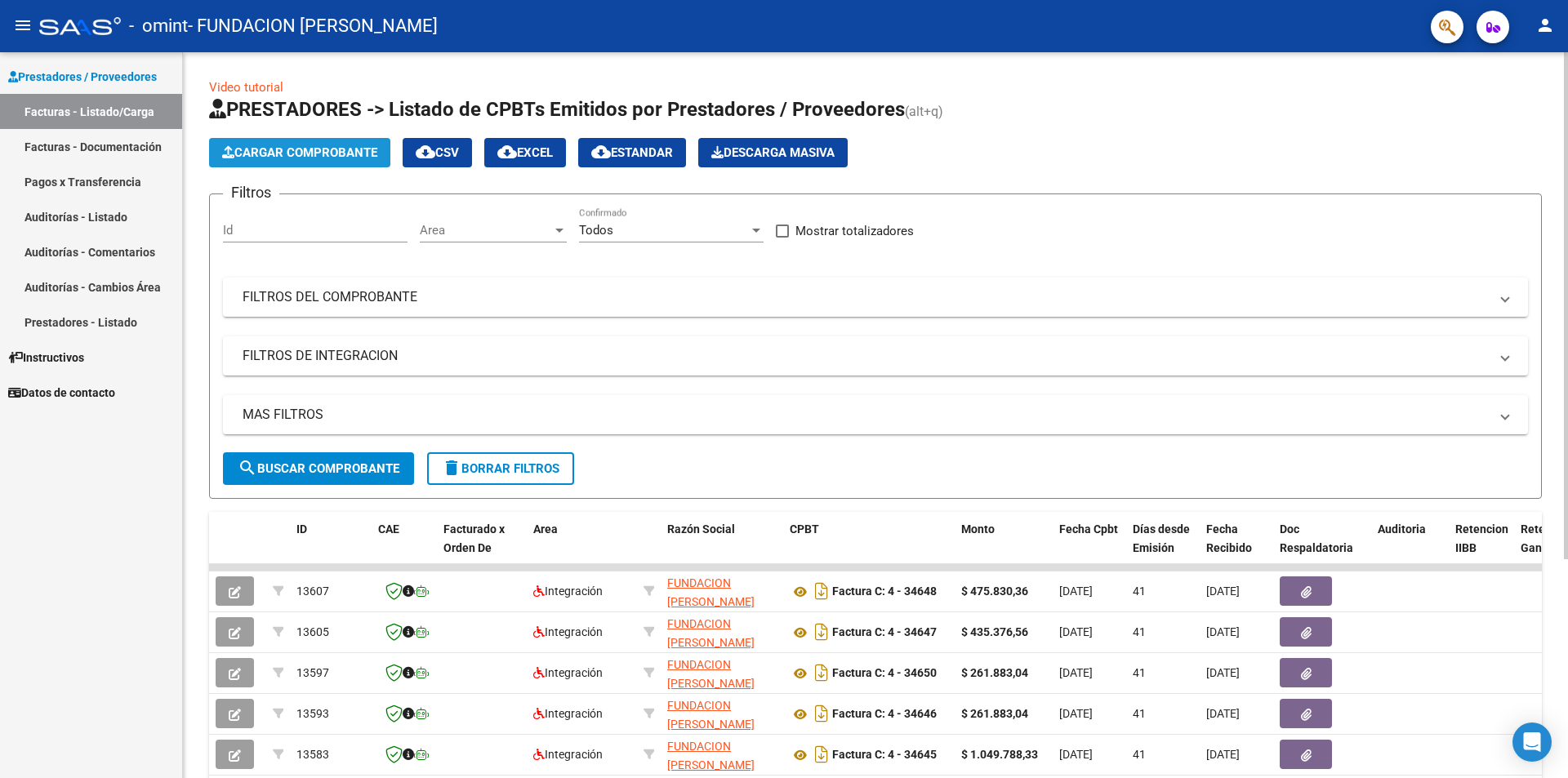
click at [300, 153] on span "Cargar Comprobante" at bounding box center [300, 152] width 155 height 14
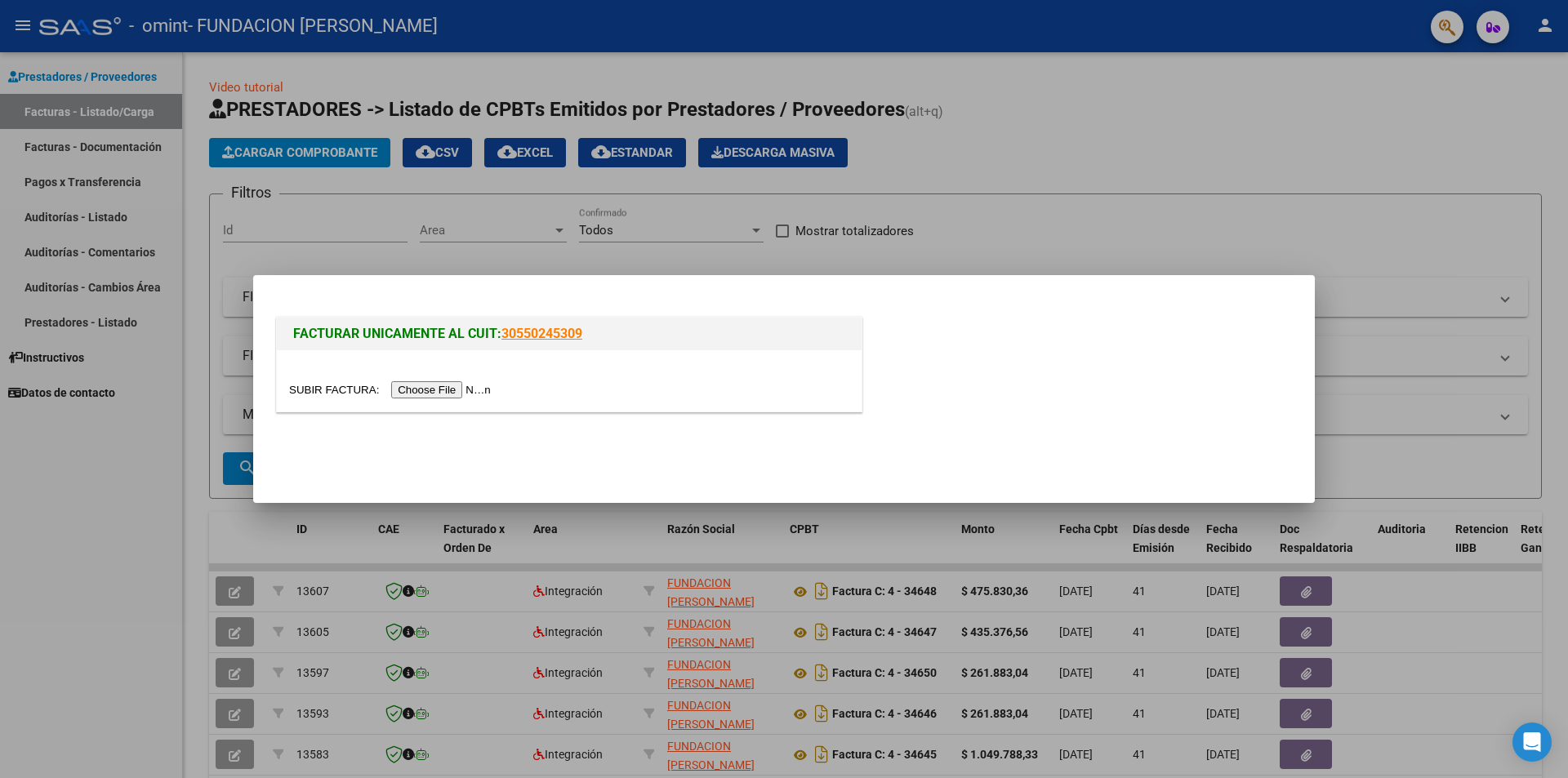
click at [434, 389] on input "file" at bounding box center [393, 390] width 207 height 17
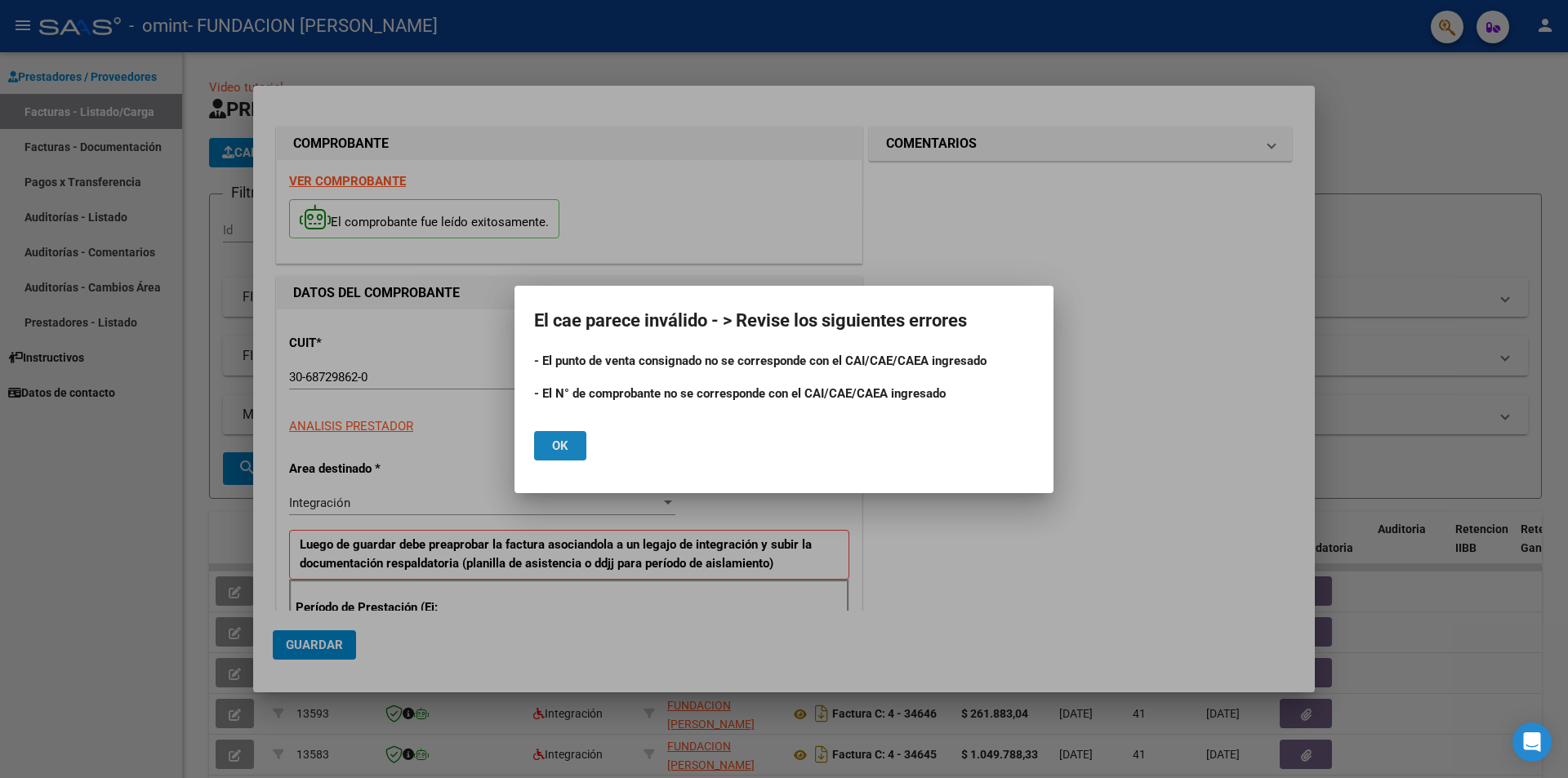
click at [551, 437] on button "Ok" at bounding box center [560, 446] width 53 height 30
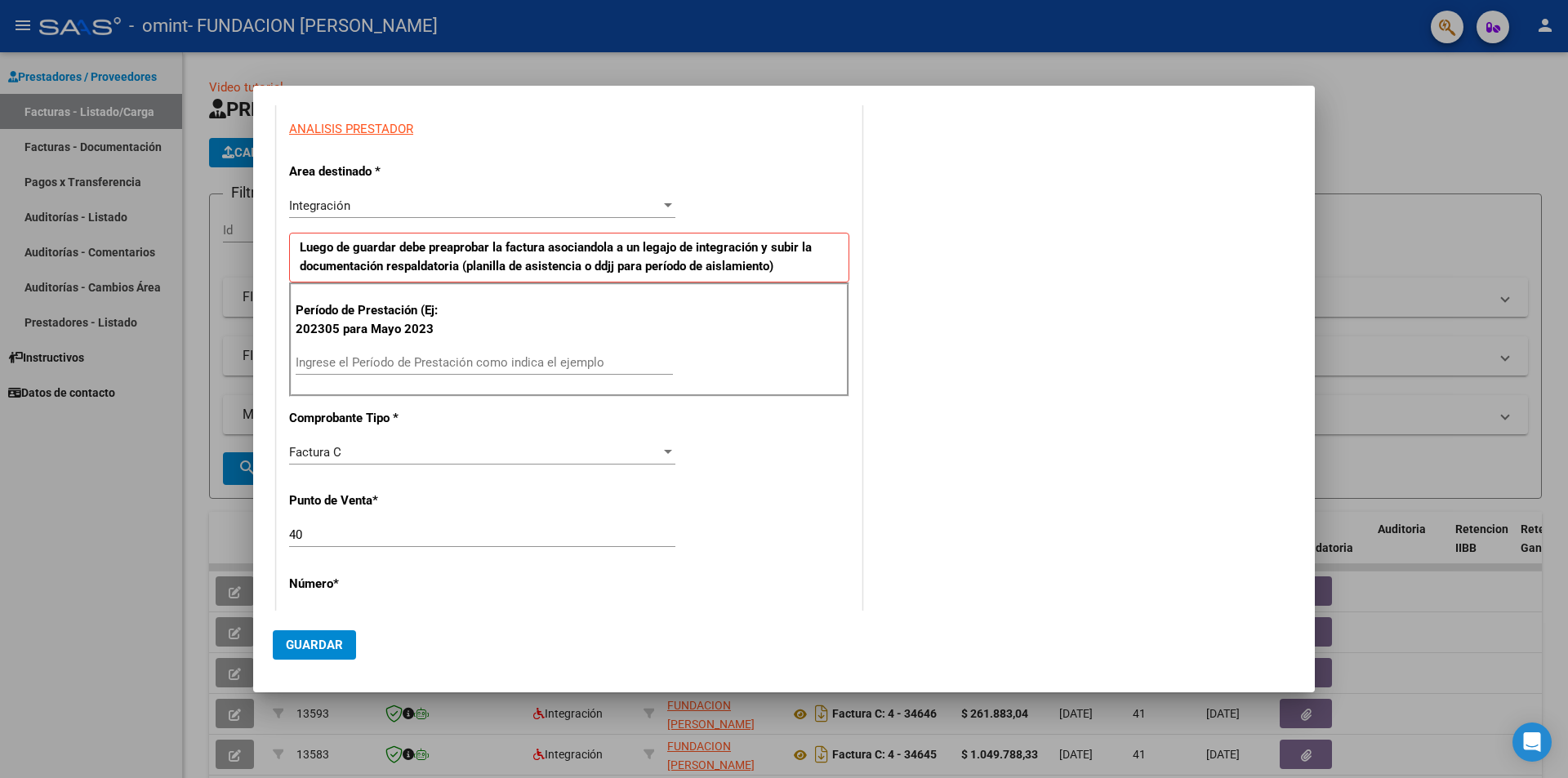
scroll to position [327, 0]
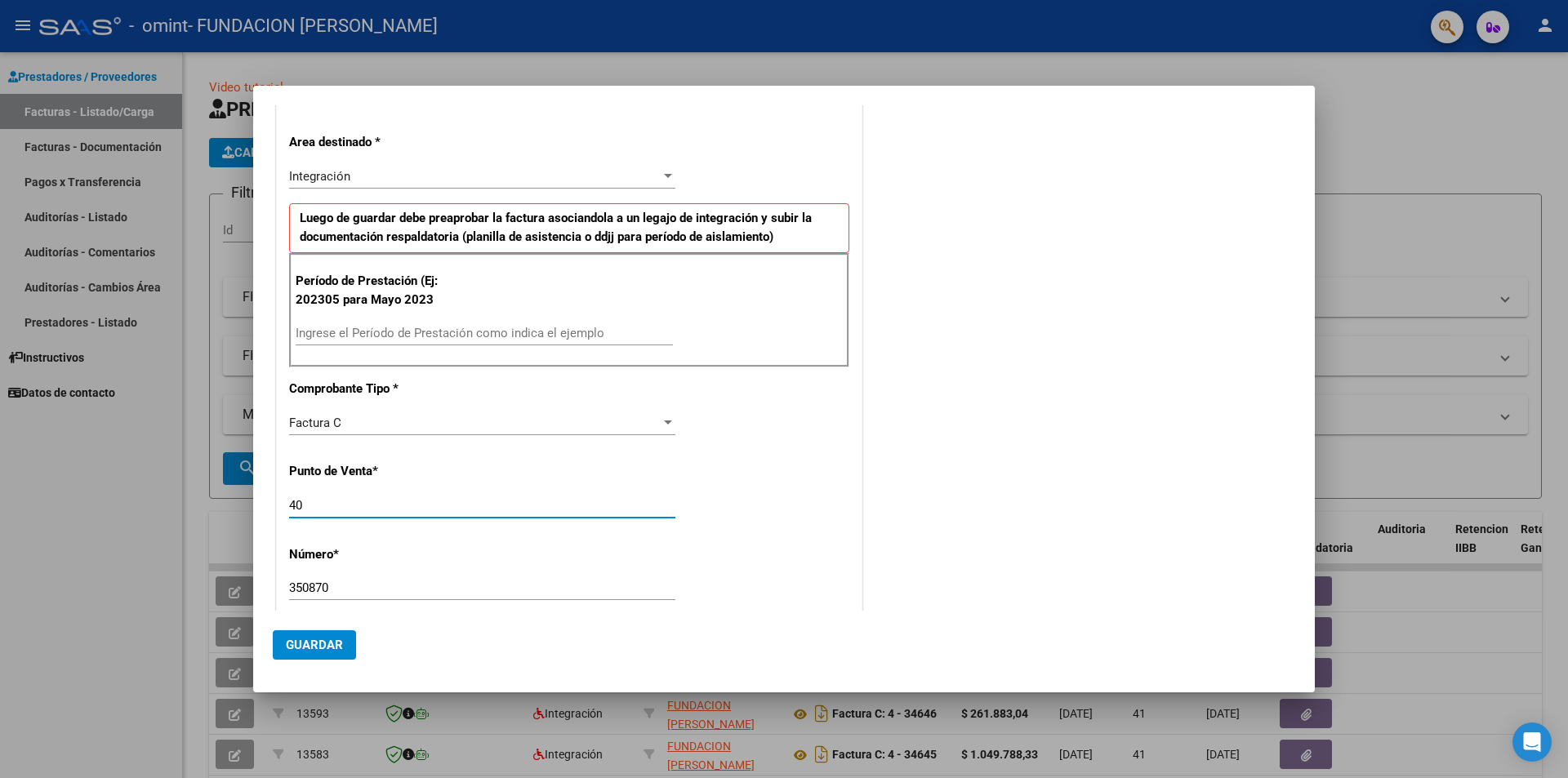
click at [307, 507] on input "40" at bounding box center [482, 505] width 386 height 14
type input "4"
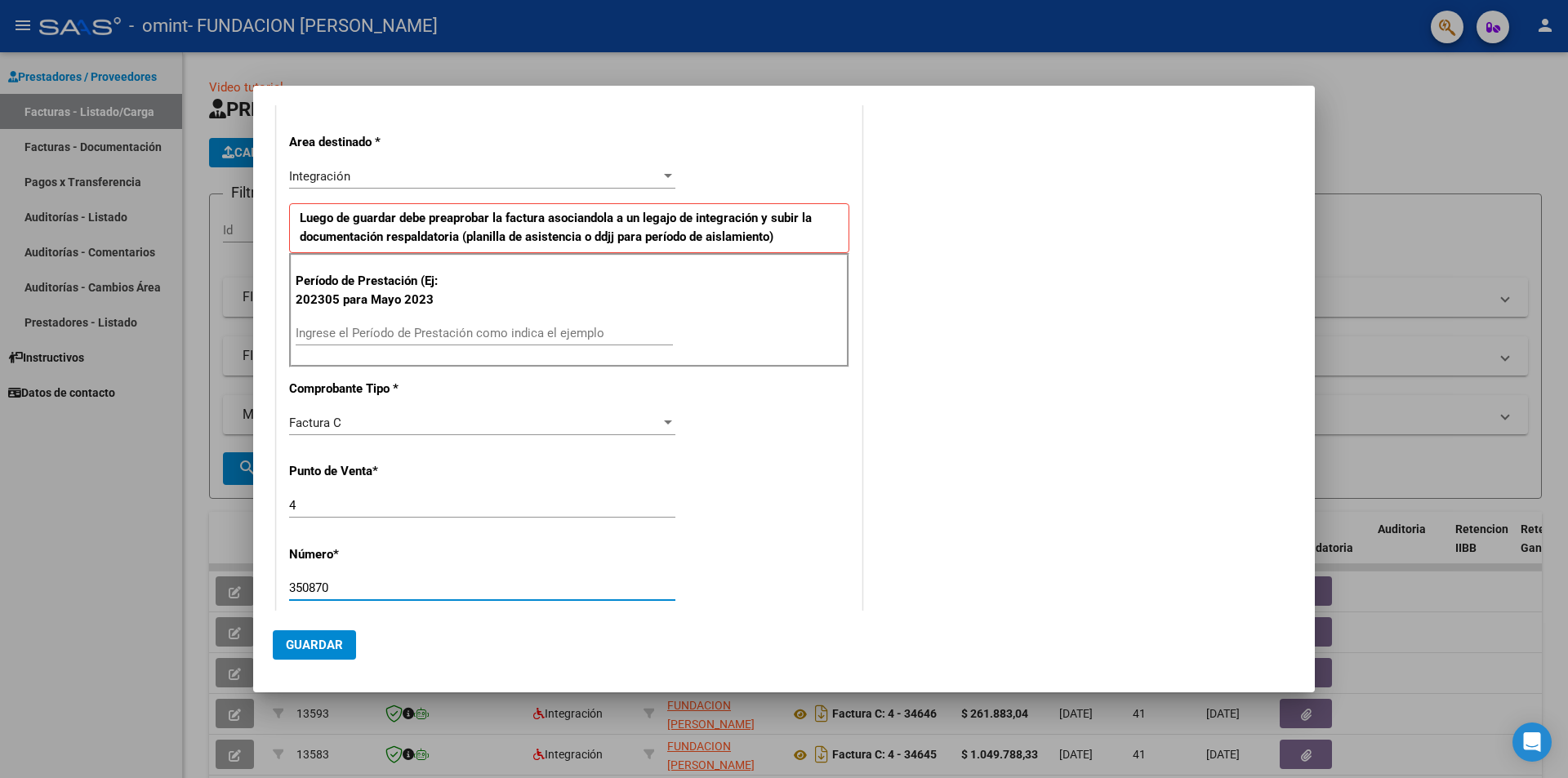
click at [337, 592] on input "350870" at bounding box center [482, 587] width 386 height 14
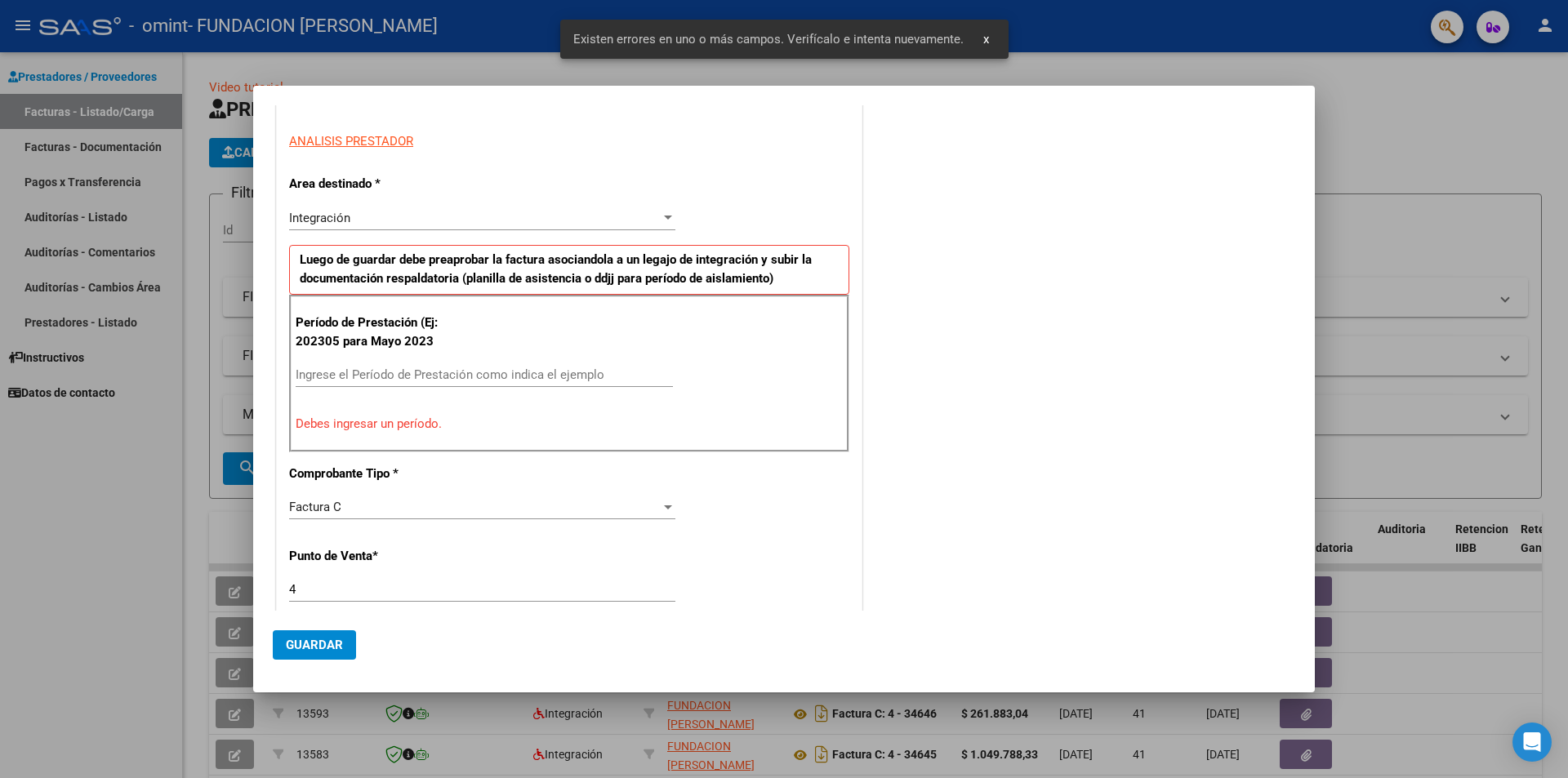
scroll to position [354, 0]
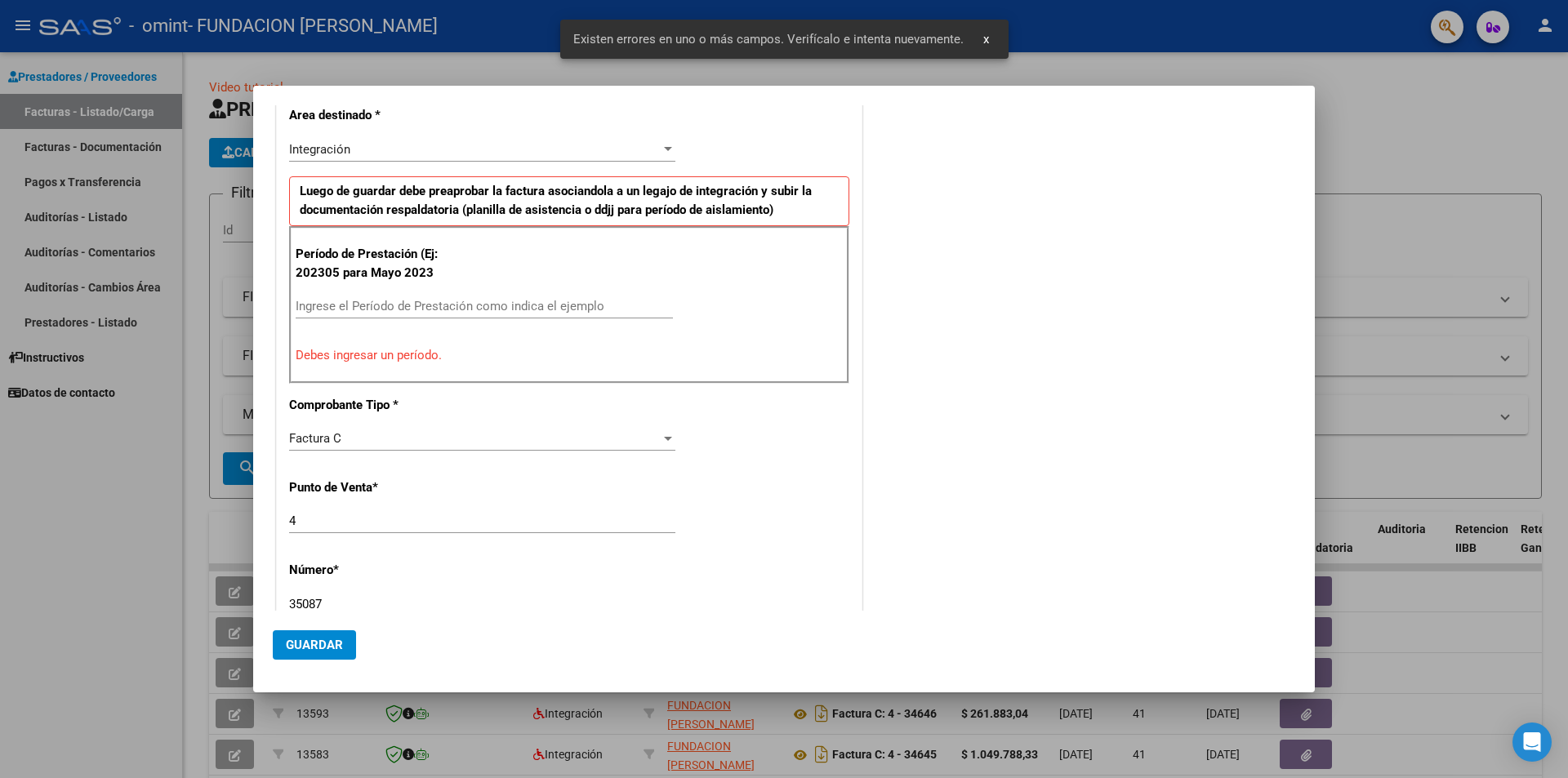
type input "35087"
click at [441, 303] on input "Ingrese el Período de Prestación como indica el ejemplo" at bounding box center [485, 306] width 377 height 14
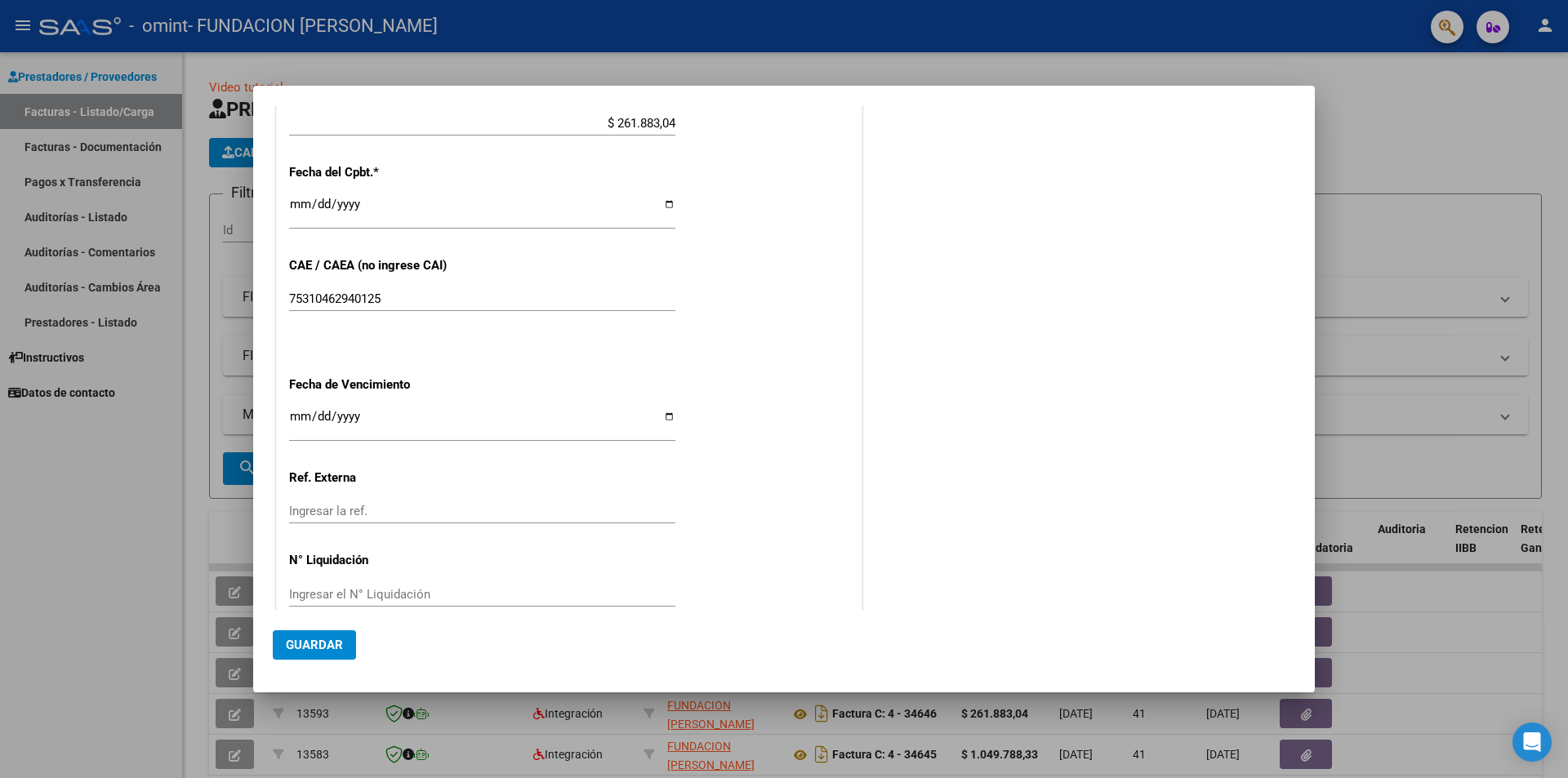
scroll to position [901, 0]
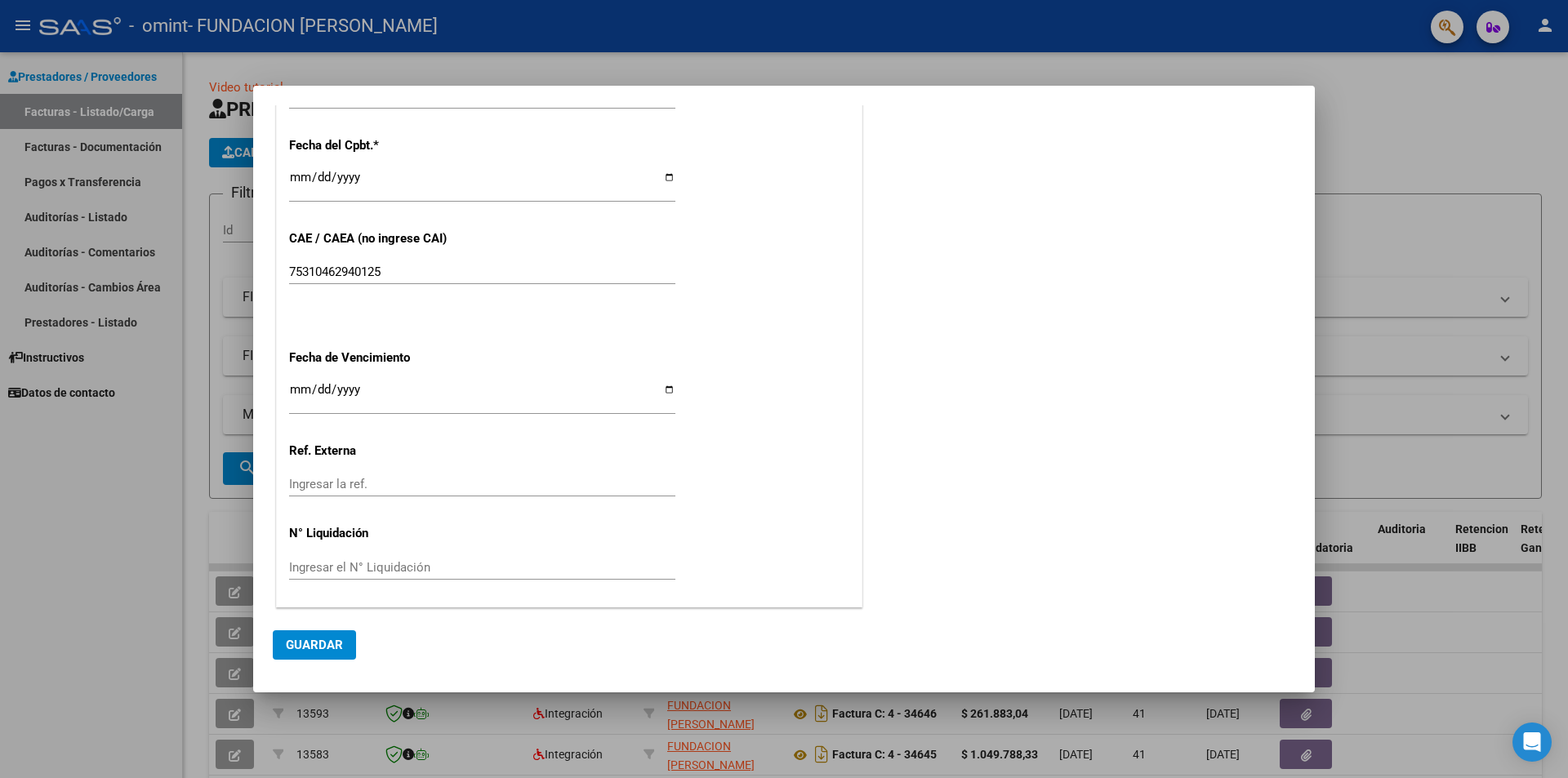
type input "202507"
click at [309, 644] on span "Guardar" at bounding box center [314, 645] width 57 height 14
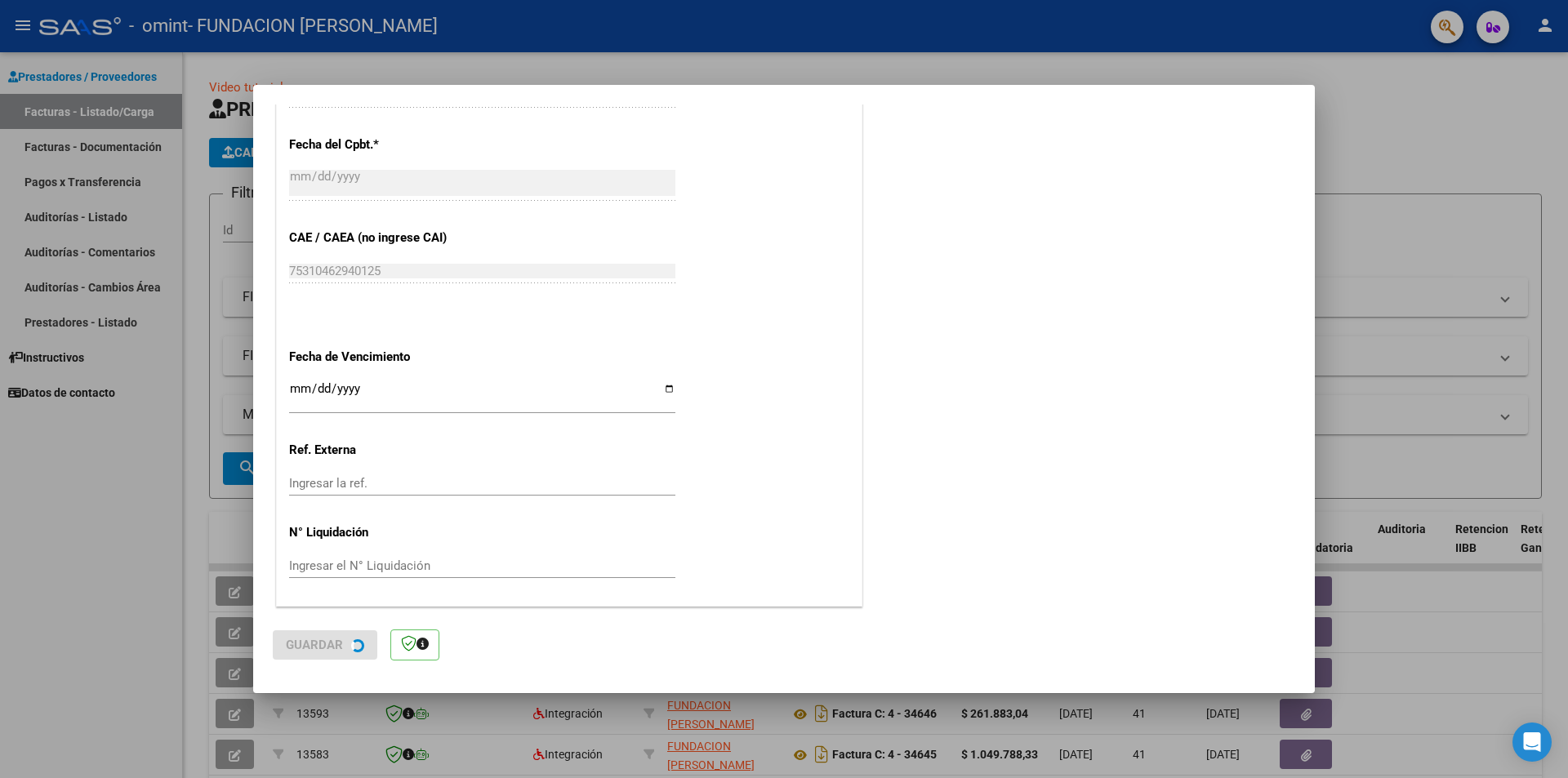
scroll to position [0, 0]
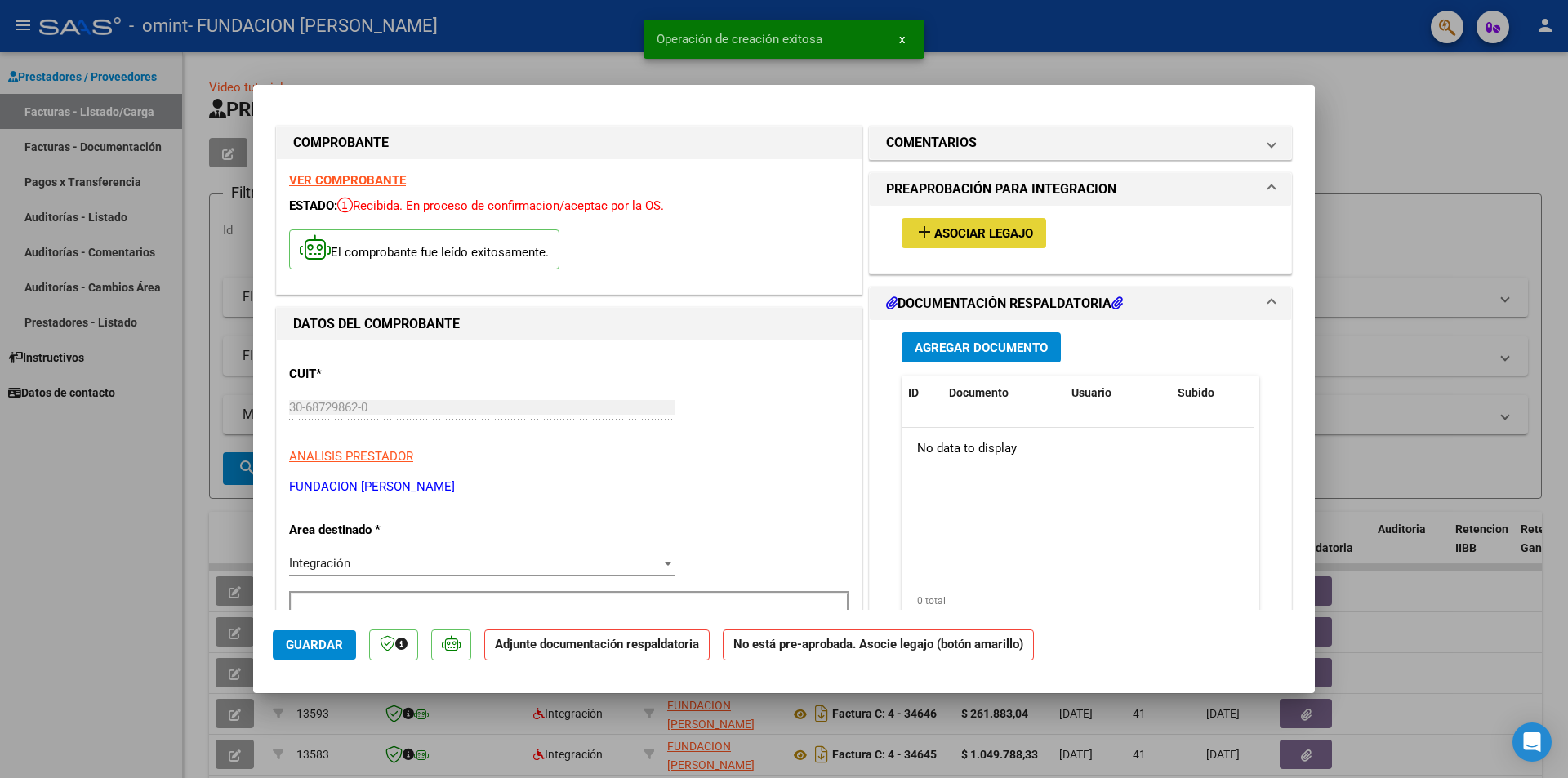
click at [983, 230] on span "Asociar Legajo" at bounding box center [983, 233] width 99 height 14
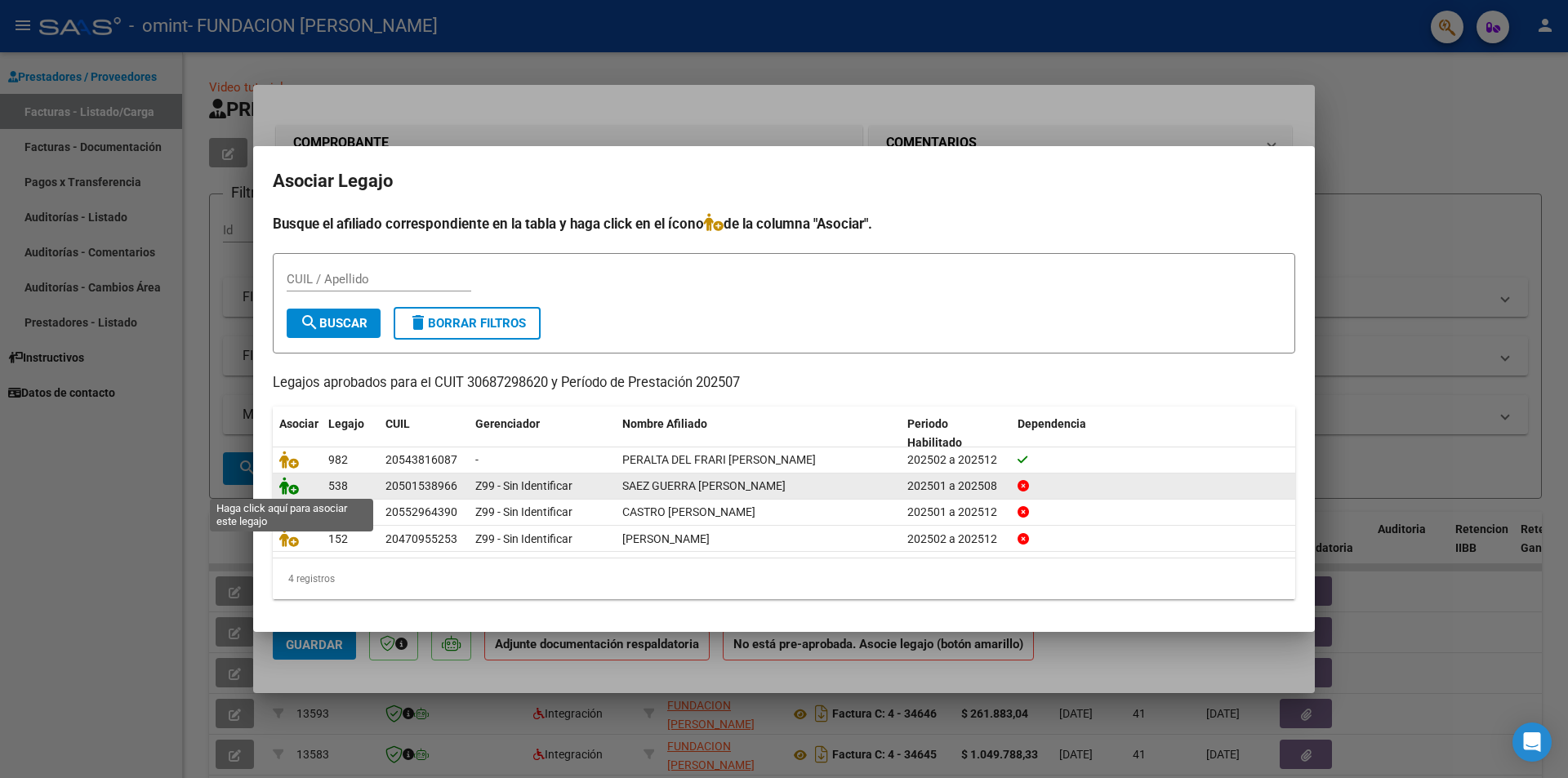
click at [288, 485] on icon at bounding box center [289, 486] width 19 height 18
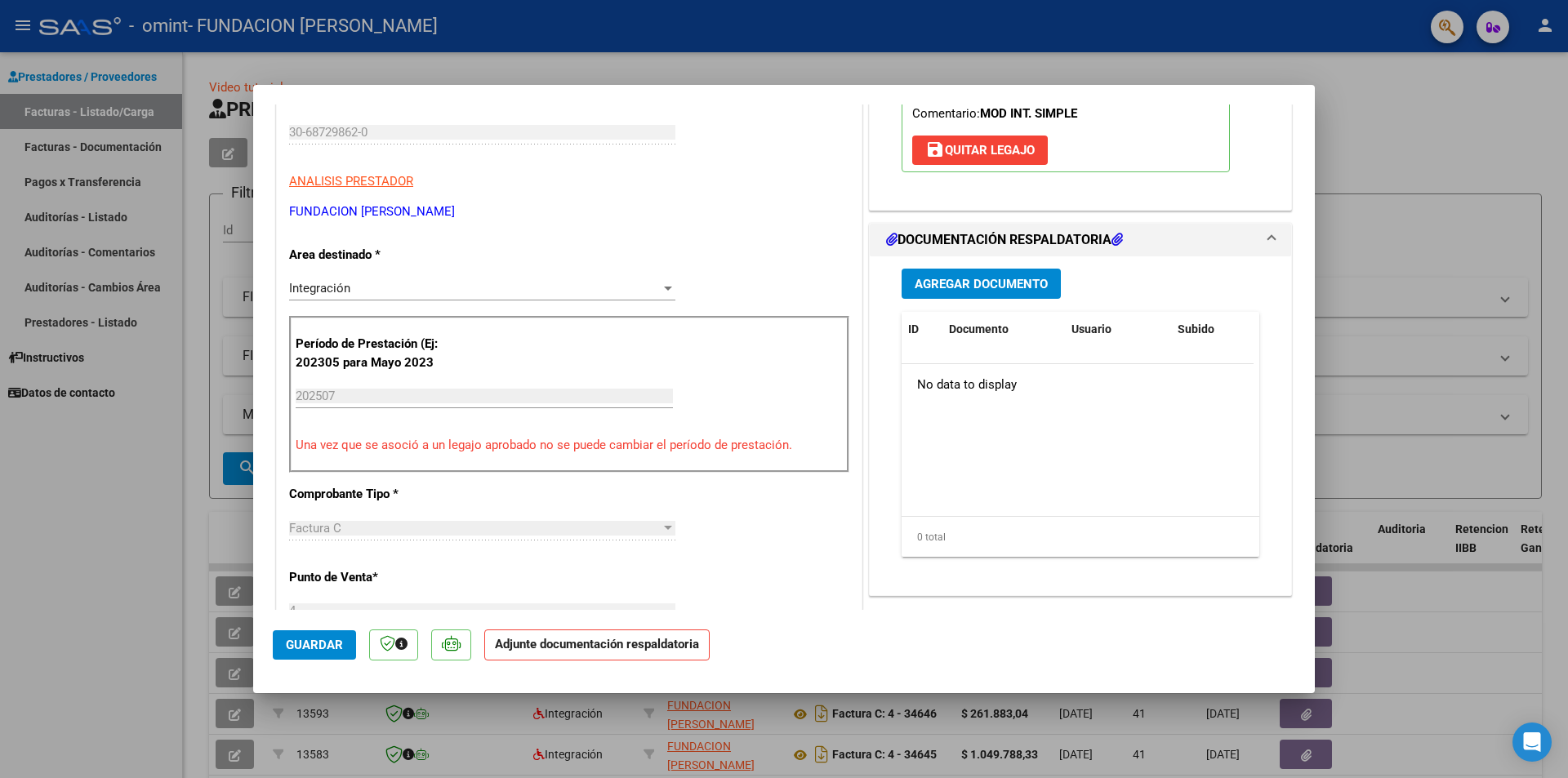
scroll to position [245, 0]
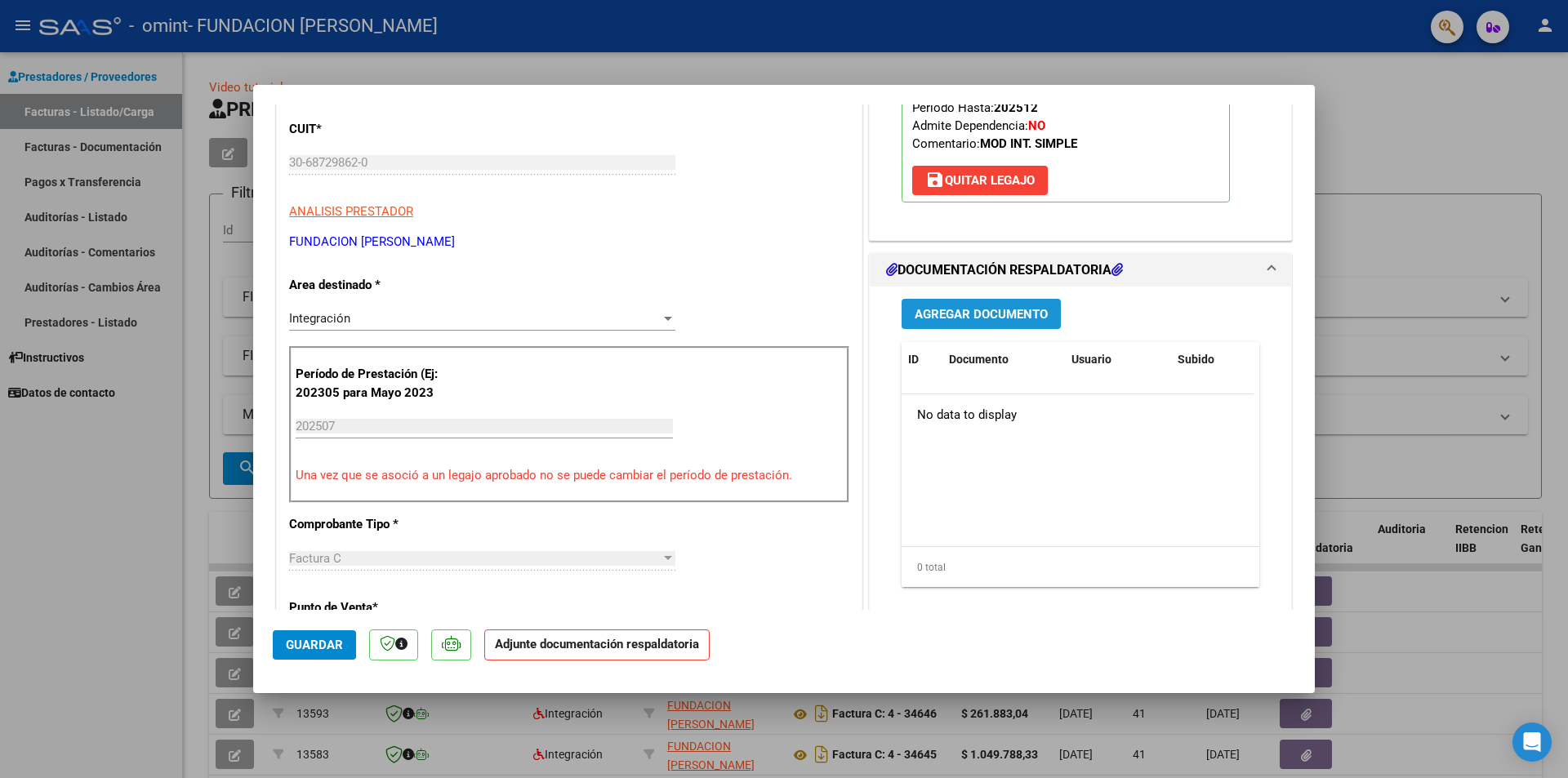
click at [972, 309] on span "Agregar Documento" at bounding box center [981, 314] width 133 height 14
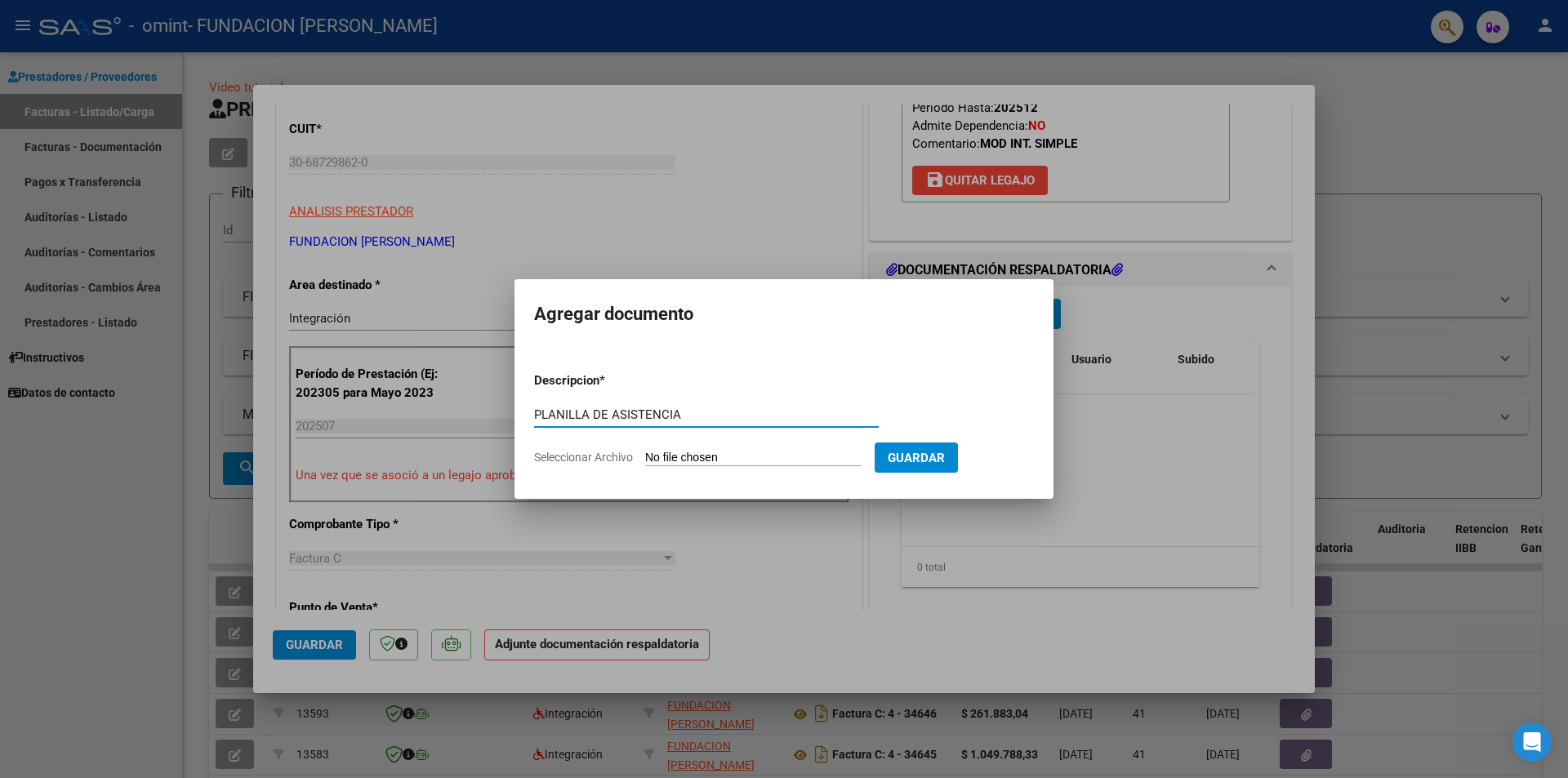
type input "PLANILLA DE ASISTENCIA"
click at [590, 457] on span "Seleccionar Archivo" at bounding box center [583, 458] width 99 height 13
click at [646, 457] on input "Seleccionar Archivo" at bounding box center [754, 459] width 216 height 15
type input "C:\fakepath\PA SAEZ GUERRA [PERSON_NAME][DATE].pdf"
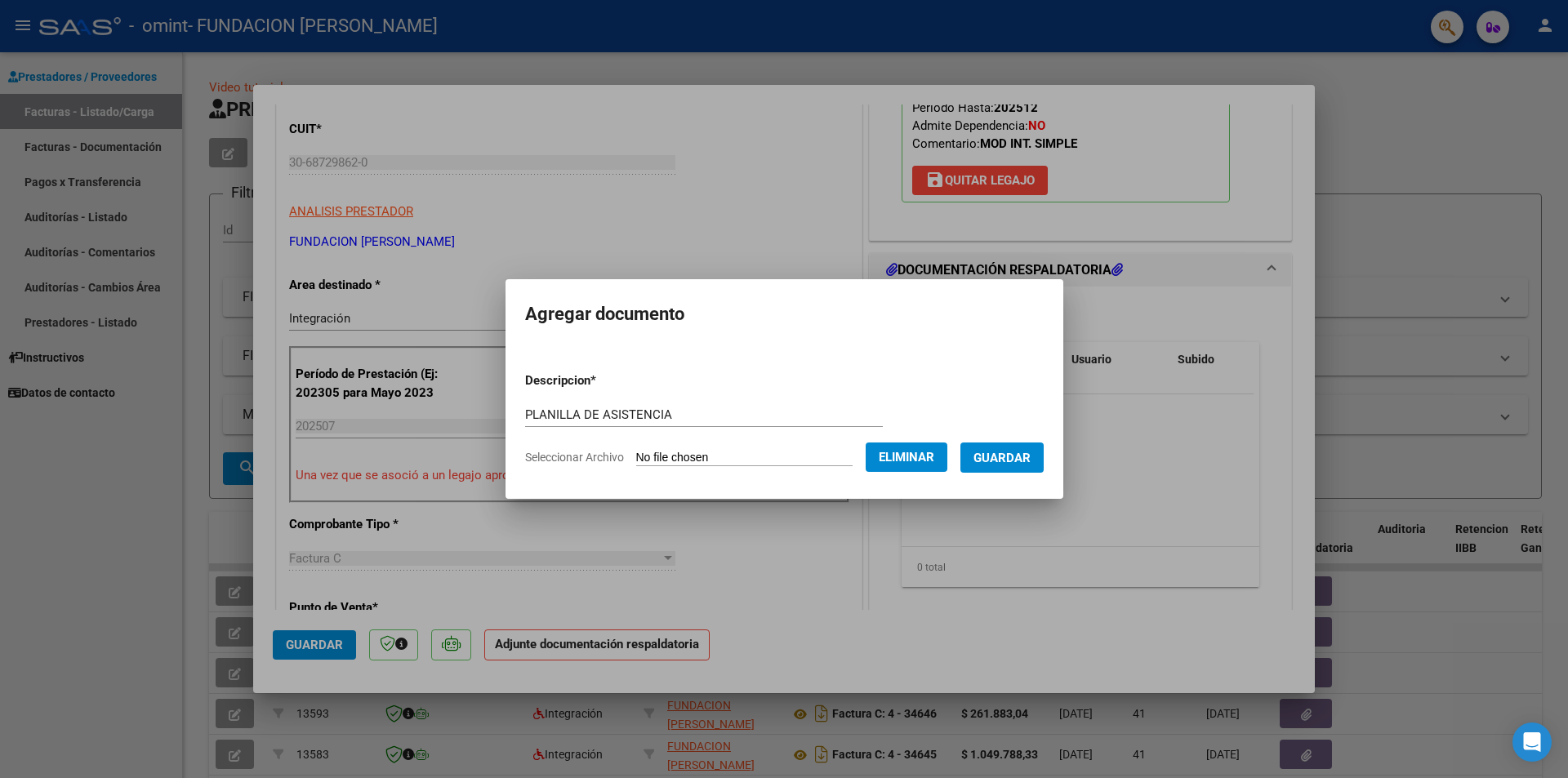
click at [1019, 451] on span "Guardar" at bounding box center [1002, 458] width 57 height 14
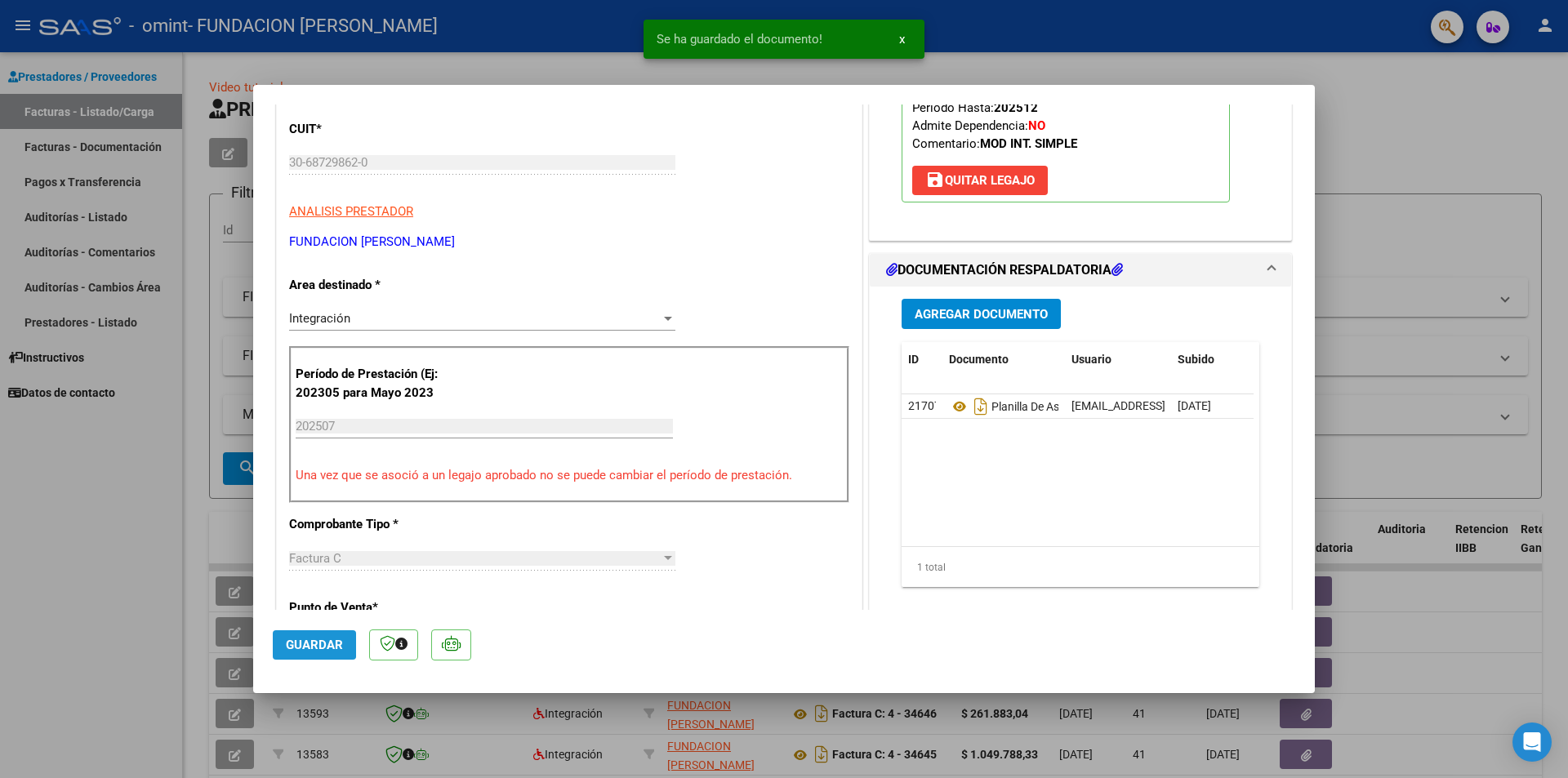
click at [307, 644] on span "Guardar" at bounding box center [314, 645] width 57 height 14
type input "$ 0,00"
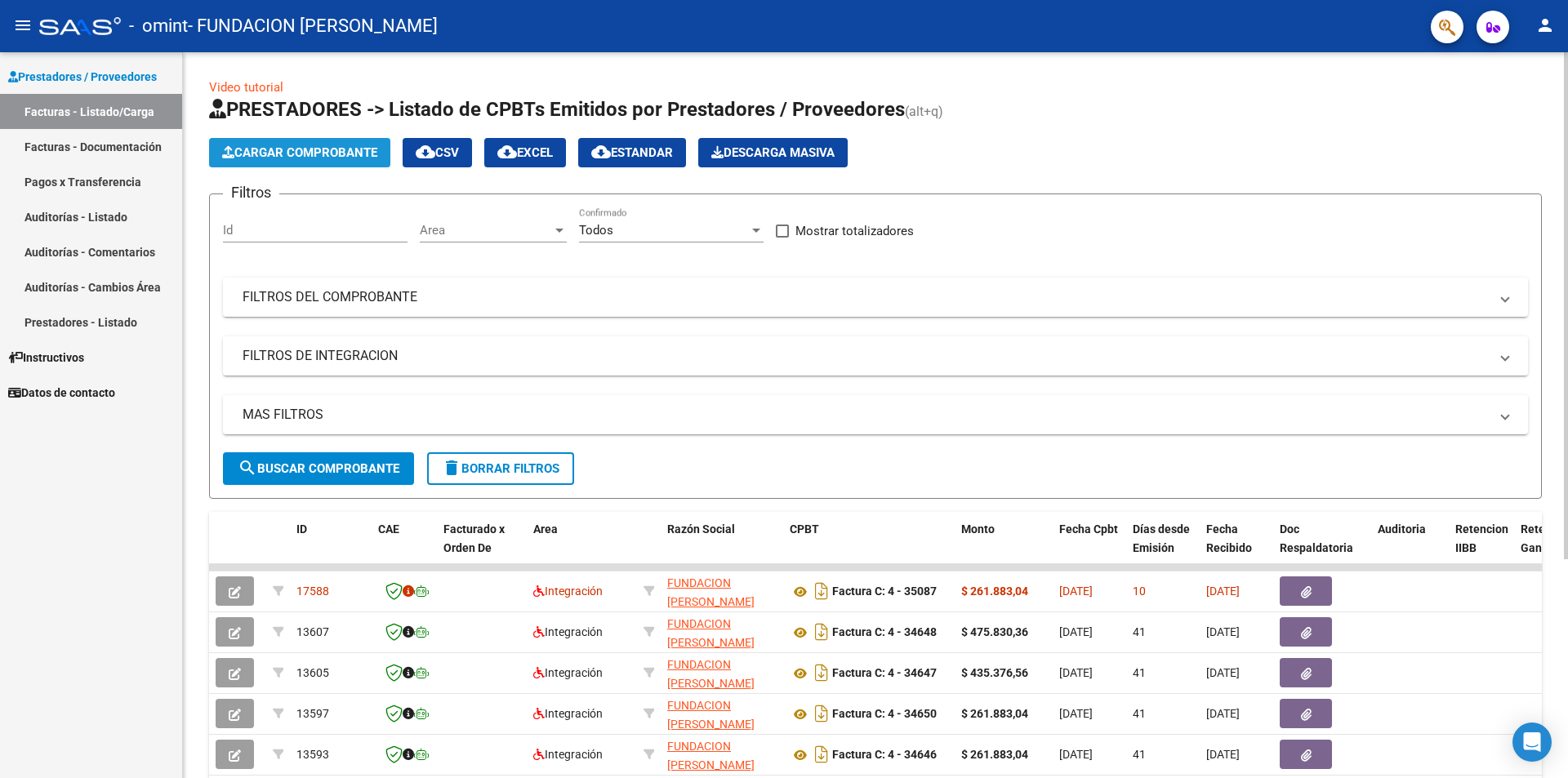
click at [284, 148] on span "Cargar Comprobante" at bounding box center [300, 152] width 155 height 14
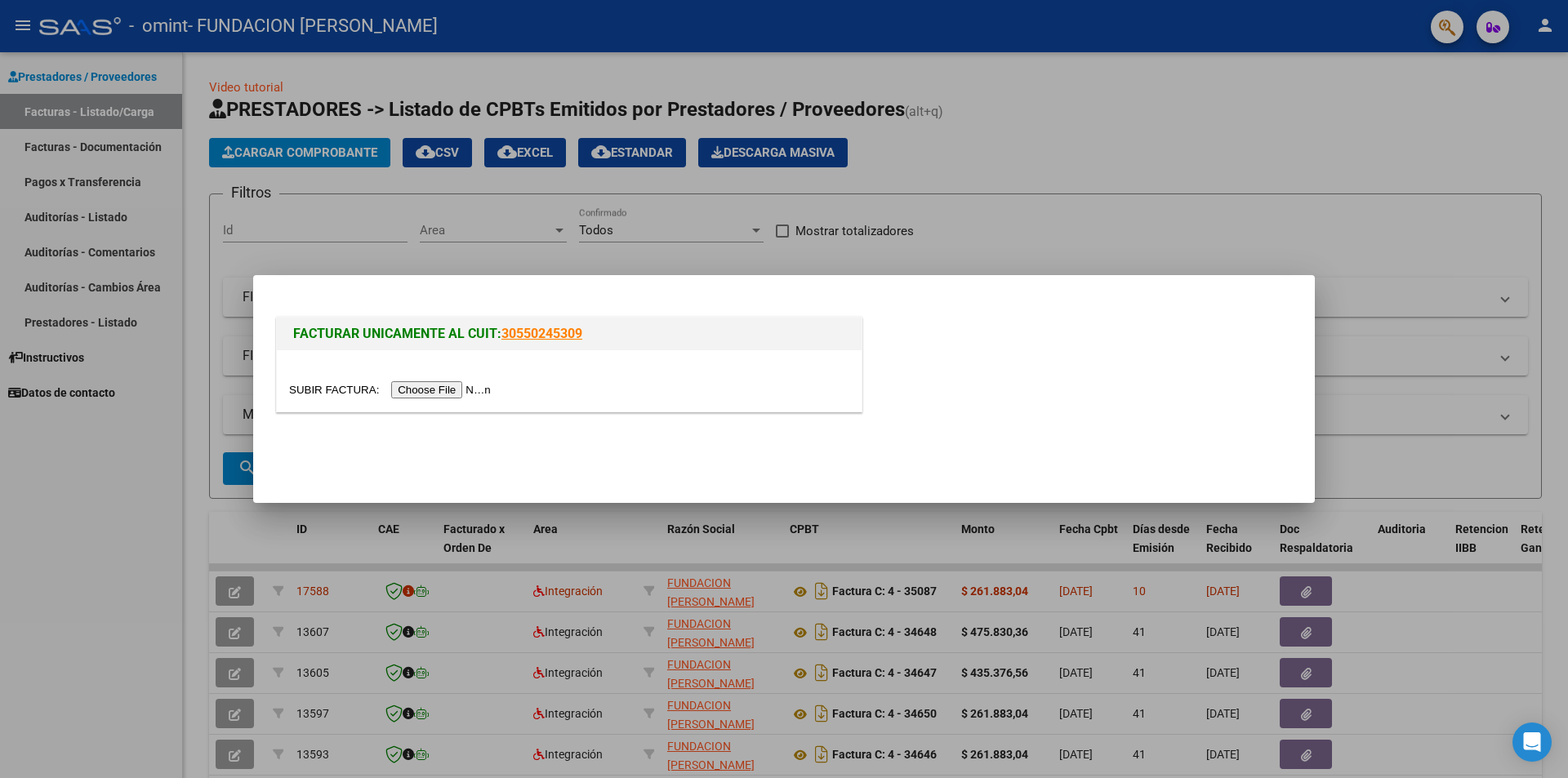
click at [448, 392] on input "file" at bounding box center [393, 390] width 207 height 17
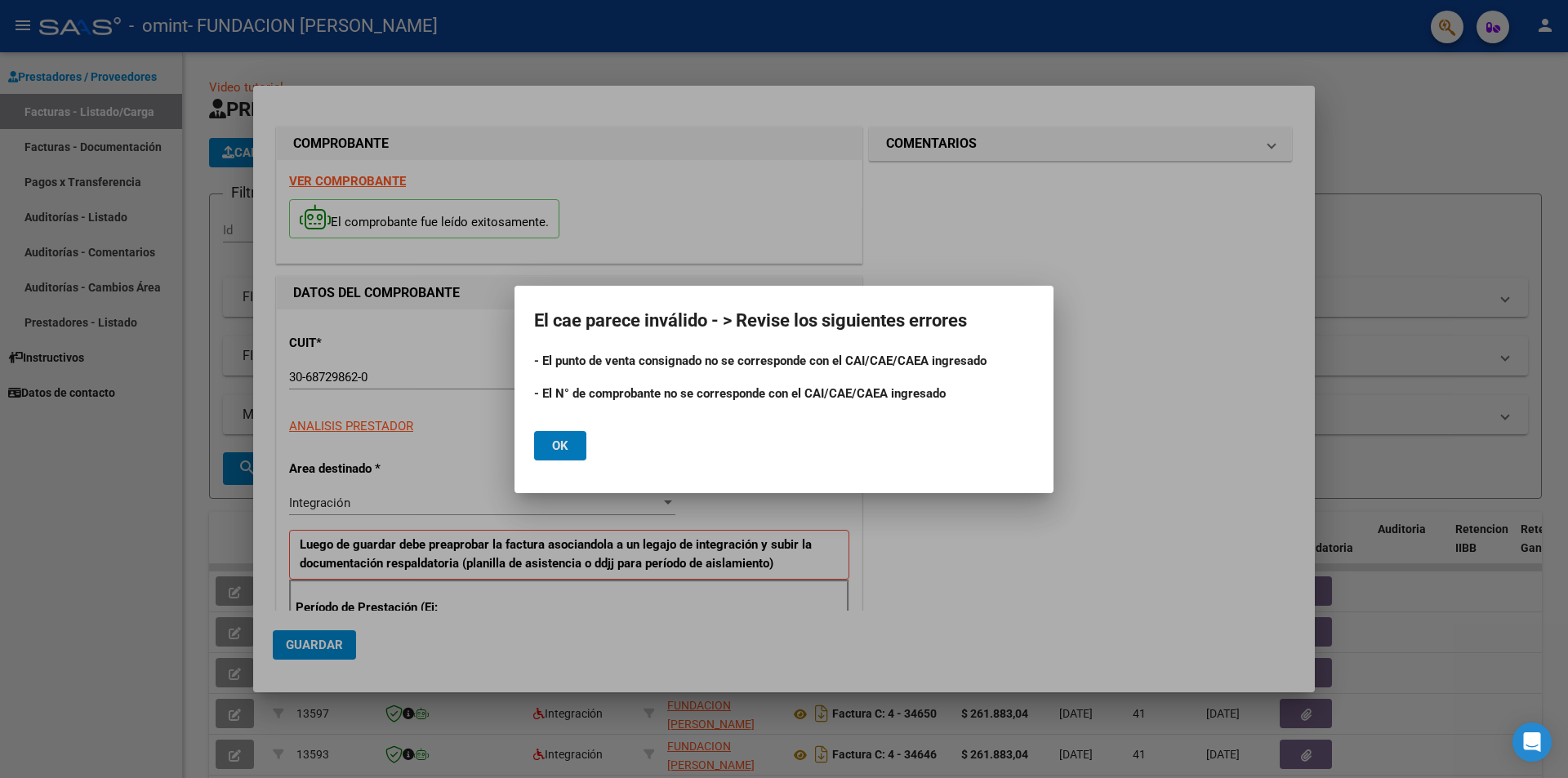
click at [579, 439] on button "Ok" at bounding box center [560, 446] width 53 height 30
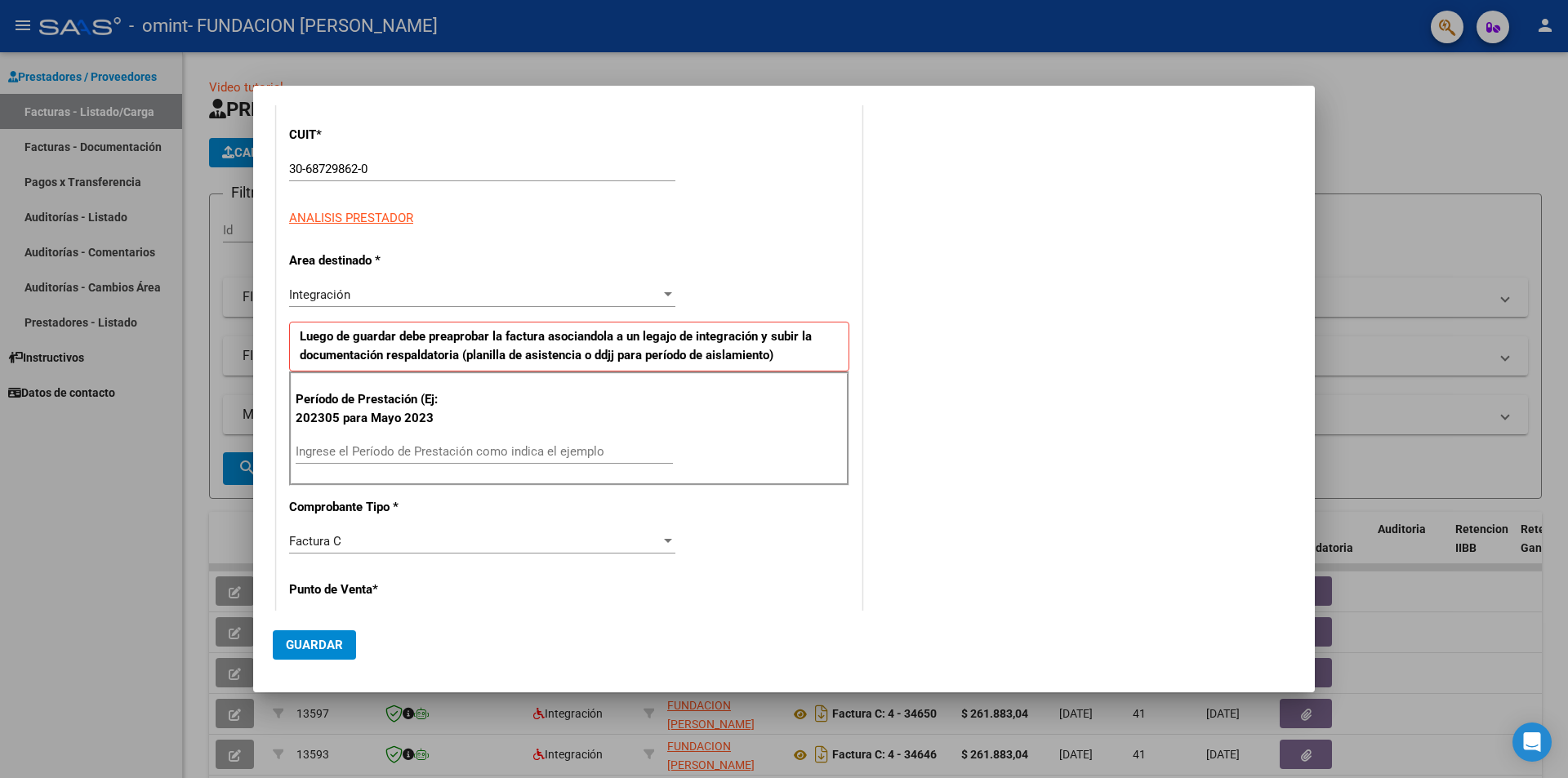
scroll to position [245, 0]
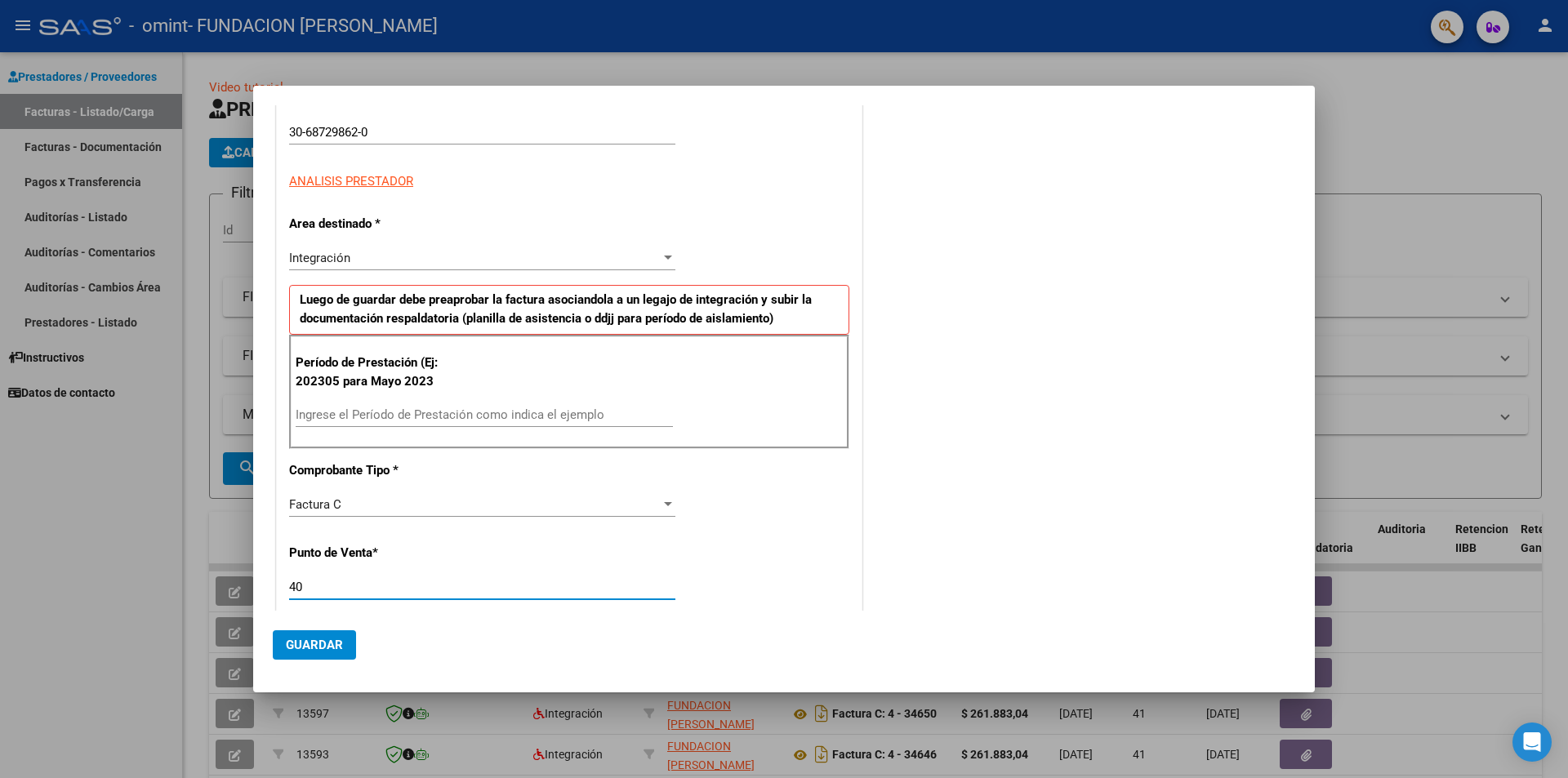
click at [313, 587] on input "40" at bounding box center [482, 586] width 386 height 14
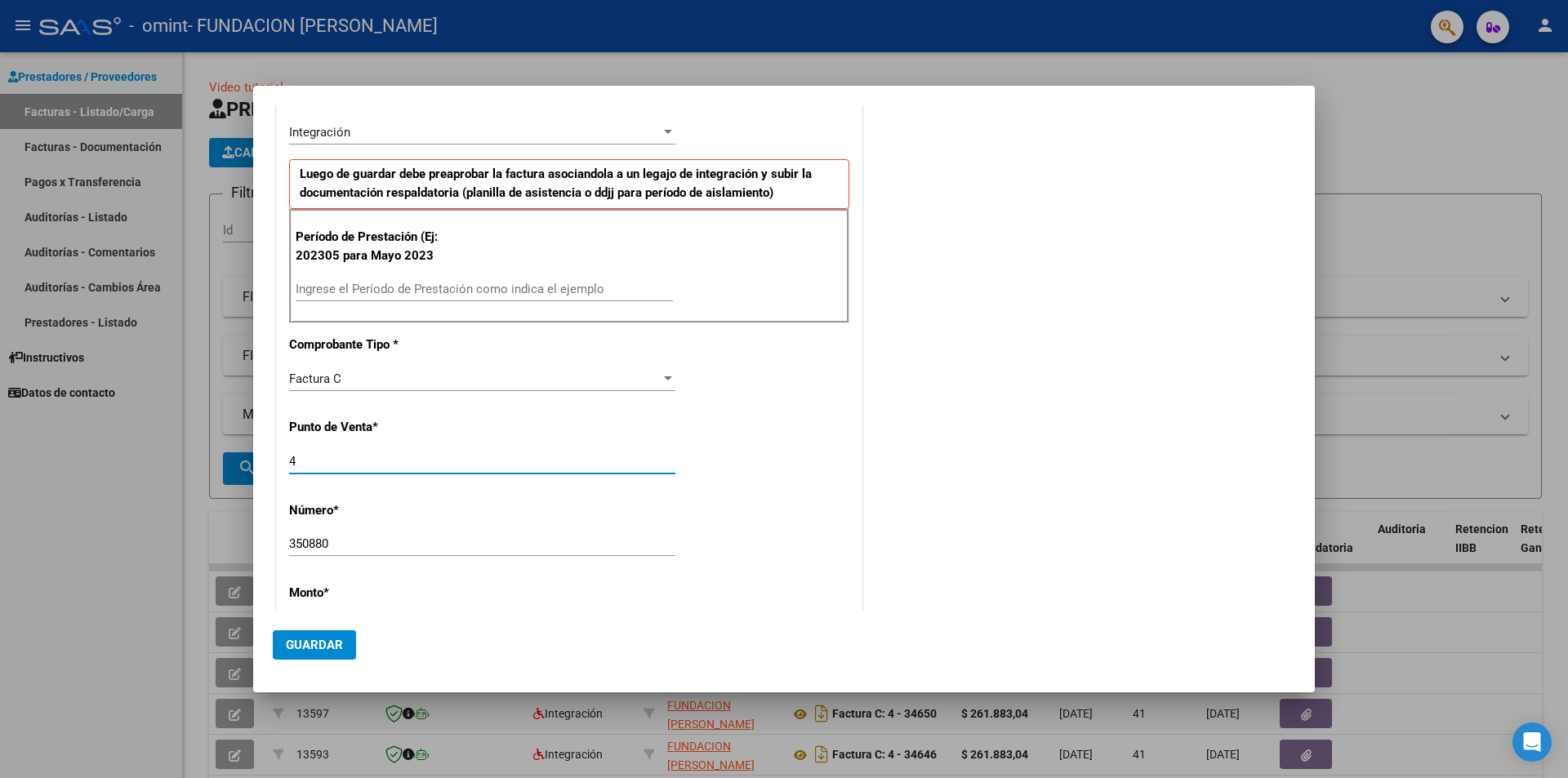
scroll to position [408, 0]
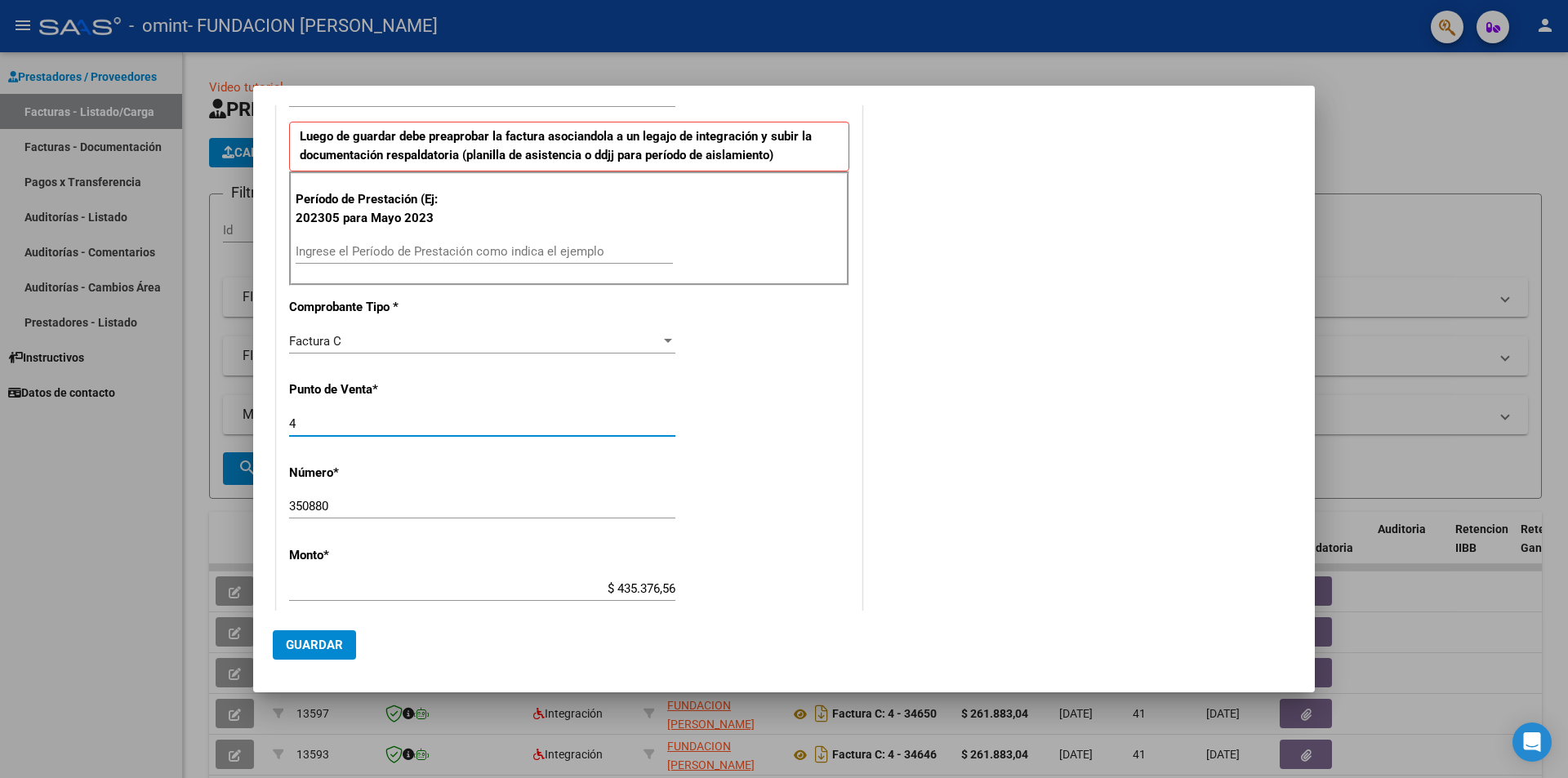
type input "4"
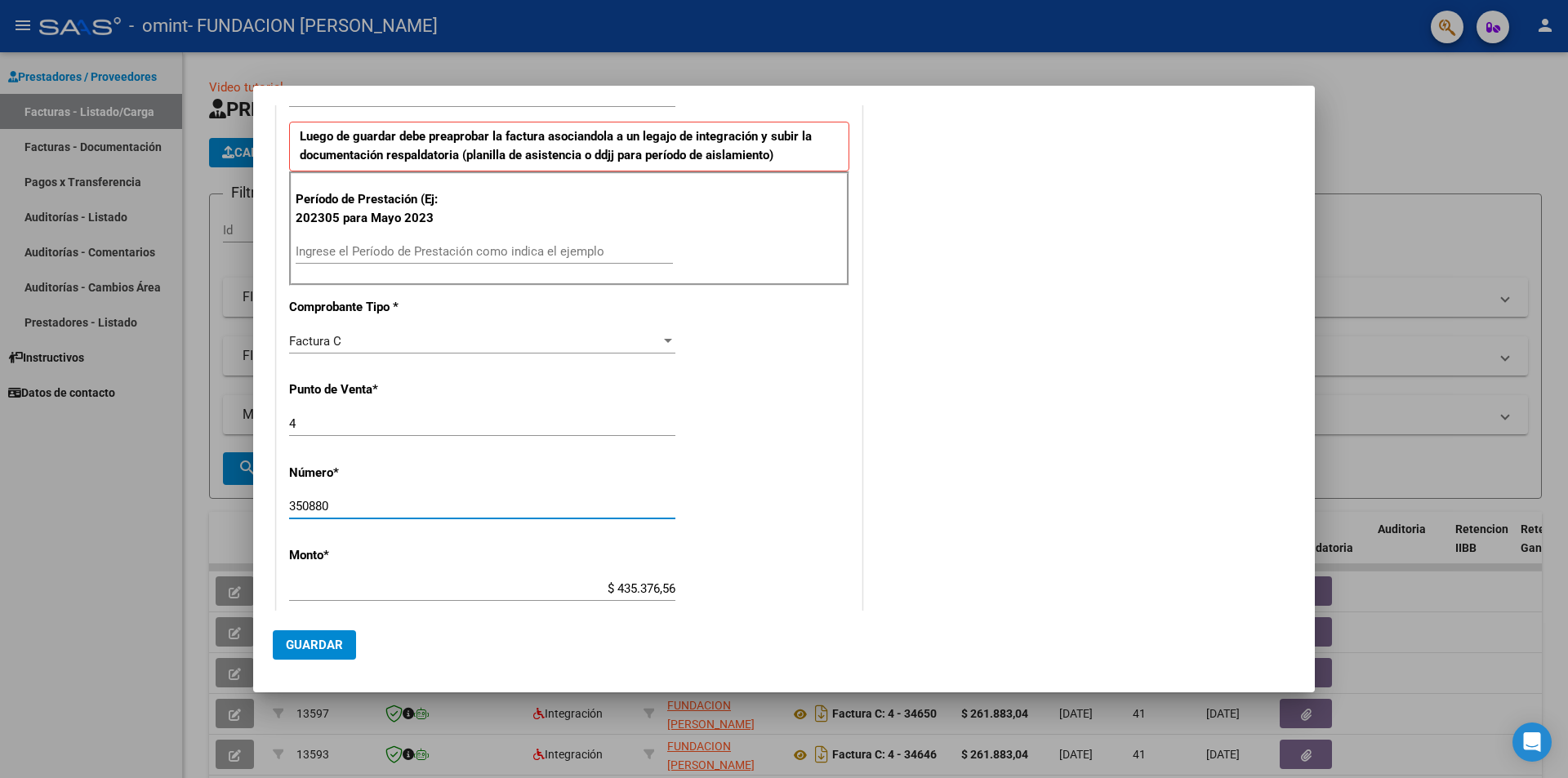
click at [353, 507] on input "350880" at bounding box center [482, 506] width 386 height 14
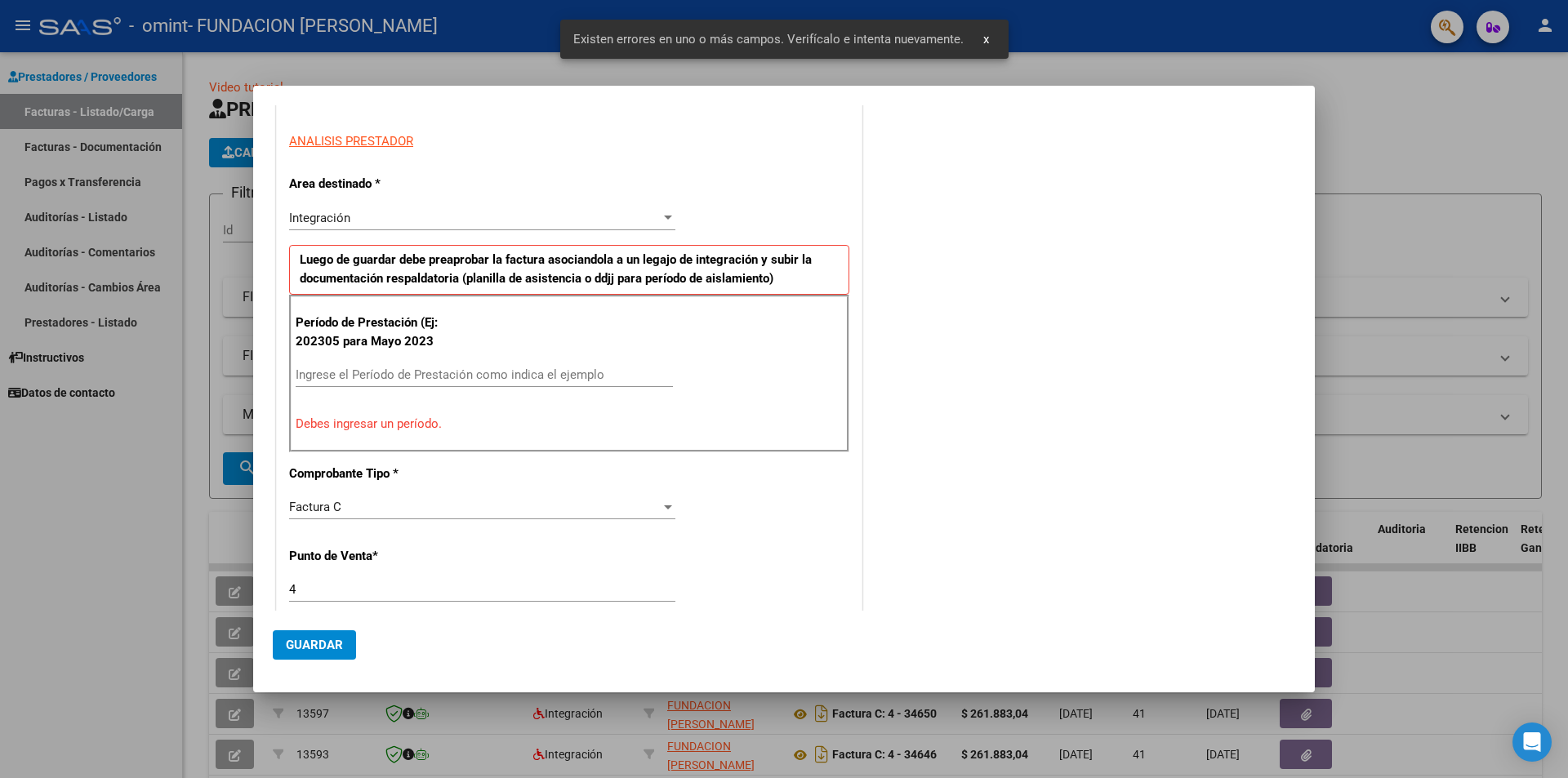
scroll to position [354, 0]
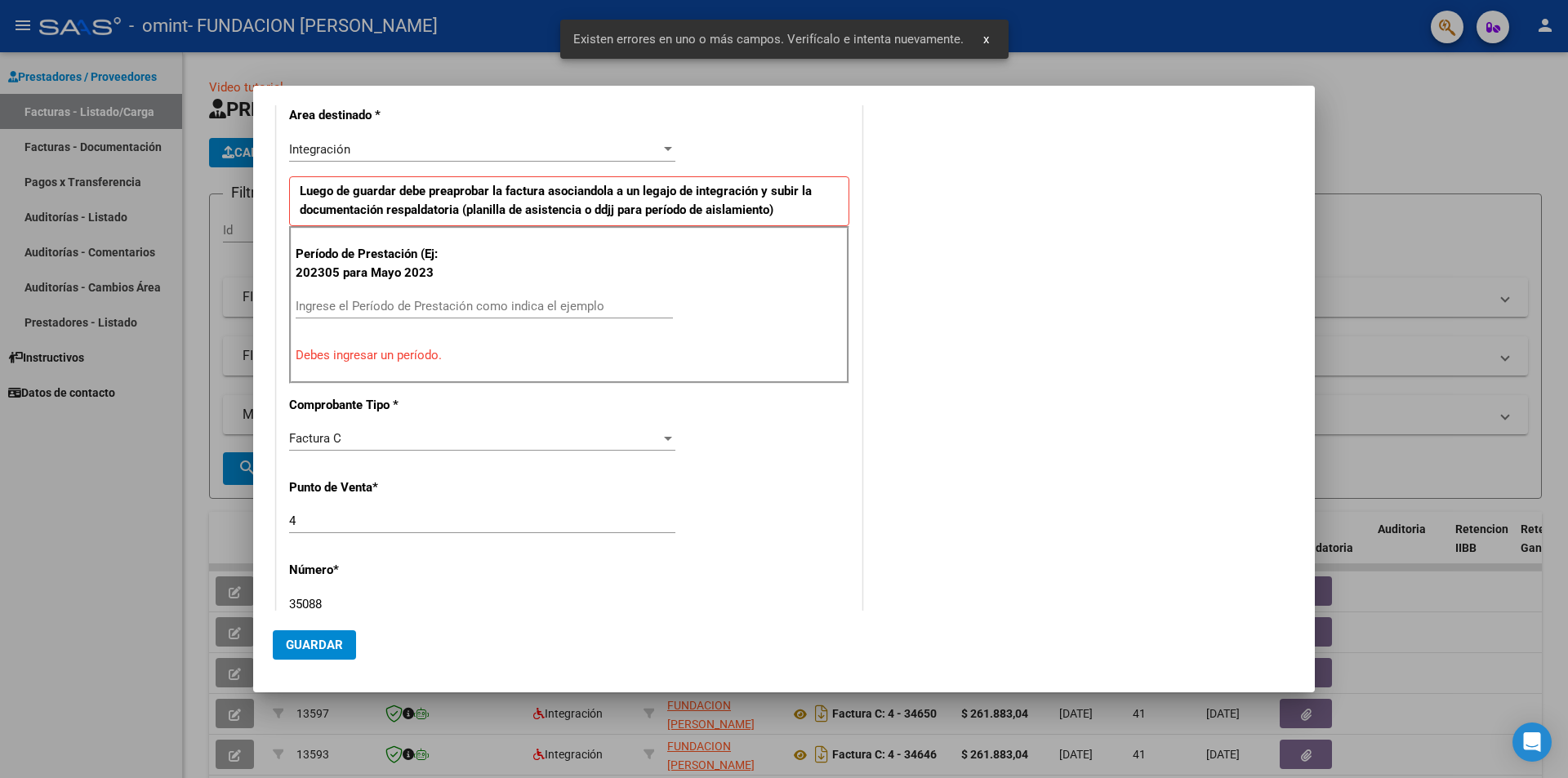
type input "35088"
click at [381, 302] on input "Ingrese el Período de Prestación como indica el ejemplo" at bounding box center [485, 306] width 377 height 14
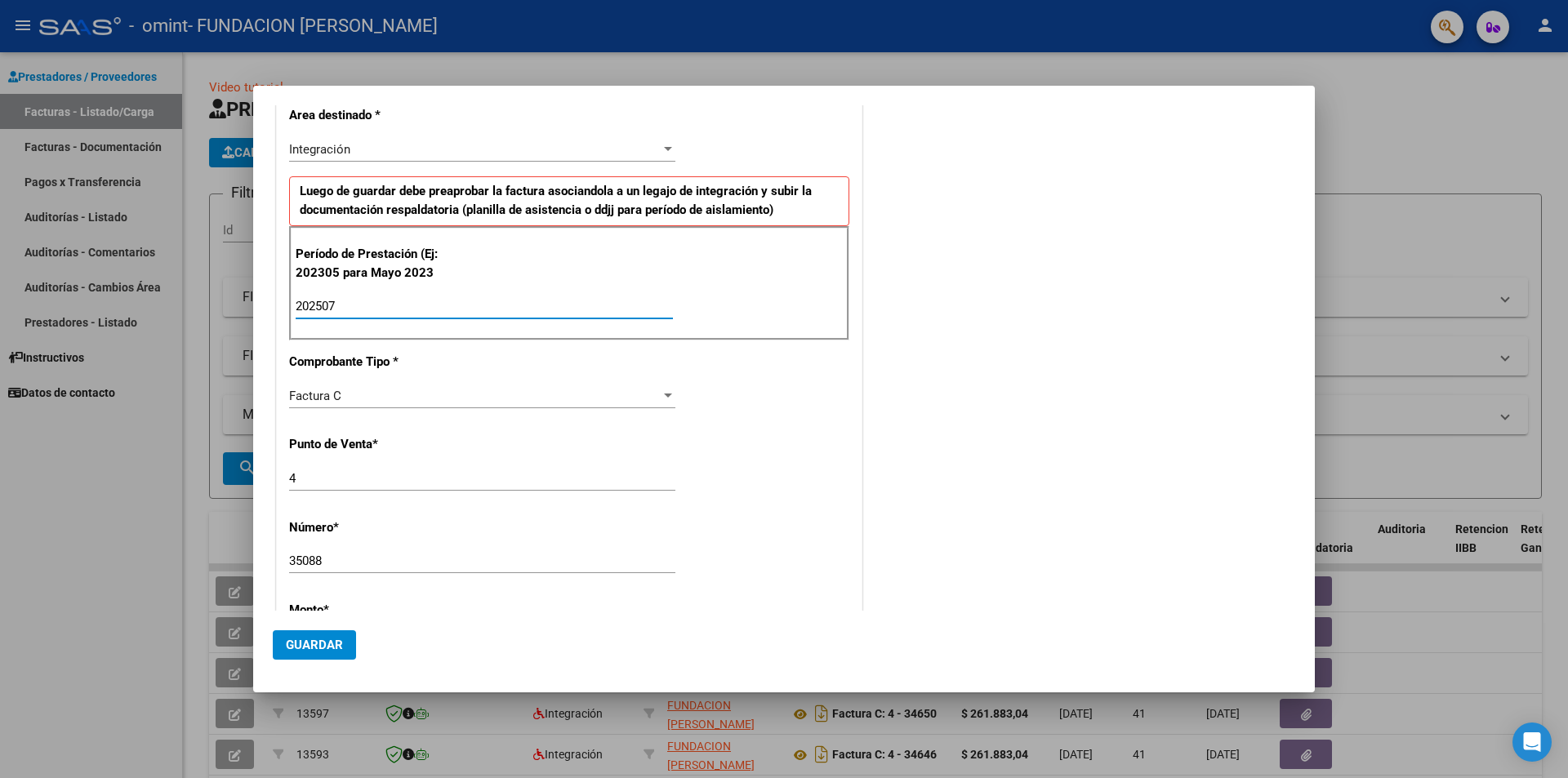
type input "202507"
drag, startPoint x: 298, startPoint y: 639, endPoint x: 419, endPoint y: 594, distance: 129.1
click at [299, 639] on span "Guardar" at bounding box center [314, 645] width 57 height 14
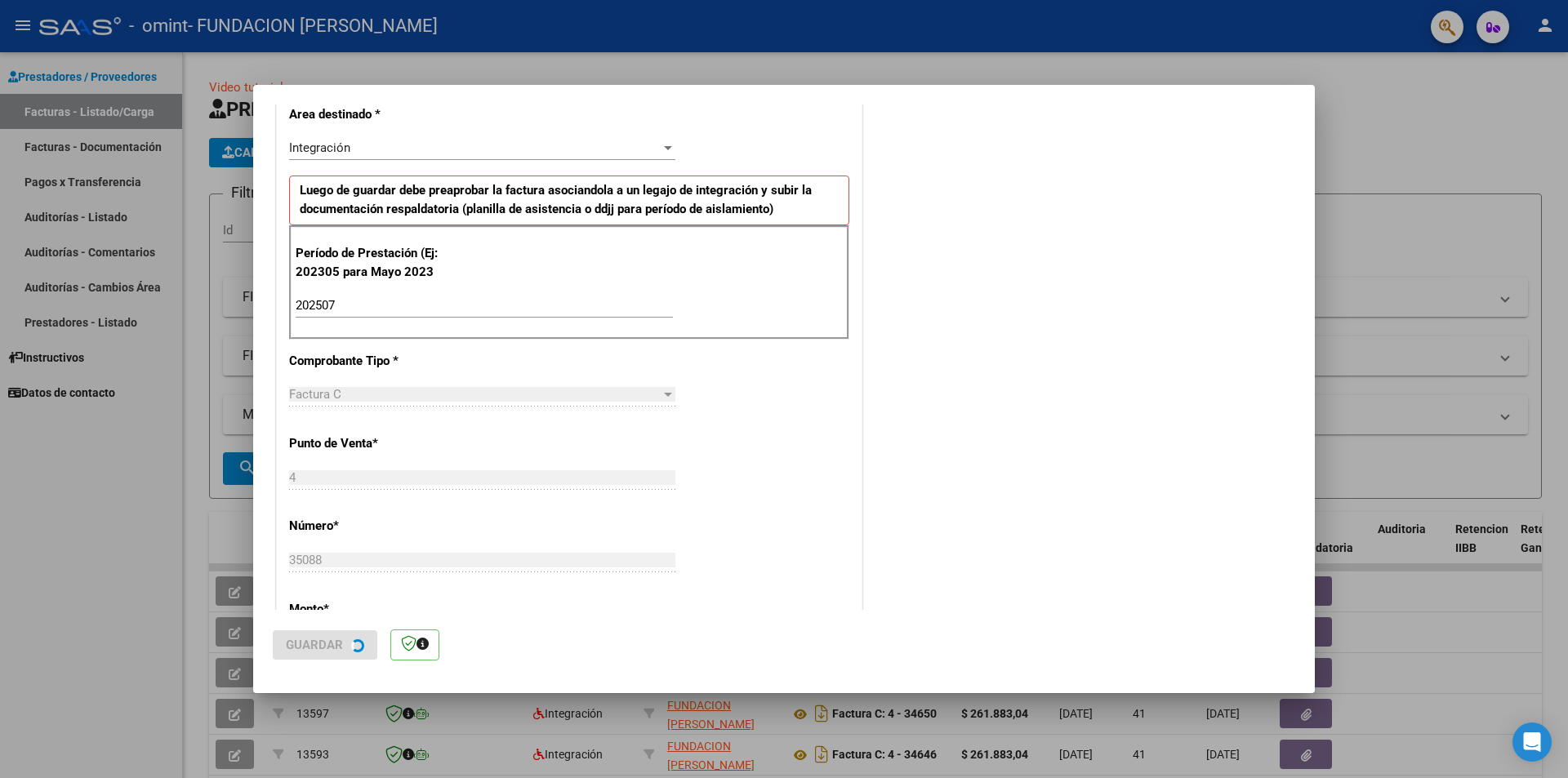
scroll to position [0, 0]
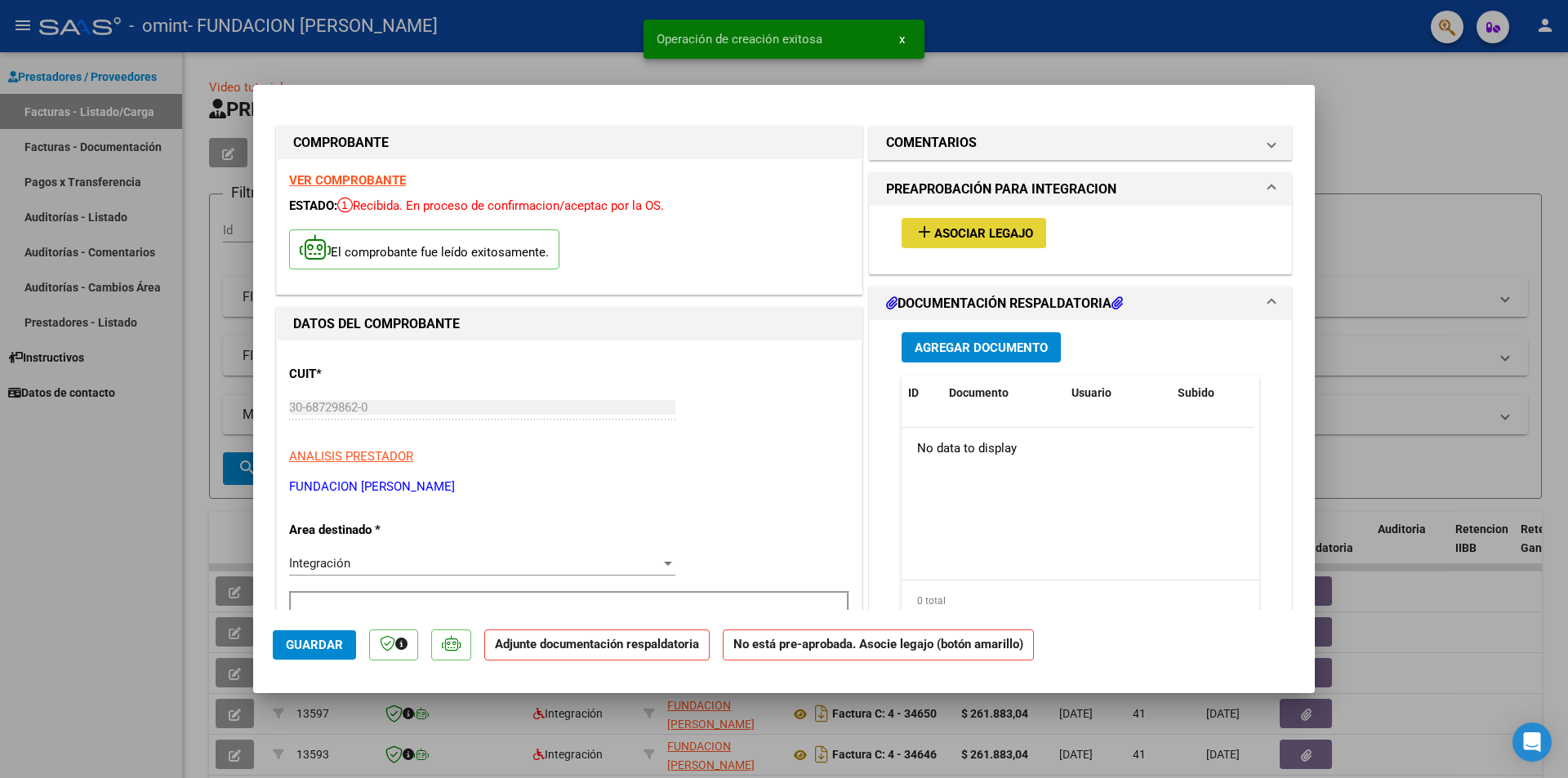
click at [967, 231] on span "Asociar Legajo" at bounding box center [983, 233] width 99 height 14
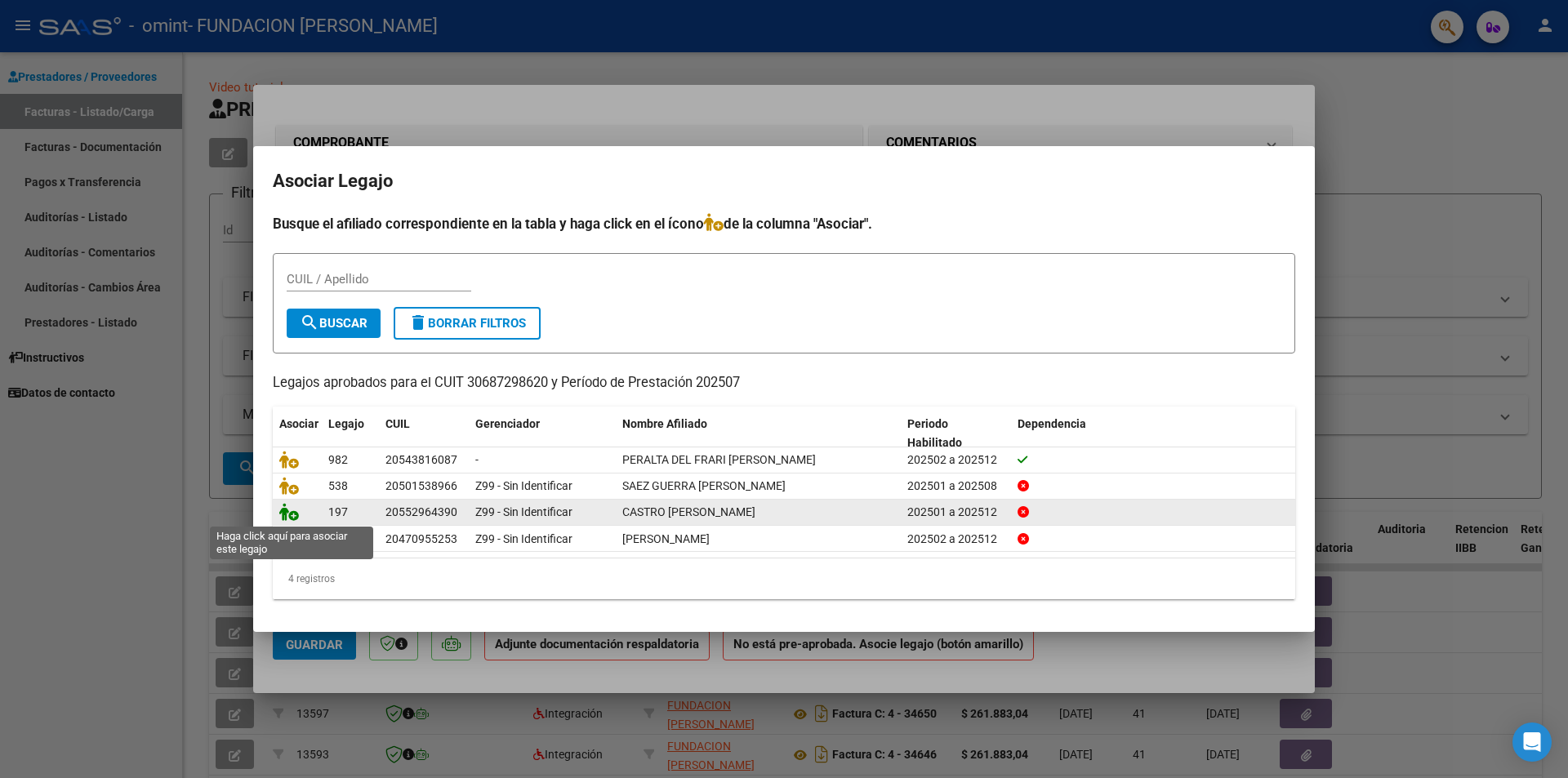
click at [285, 512] on icon at bounding box center [289, 512] width 19 height 18
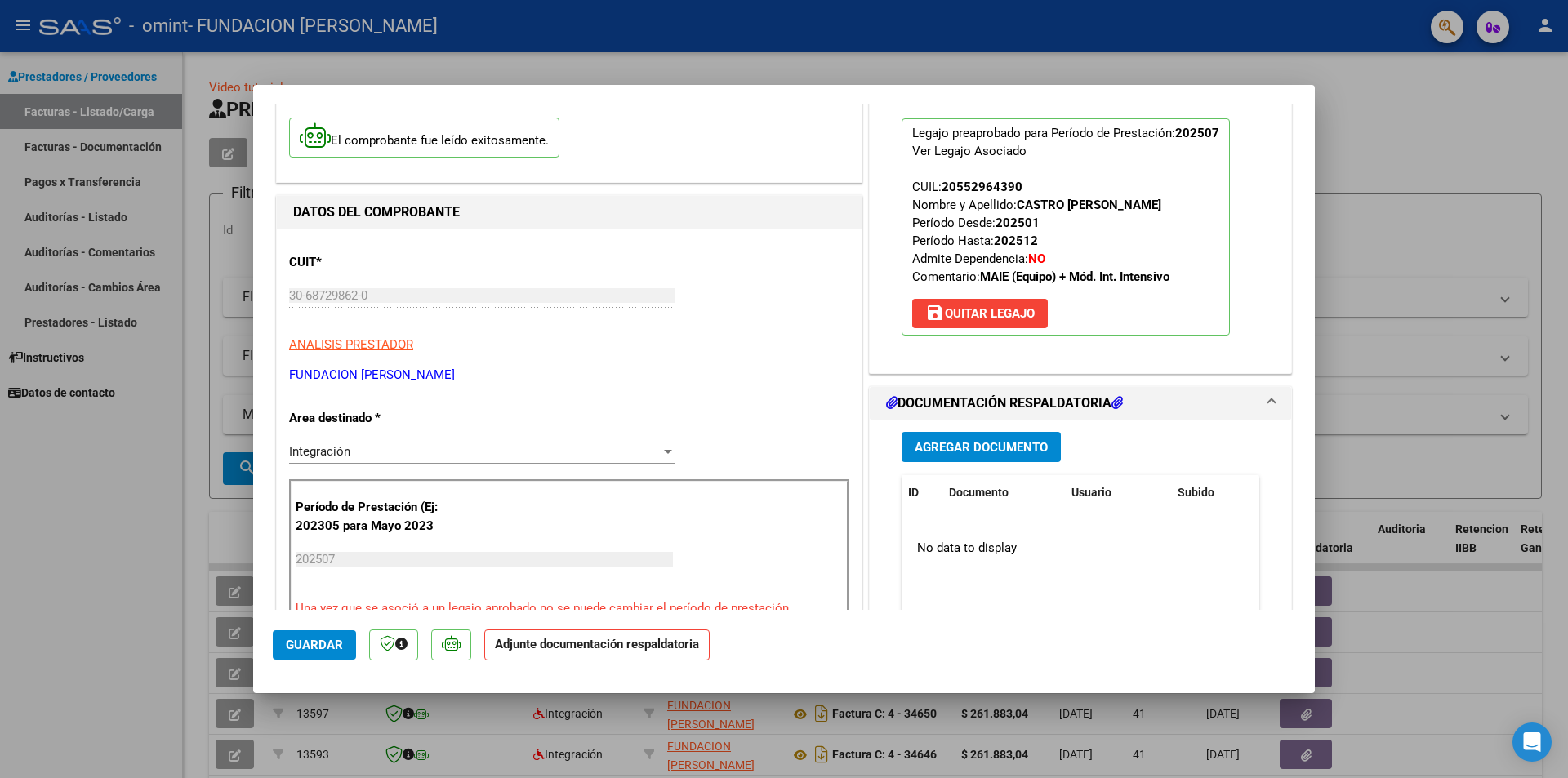
scroll to position [164, 0]
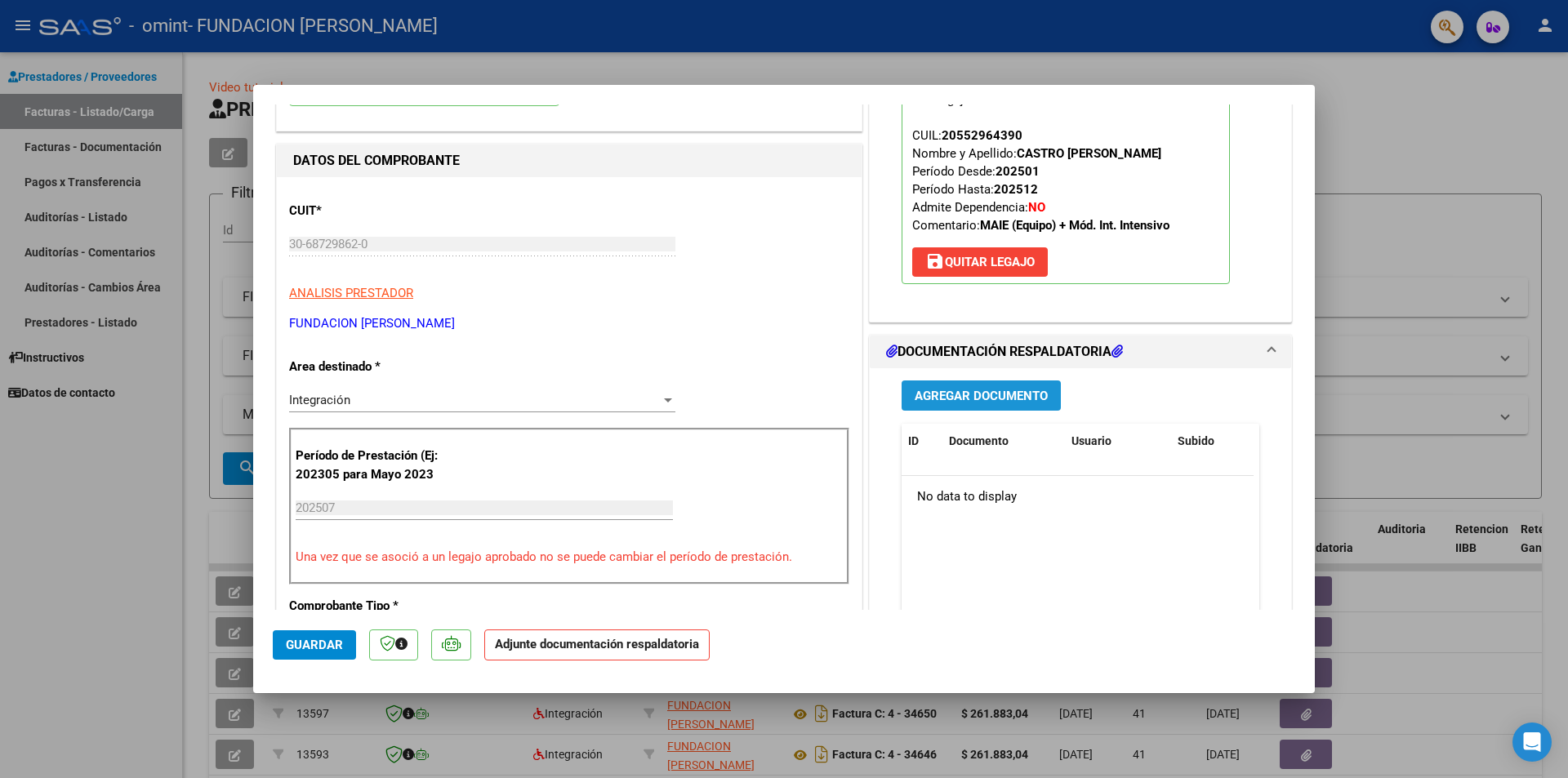
click at [973, 387] on button "Agregar Documento" at bounding box center [981, 396] width 159 height 31
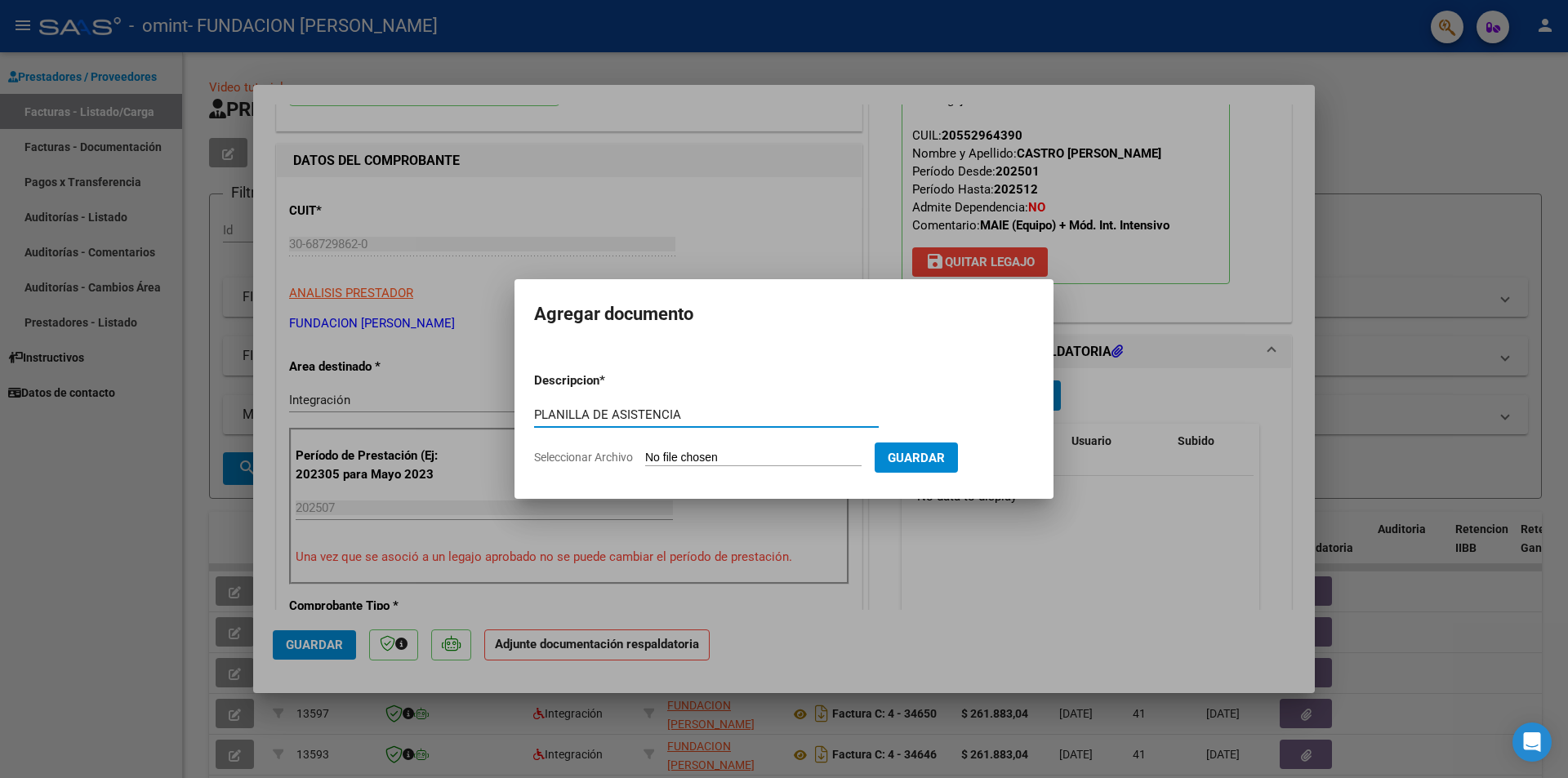
type input "PLANILLA DE ASISTENCIA"
click at [615, 457] on span "Seleccionar Archivo" at bounding box center [583, 458] width 99 height 13
click at [646, 457] on input "Seleccionar Archivo" at bounding box center [754, 459] width 216 height 15
type input "C:\fakepath\PA CASTRO [PERSON_NAME] [DATE].pdf"
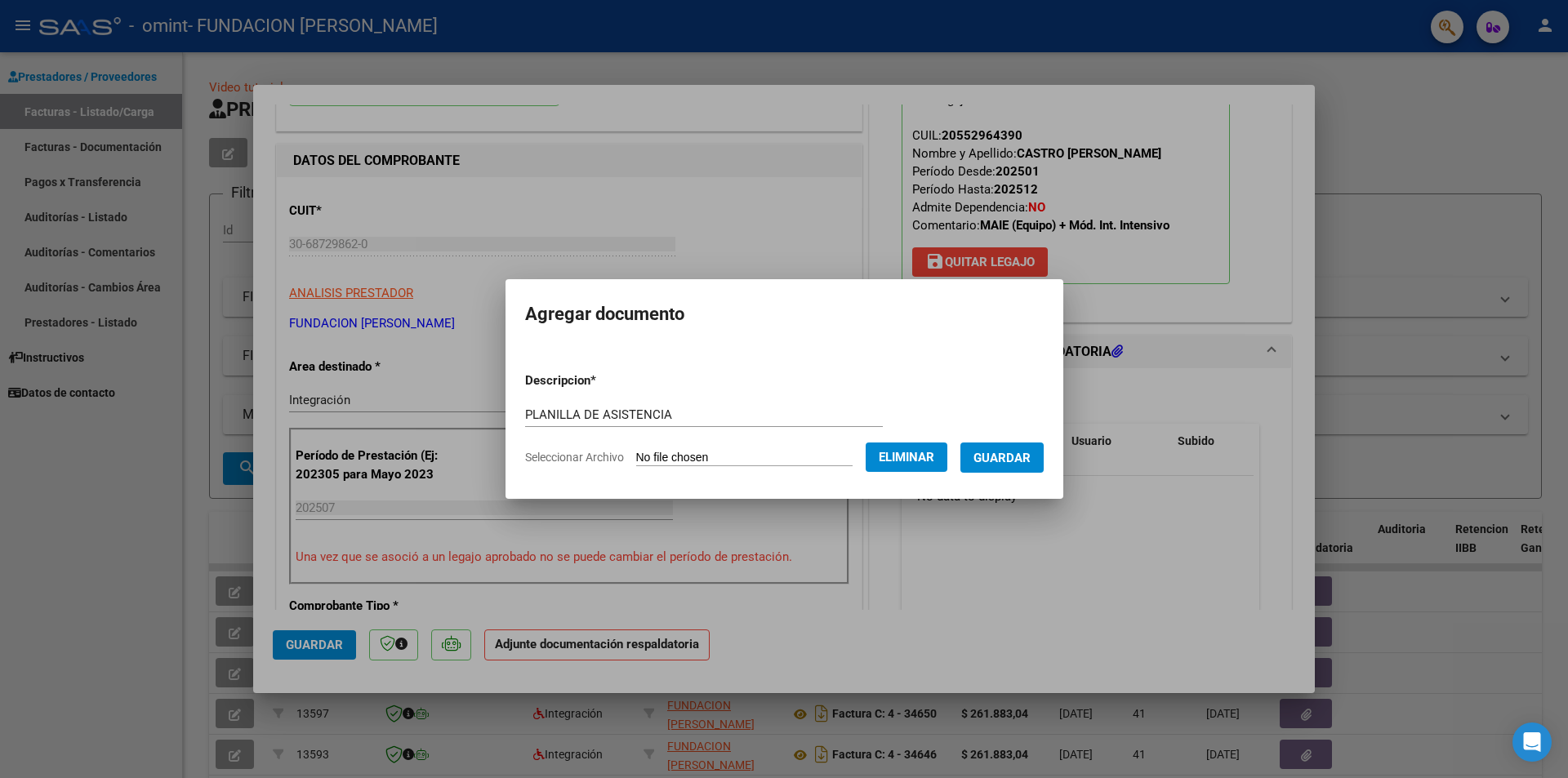
click at [1010, 452] on span "Guardar" at bounding box center [1002, 458] width 57 height 14
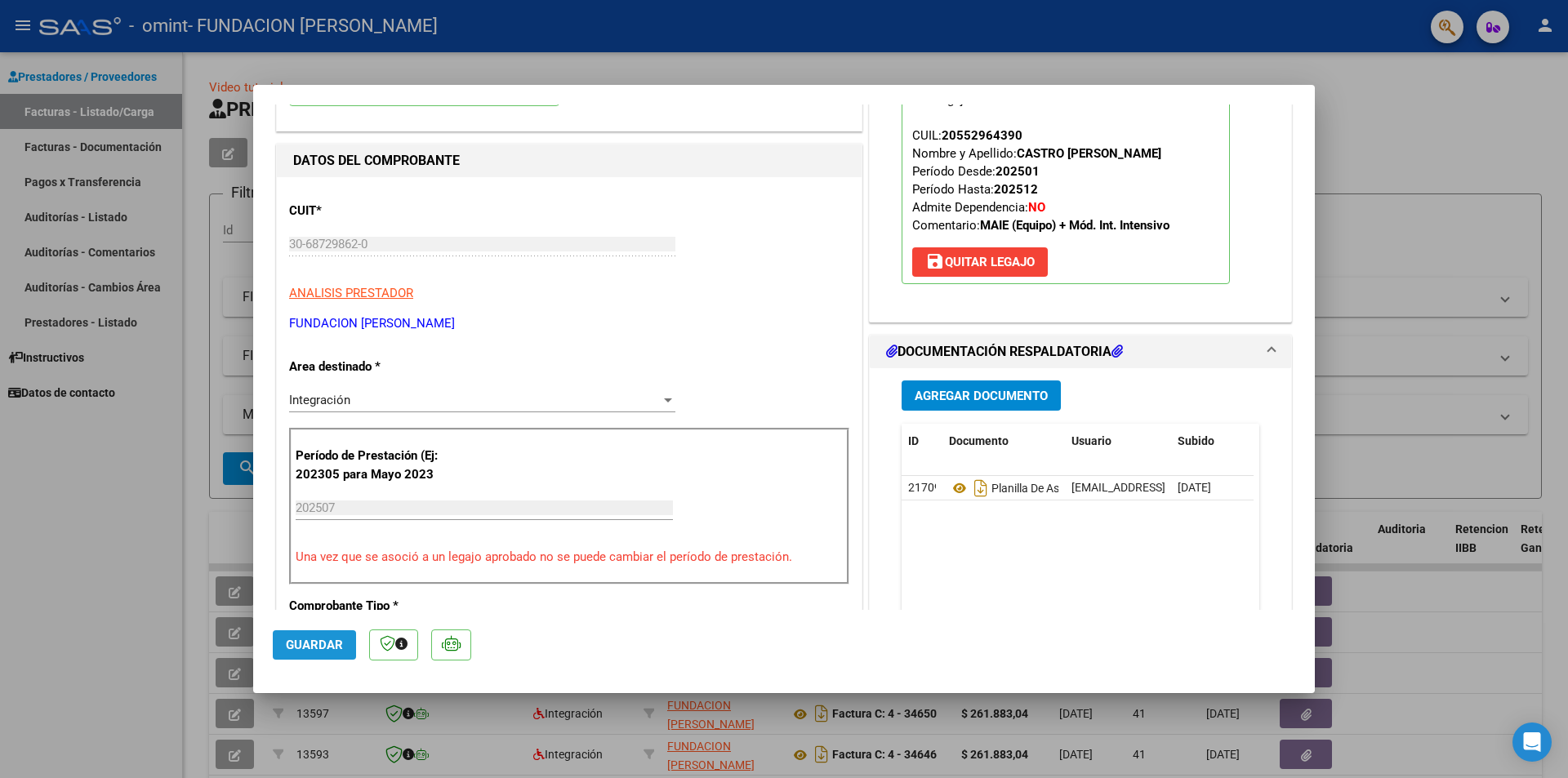
click at [316, 643] on span "Guardar" at bounding box center [314, 645] width 57 height 14
type input "$ 0,00"
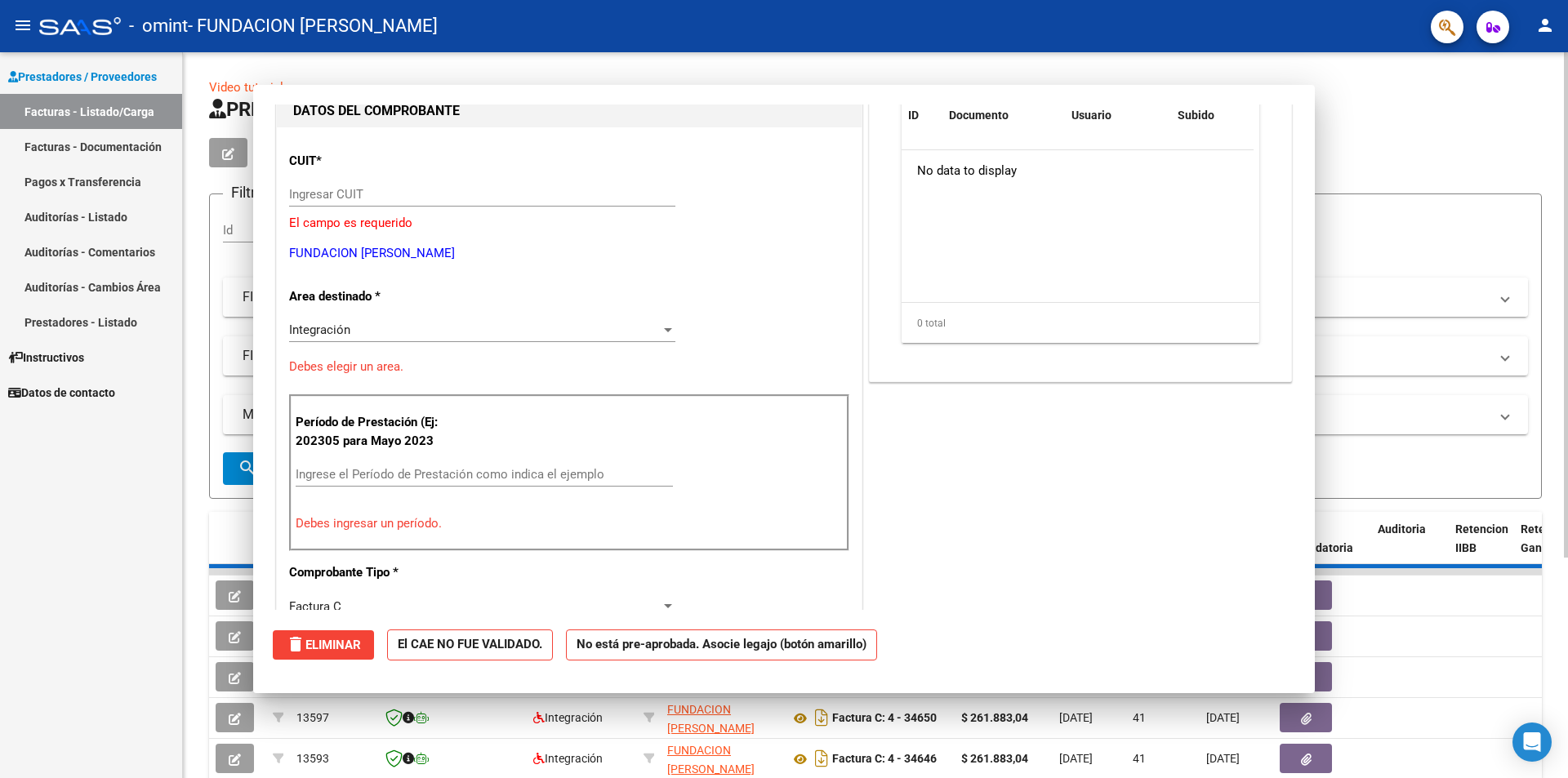
scroll to position [173, 0]
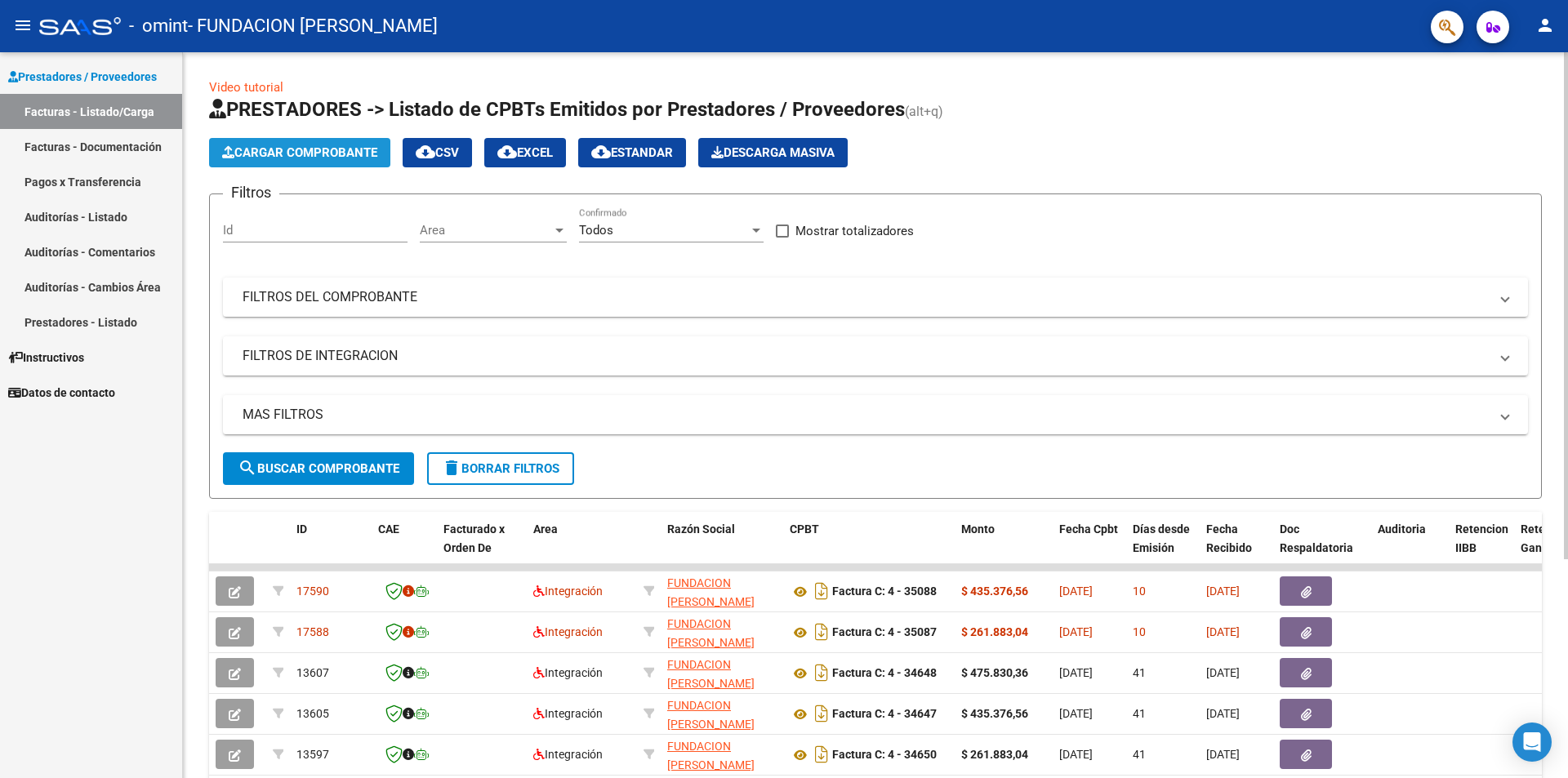
click at [301, 148] on span "Cargar Comprobante" at bounding box center [300, 152] width 155 height 14
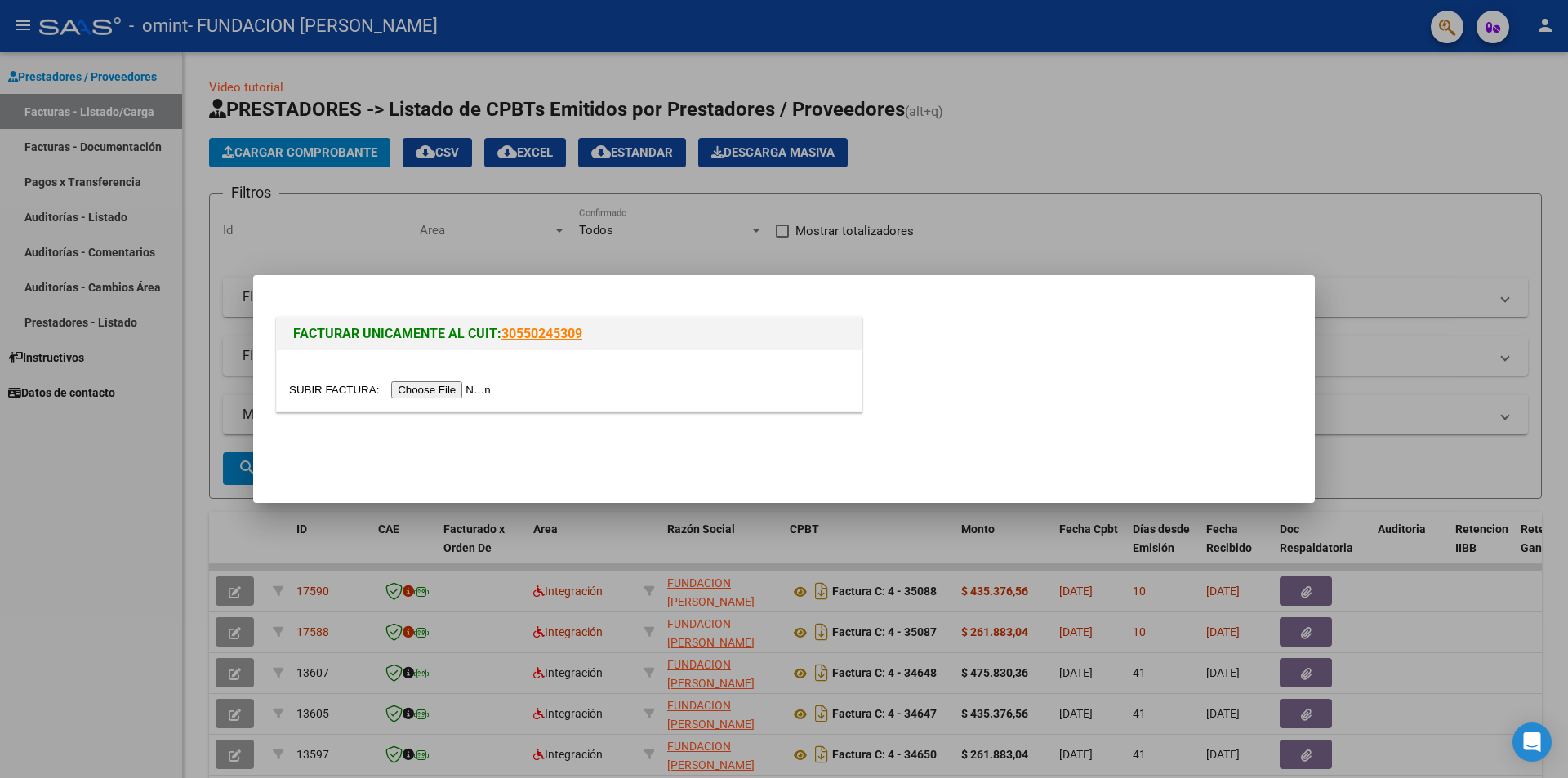
click at [423, 390] on input "file" at bounding box center [393, 390] width 207 height 17
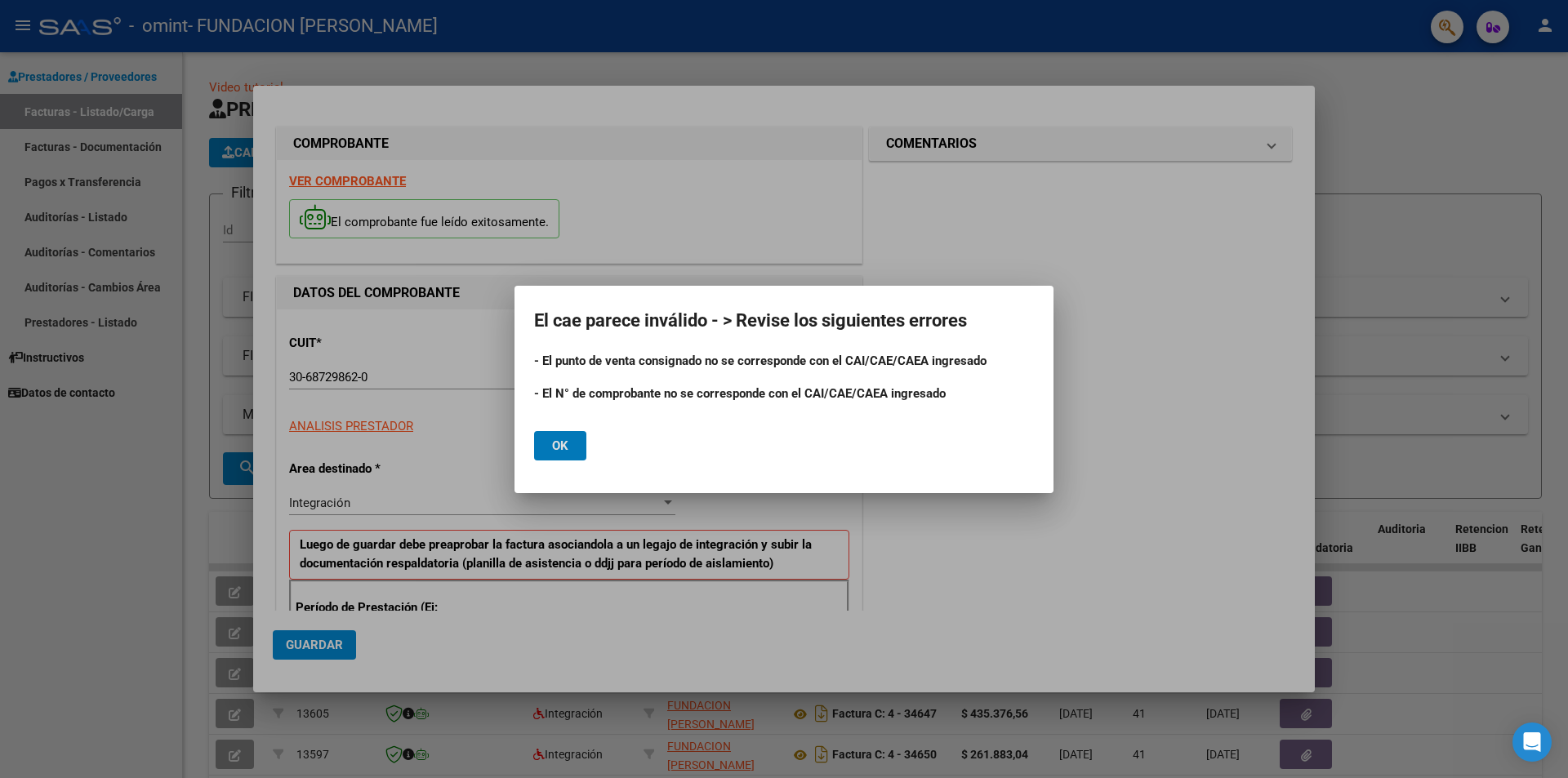
click at [562, 442] on span "Ok" at bounding box center [559, 446] width 16 height 14
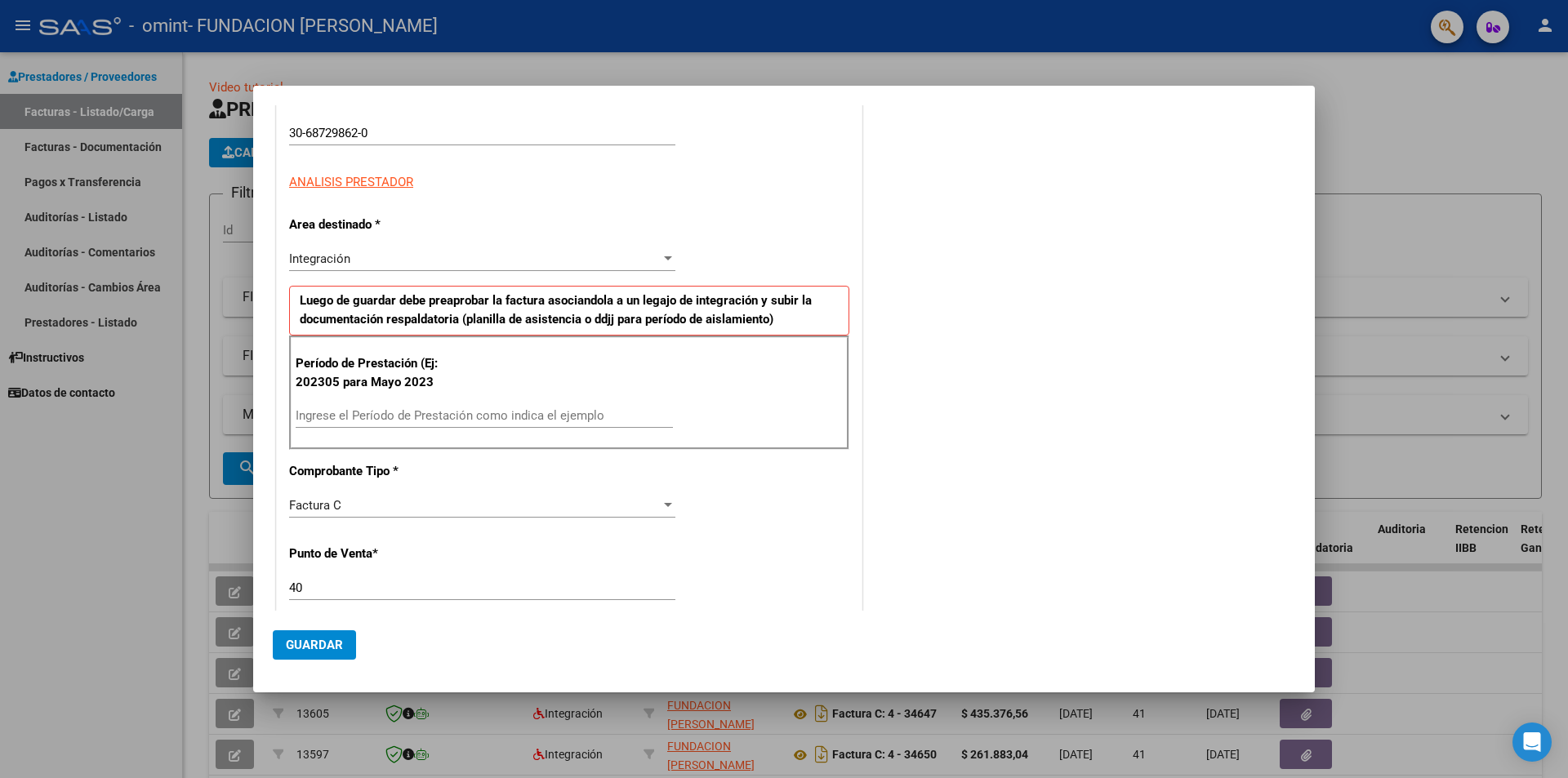
scroll to position [245, 0]
click at [308, 588] on input "40" at bounding box center [482, 586] width 386 height 14
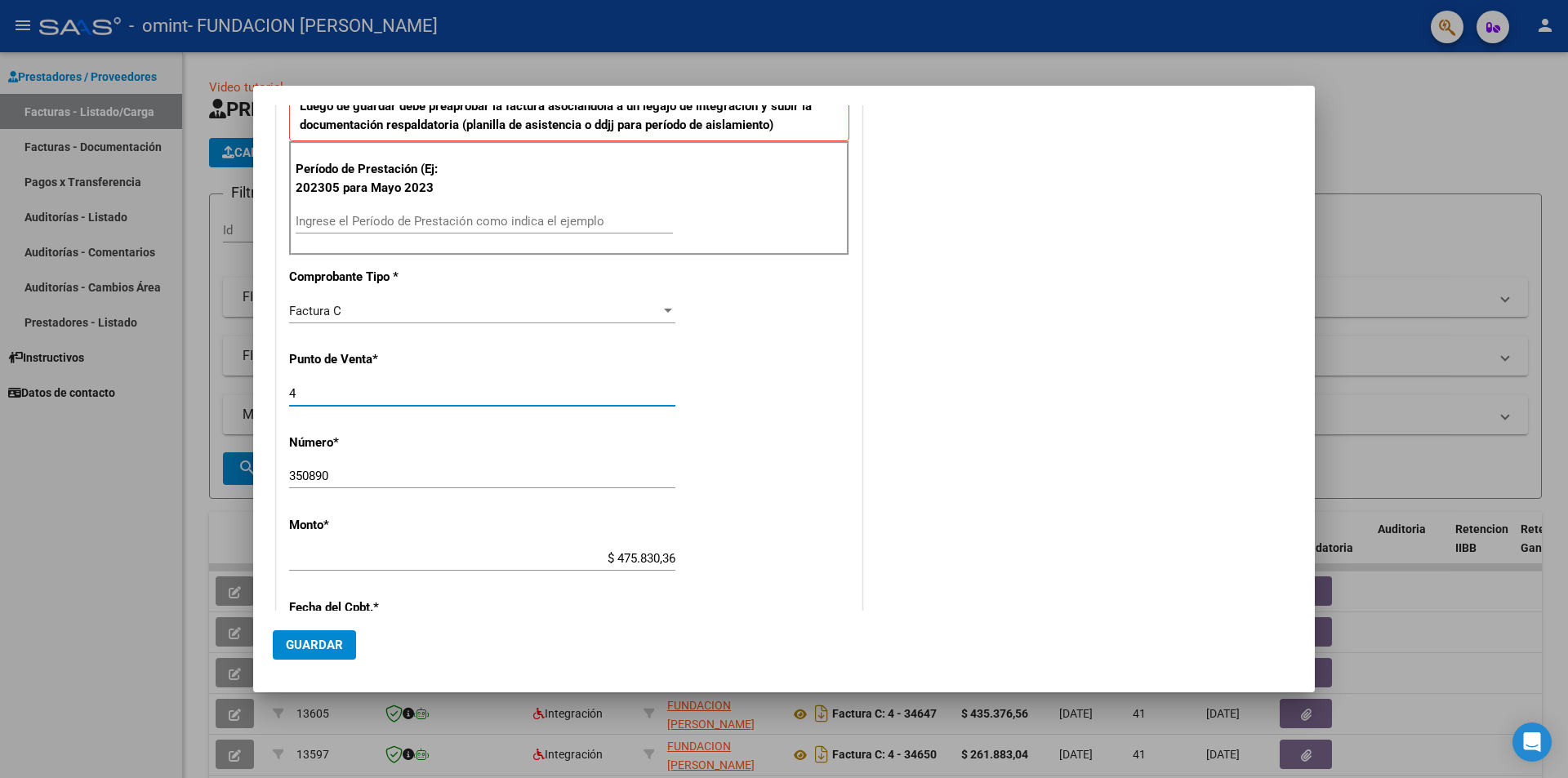
scroll to position [491, 0]
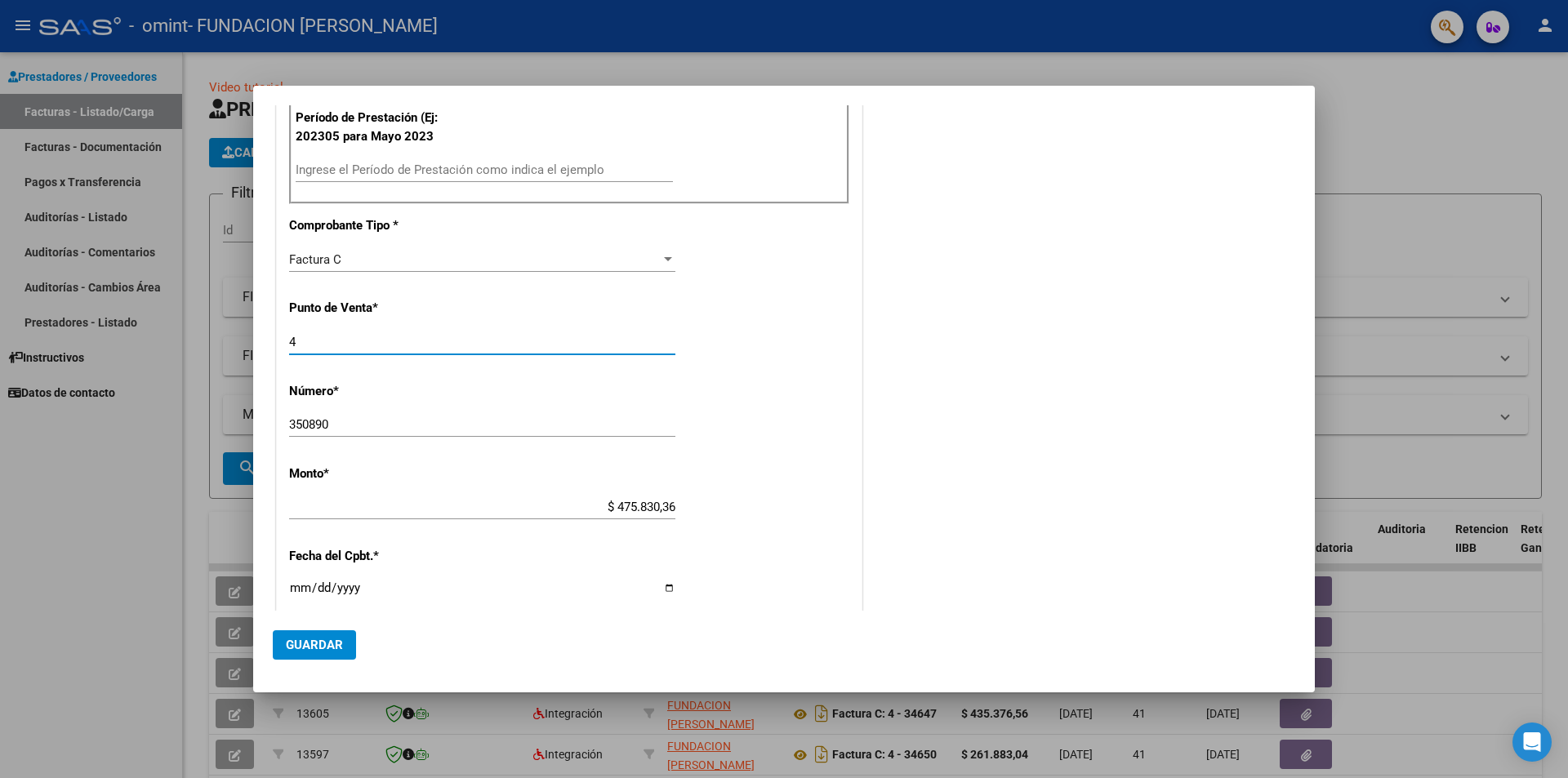
type input "4"
click at [346, 425] on input "350890" at bounding box center [482, 424] width 386 height 14
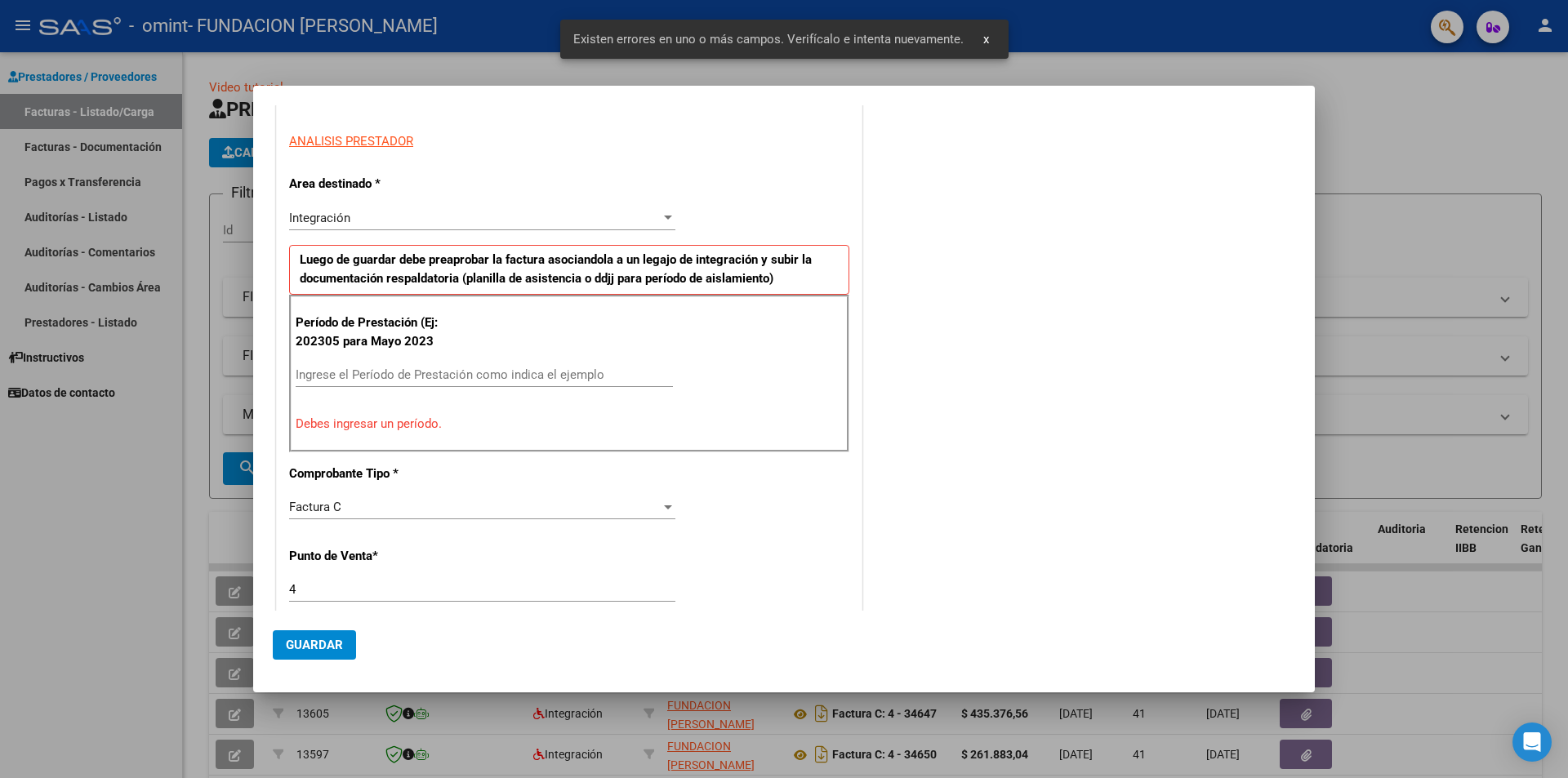
scroll to position [354, 0]
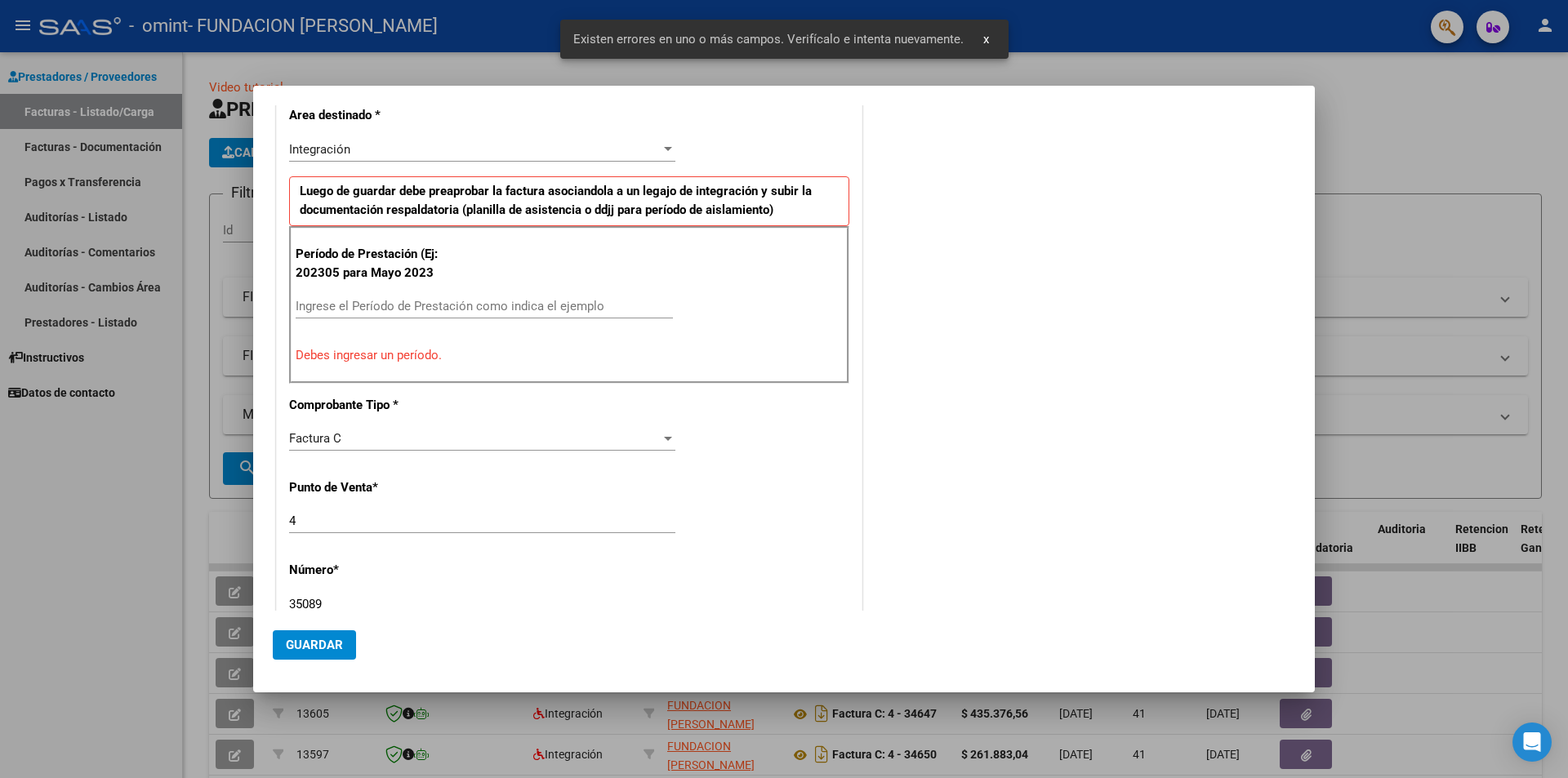
type input "35089"
click at [388, 307] on input "Ingrese el Período de Prestación como indica el ejemplo" at bounding box center [485, 306] width 377 height 14
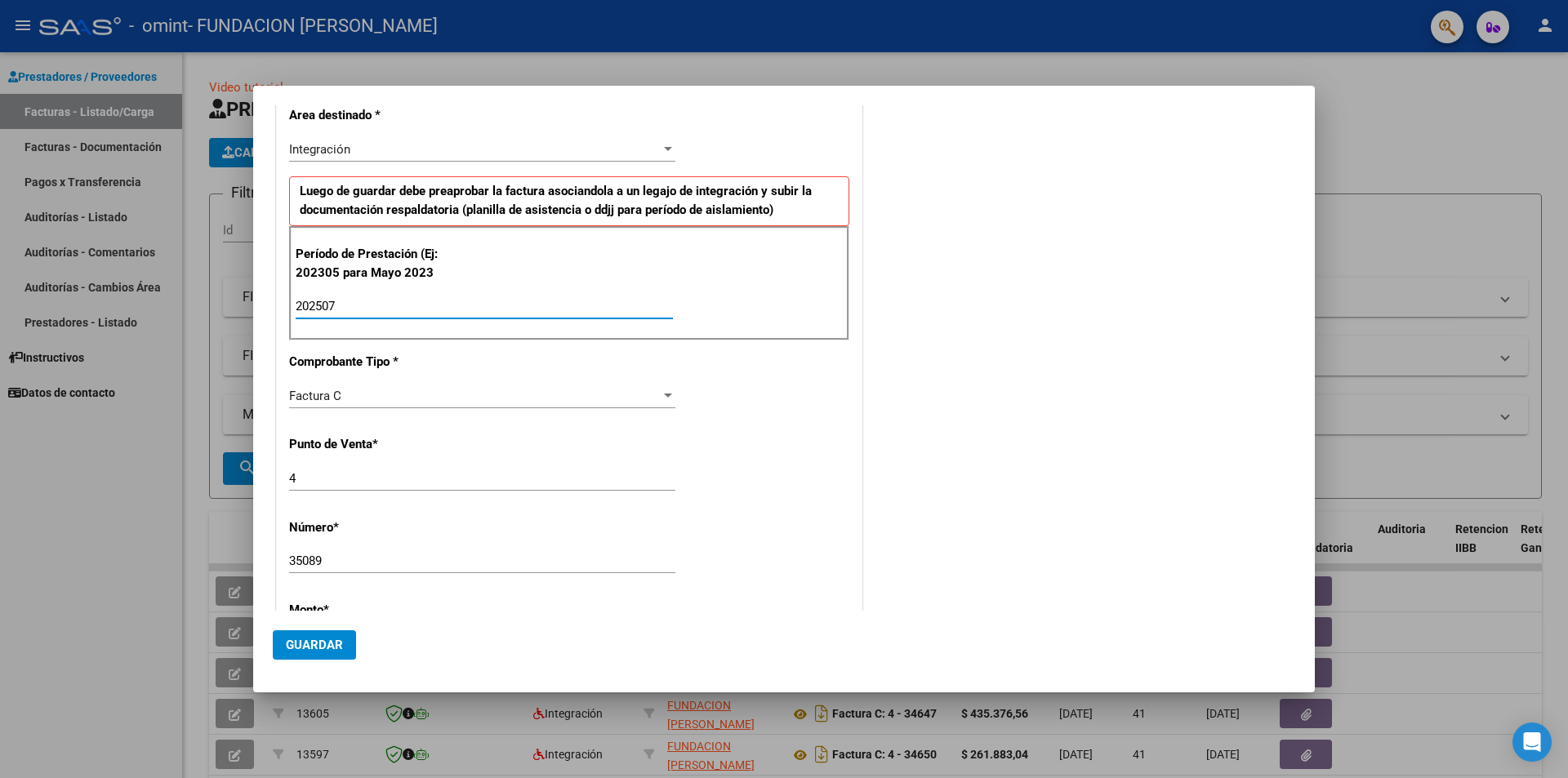
type input "202507"
click at [320, 644] on span "Guardar" at bounding box center [314, 645] width 57 height 14
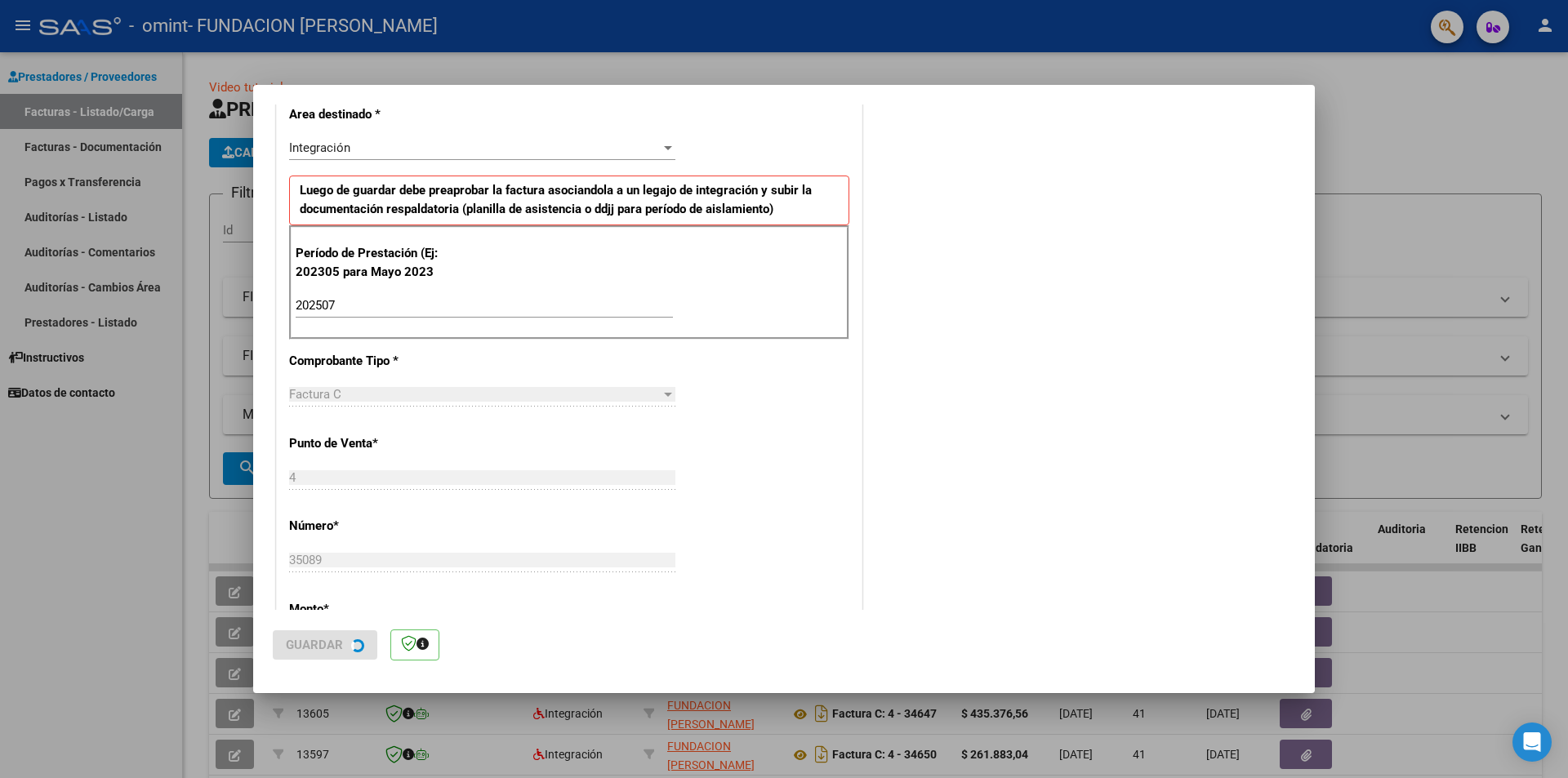
scroll to position [0, 0]
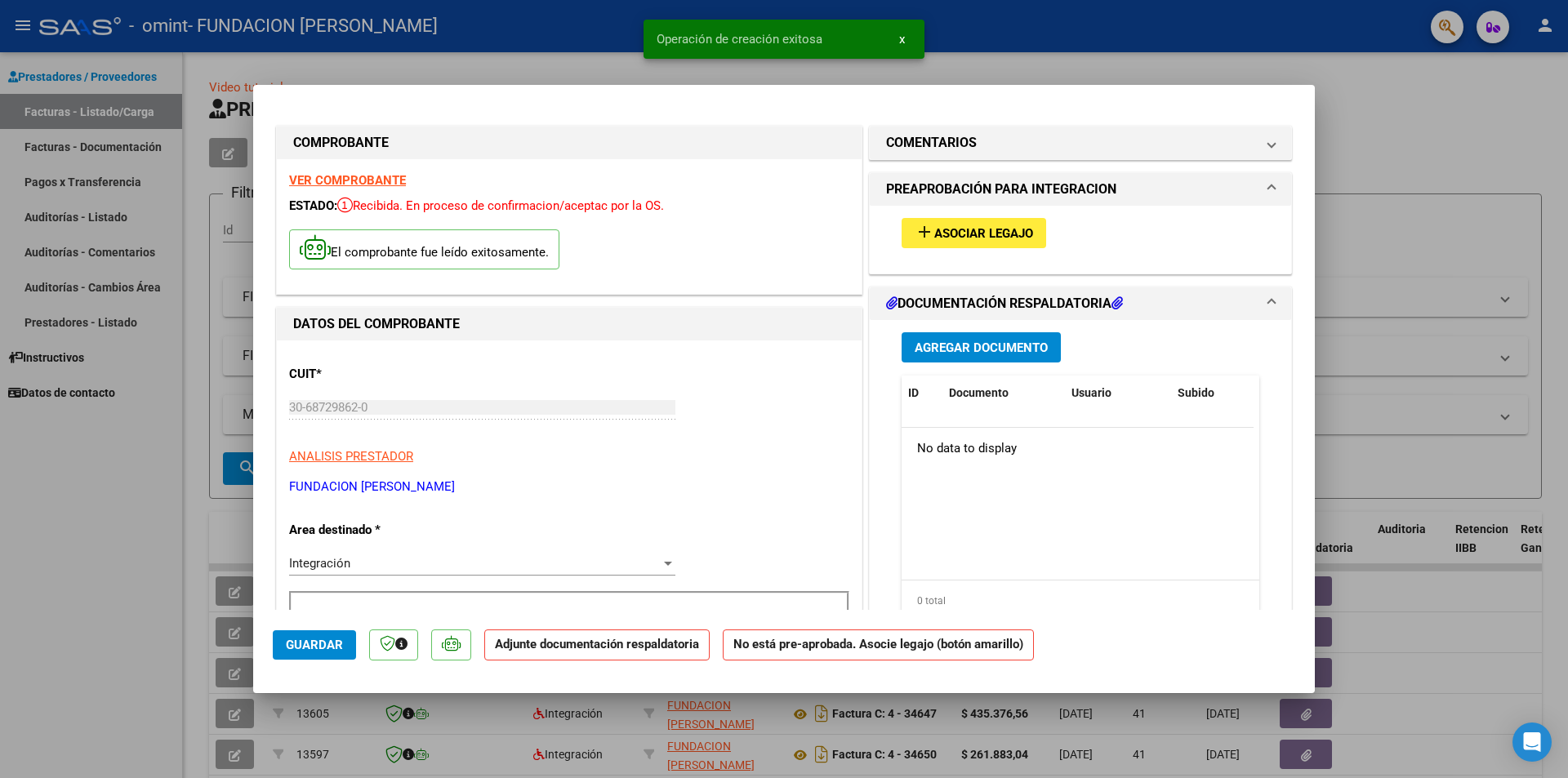
click at [963, 233] on span "Asociar Legajo" at bounding box center [983, 233] width 99 height 14
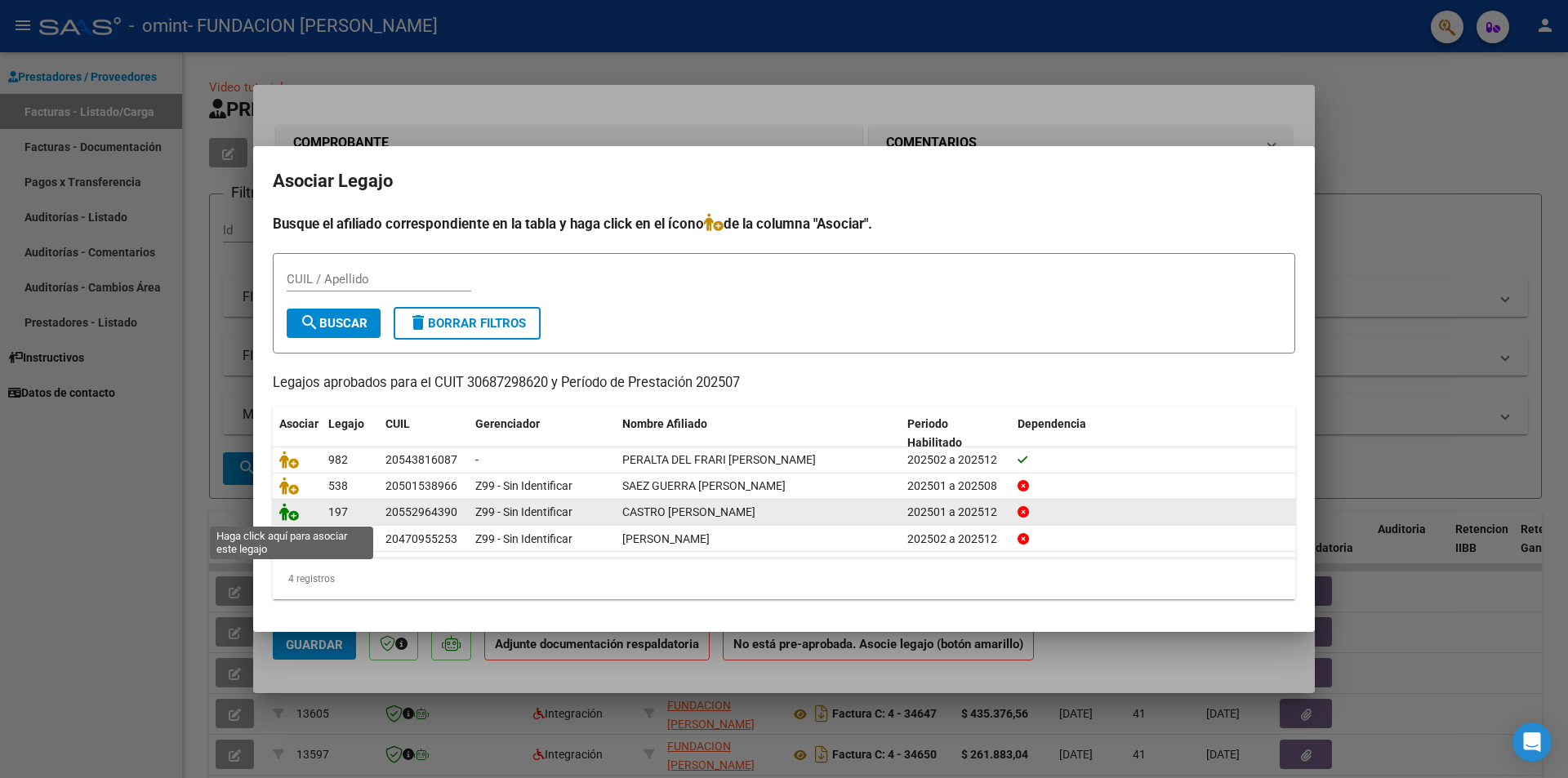
click at [286, 510] on icon at bounding box center [289, 512] width 19 height 18
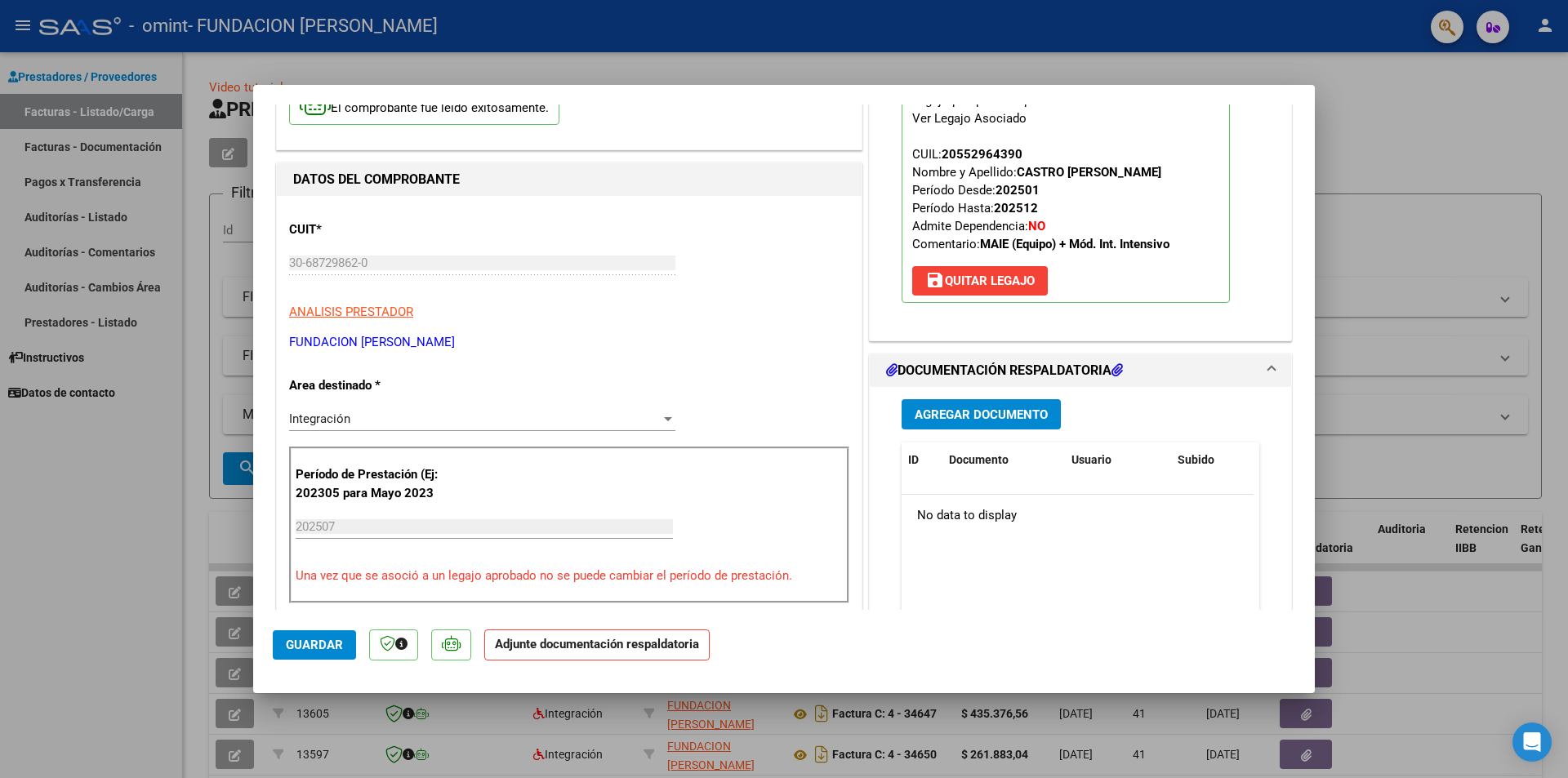
scroll to position [164, 0]
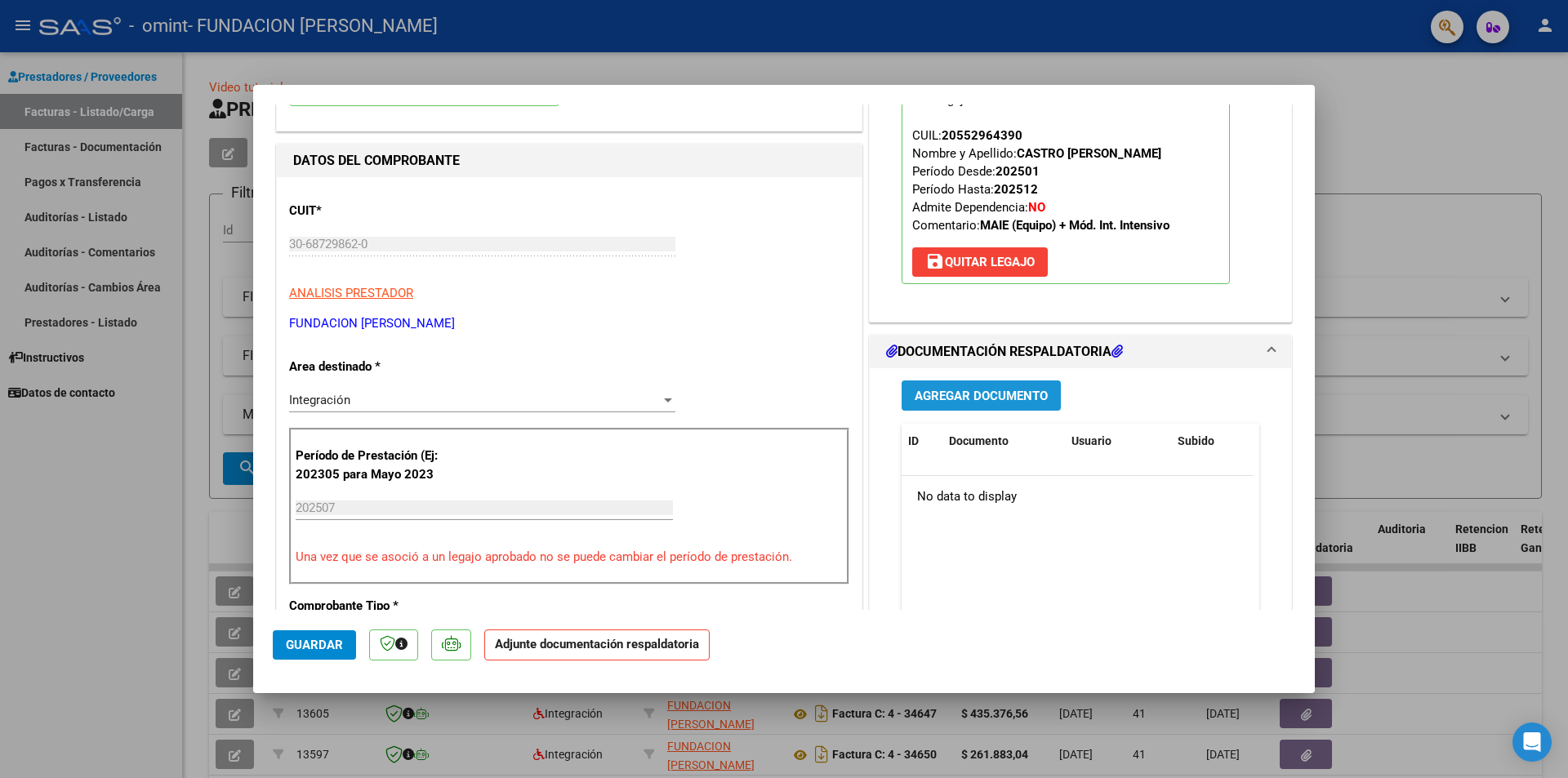
click at [959, 394] on span "Agregar Documento" at bounding box center [981, 396] width 133 height 14
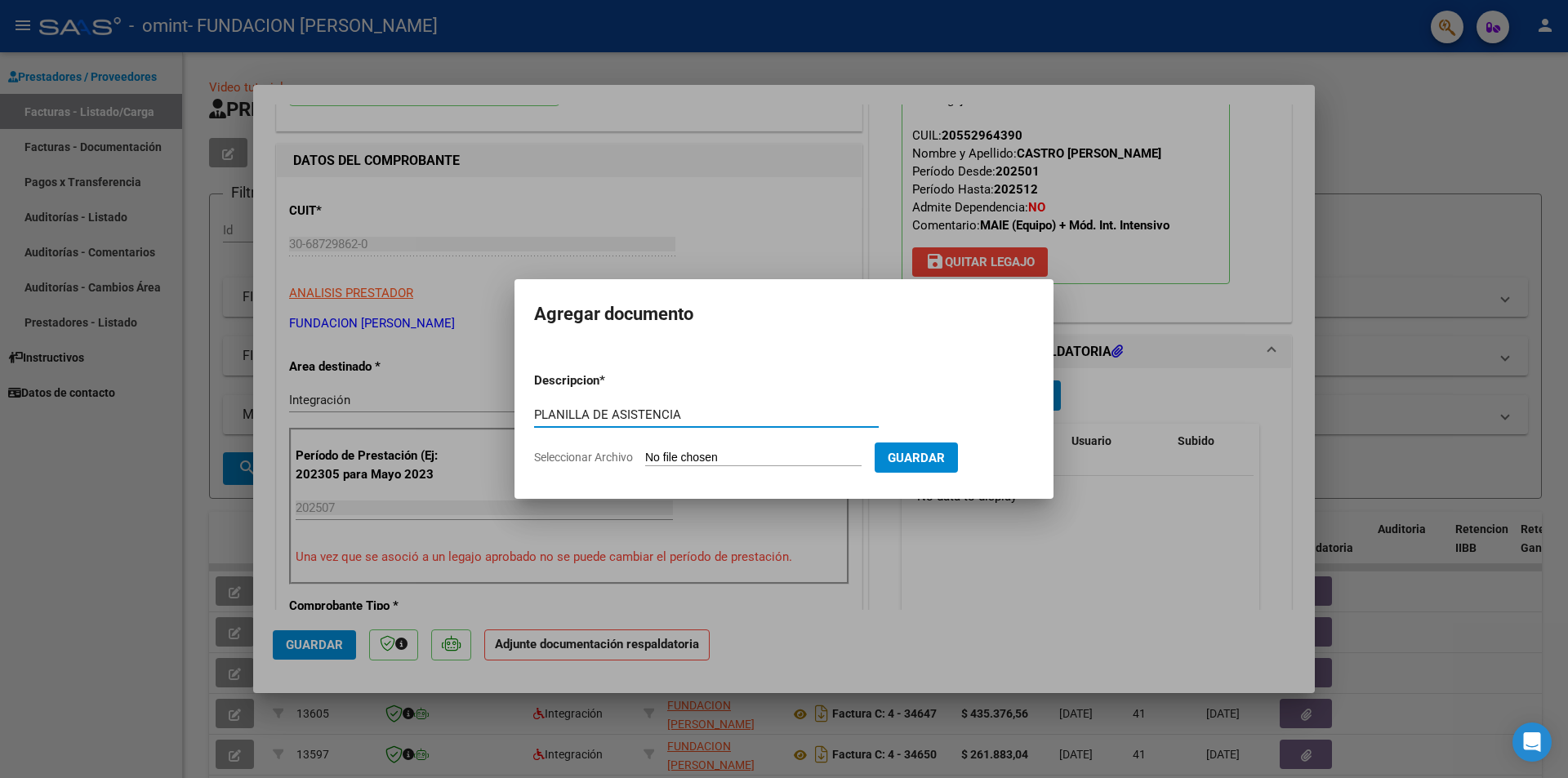
type input "PLANILLA DE ASISTENCIA"
click at [585, 452] on span "Seleccionar Archivo" at bounding box center [583, 458] width 99 height 13
click at [646, 452] on input "Seleccionar Archivo" at bounding box center [754, 459] width 216 height 15
type input "C:\fakepath\[PERSON_NAME].pdf"
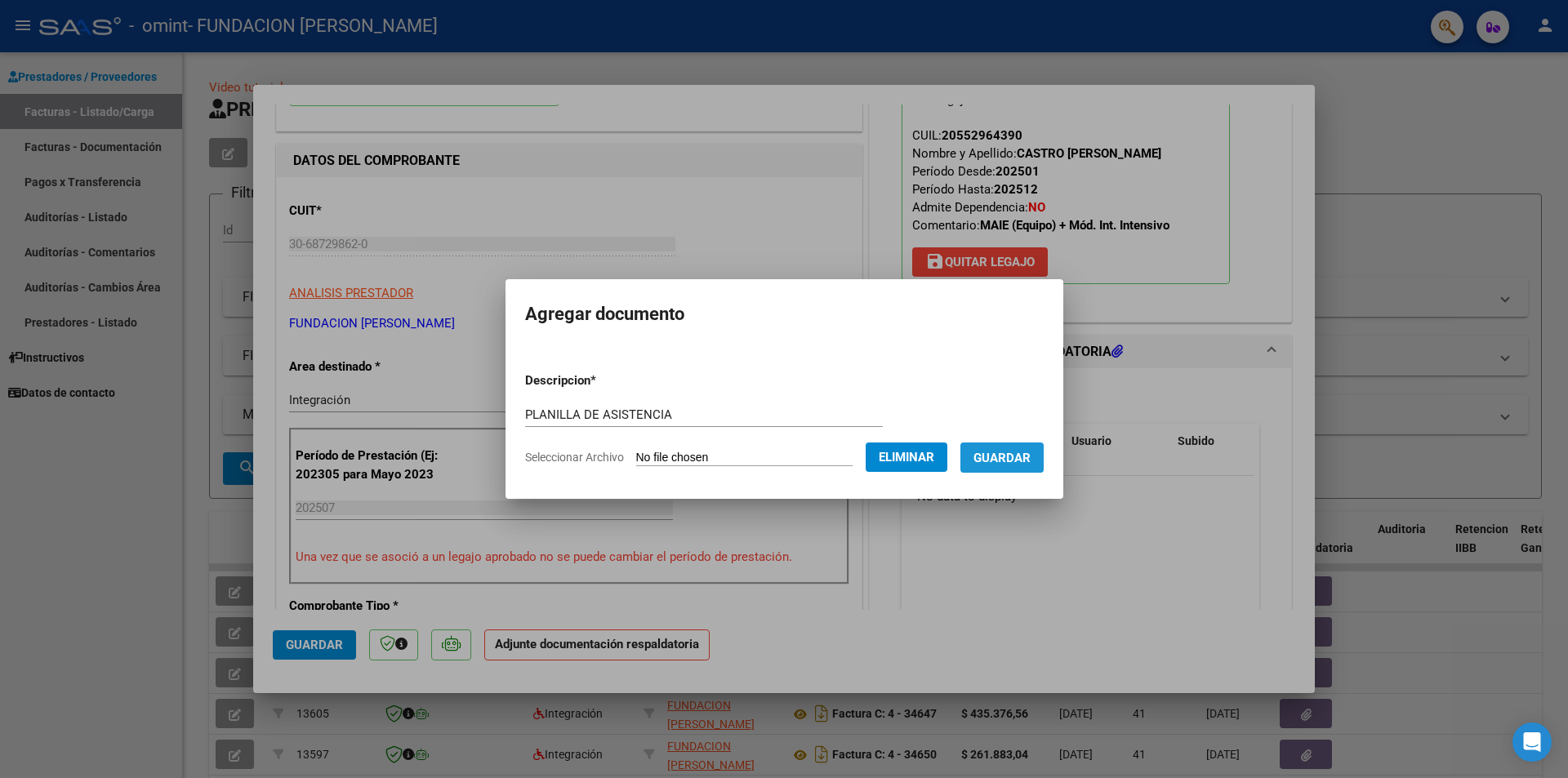
click at [1017, 452] on span "Guardar" at bounding box center [1002, 458] width 57 height 14
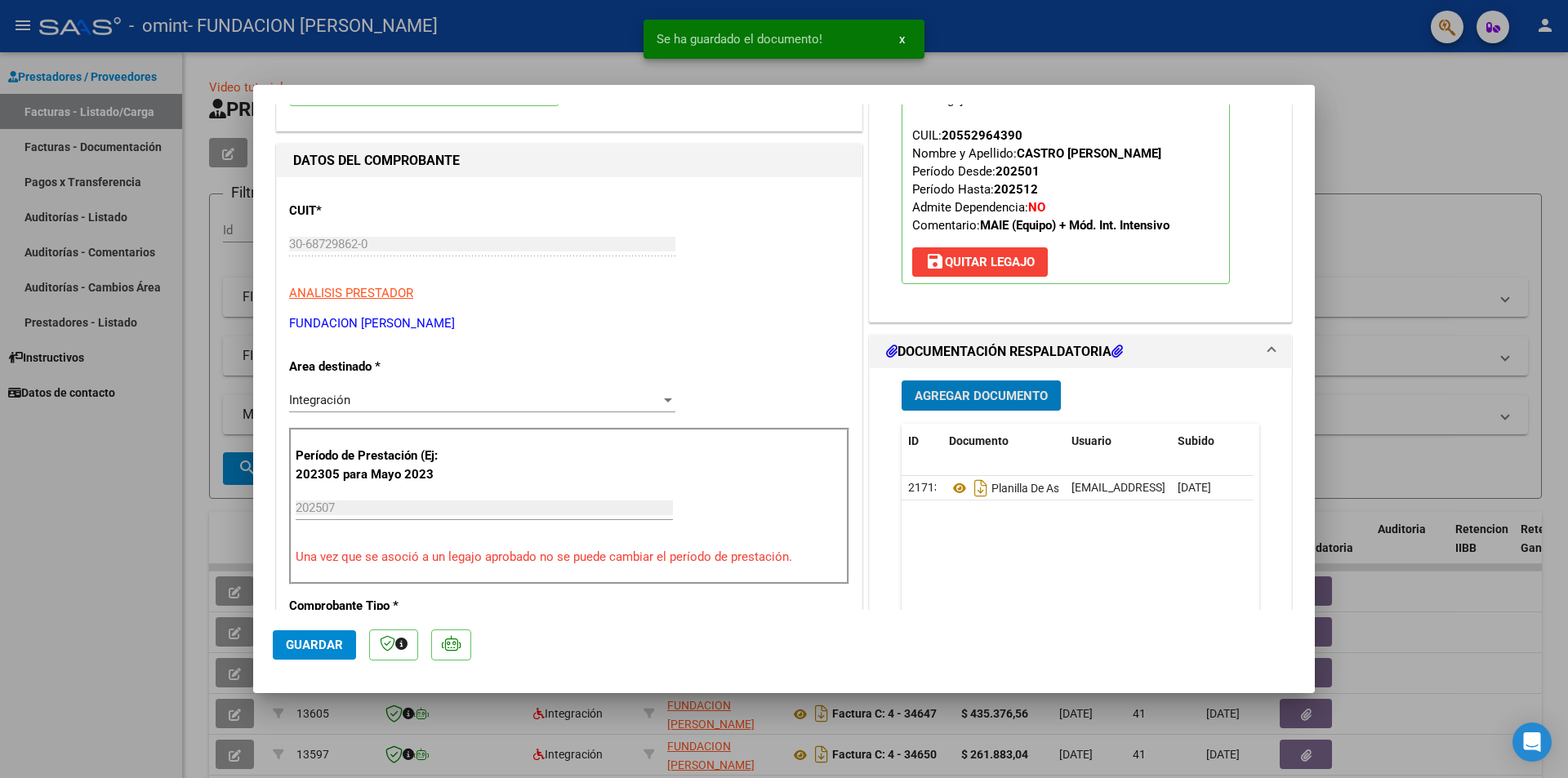
click at [319, 646] on span "Guardar" at bounding box center [314, 645] width 57 height 14
type input "$ 0,00"
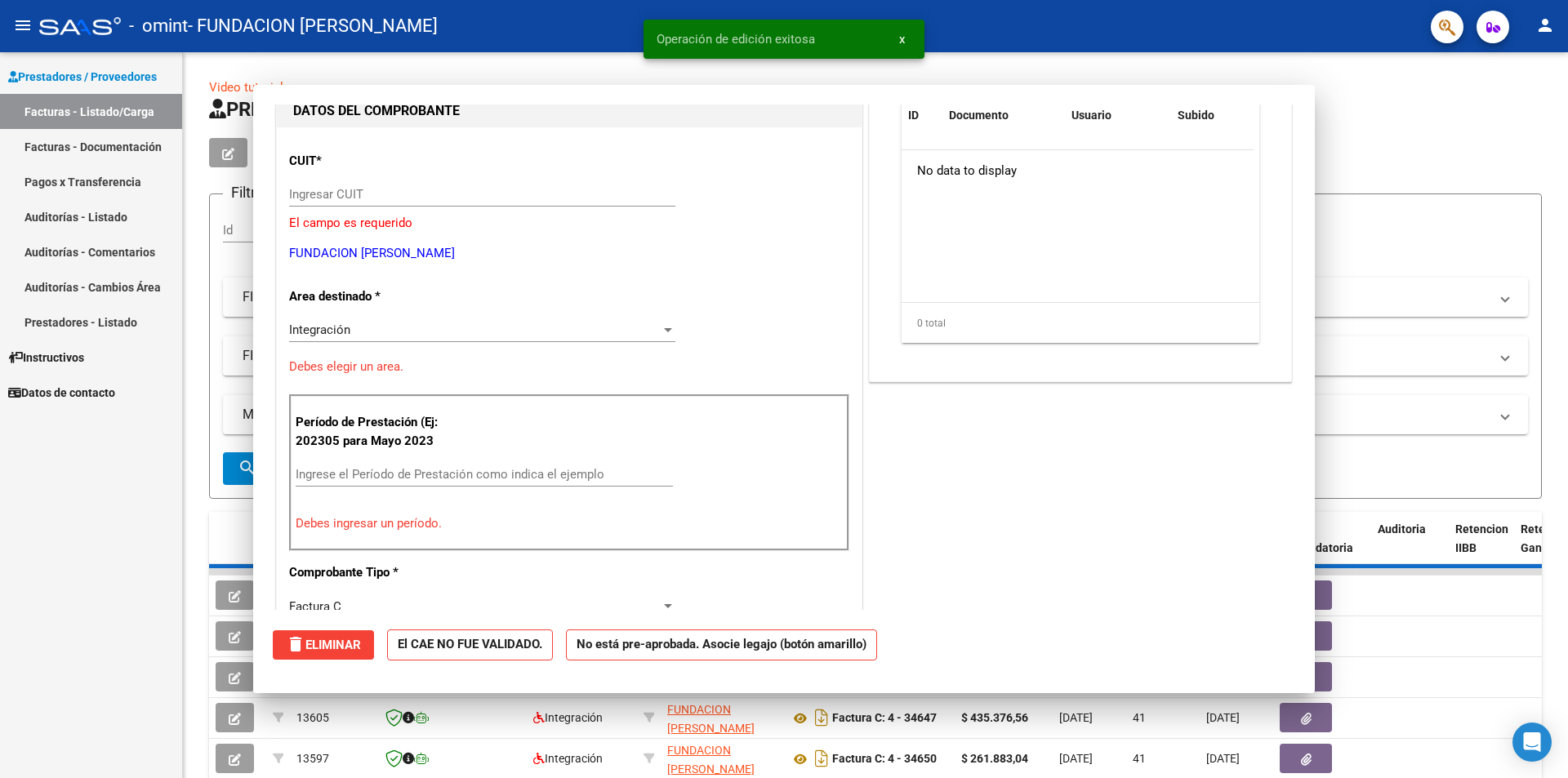
scroll to position [173, 0]
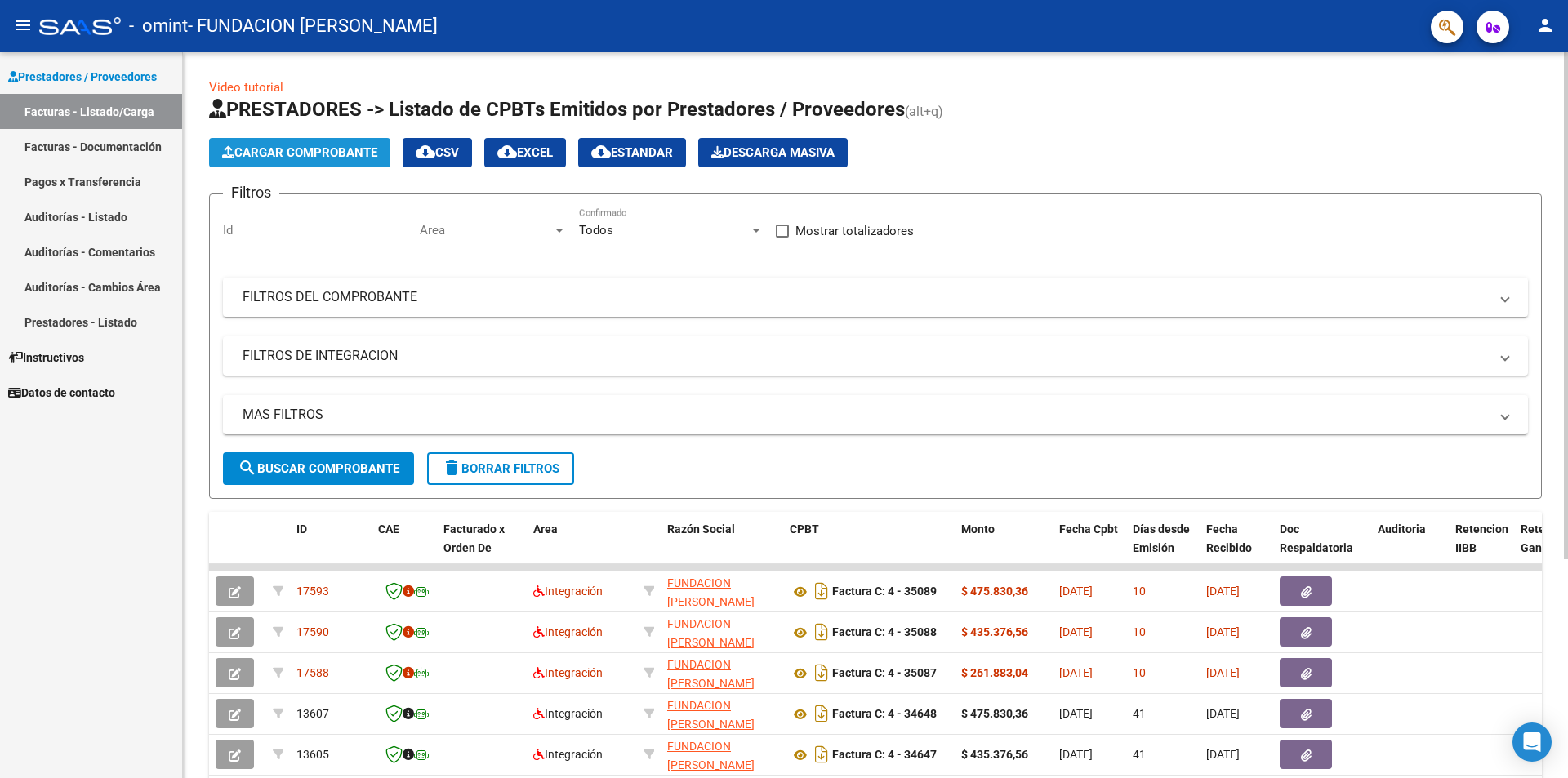
click at [280, 153] on span "Cargar Comprobante" at bounding box center [300, 152] width 155 height 14
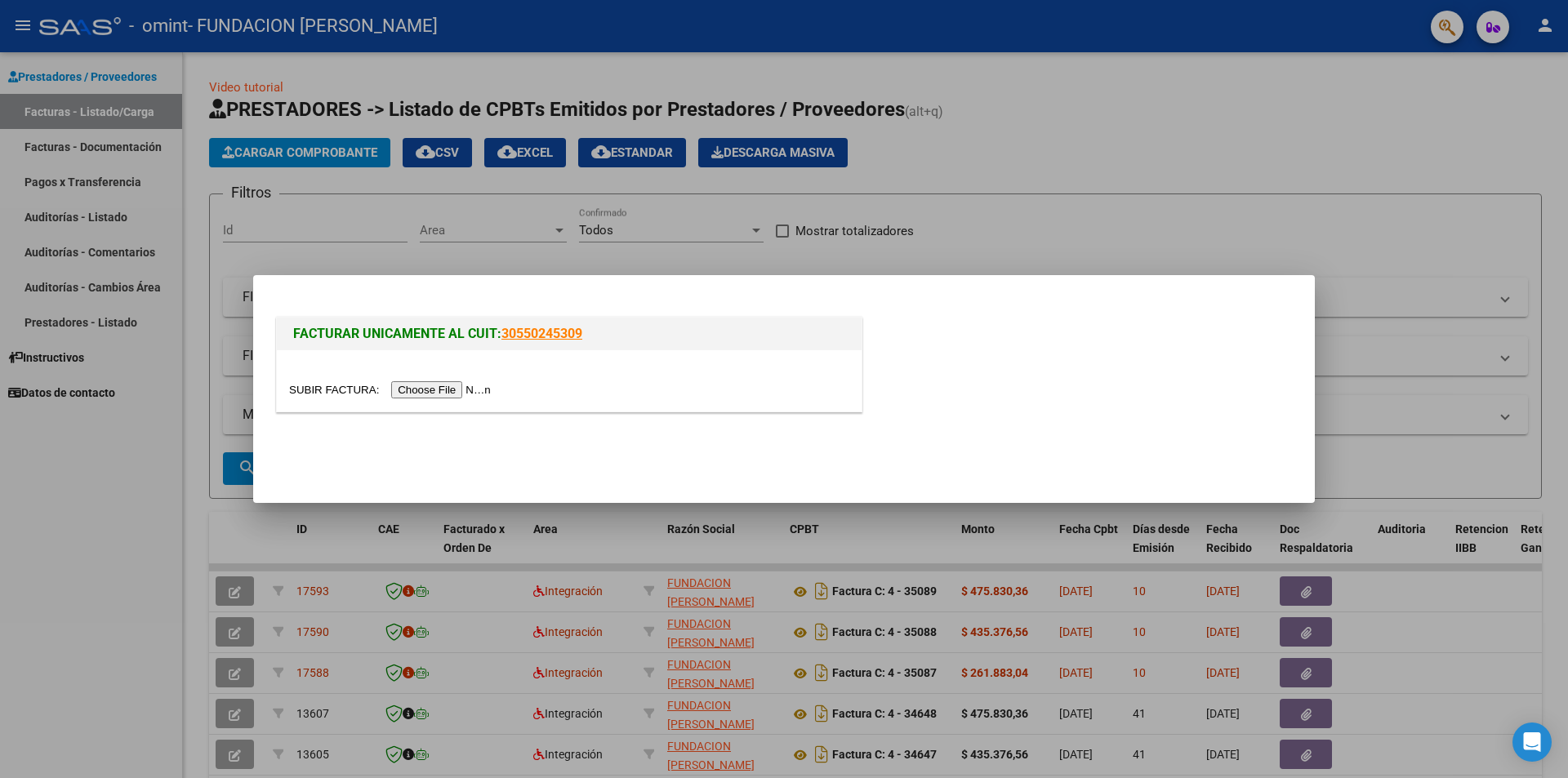
click at [451, 390] on input "file" at bounding box center [393, 390] width 207 height 17
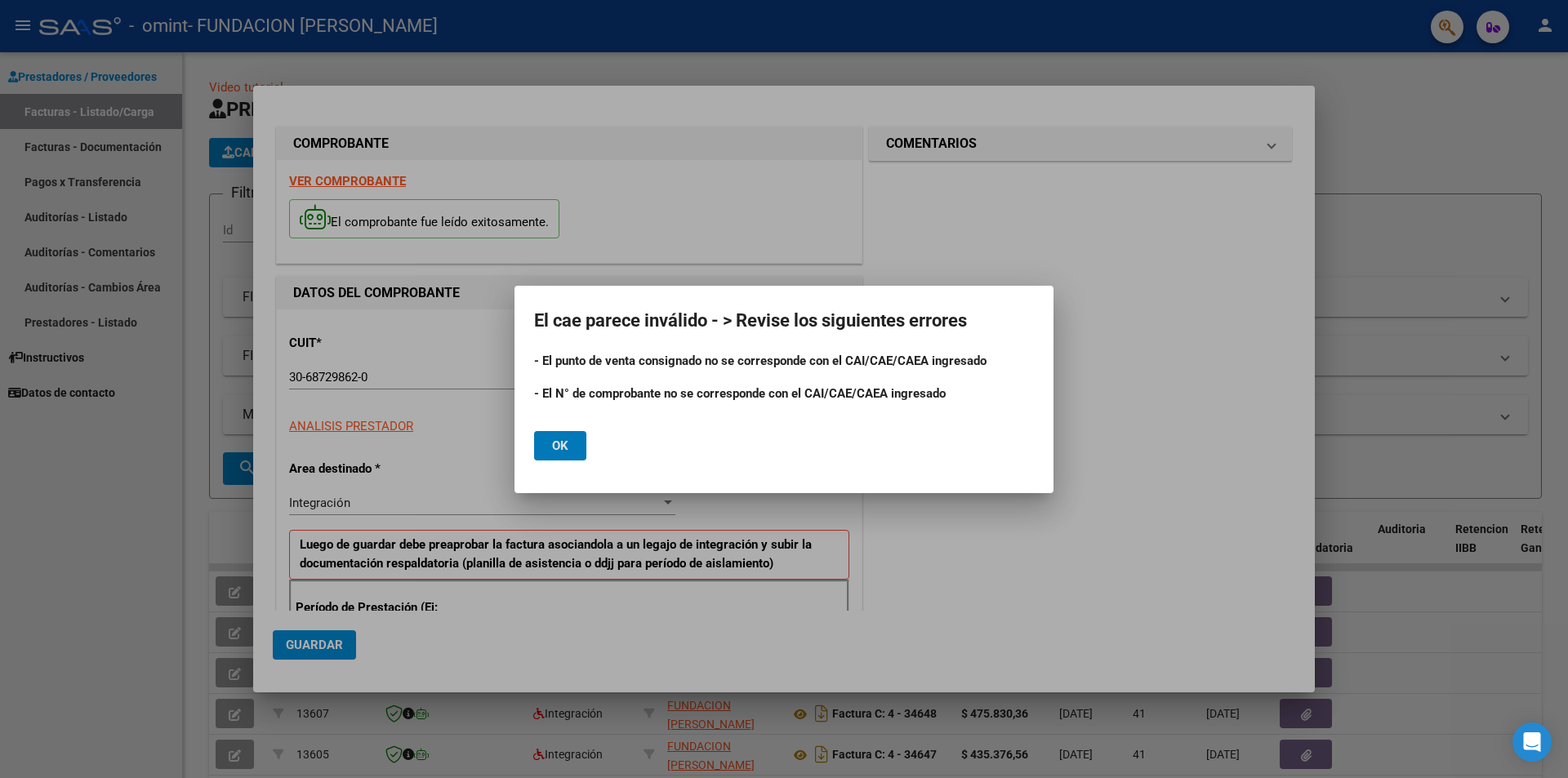
click at [562, 434] on button "Ok" at bounding box center [560, 446] width 53 height 30
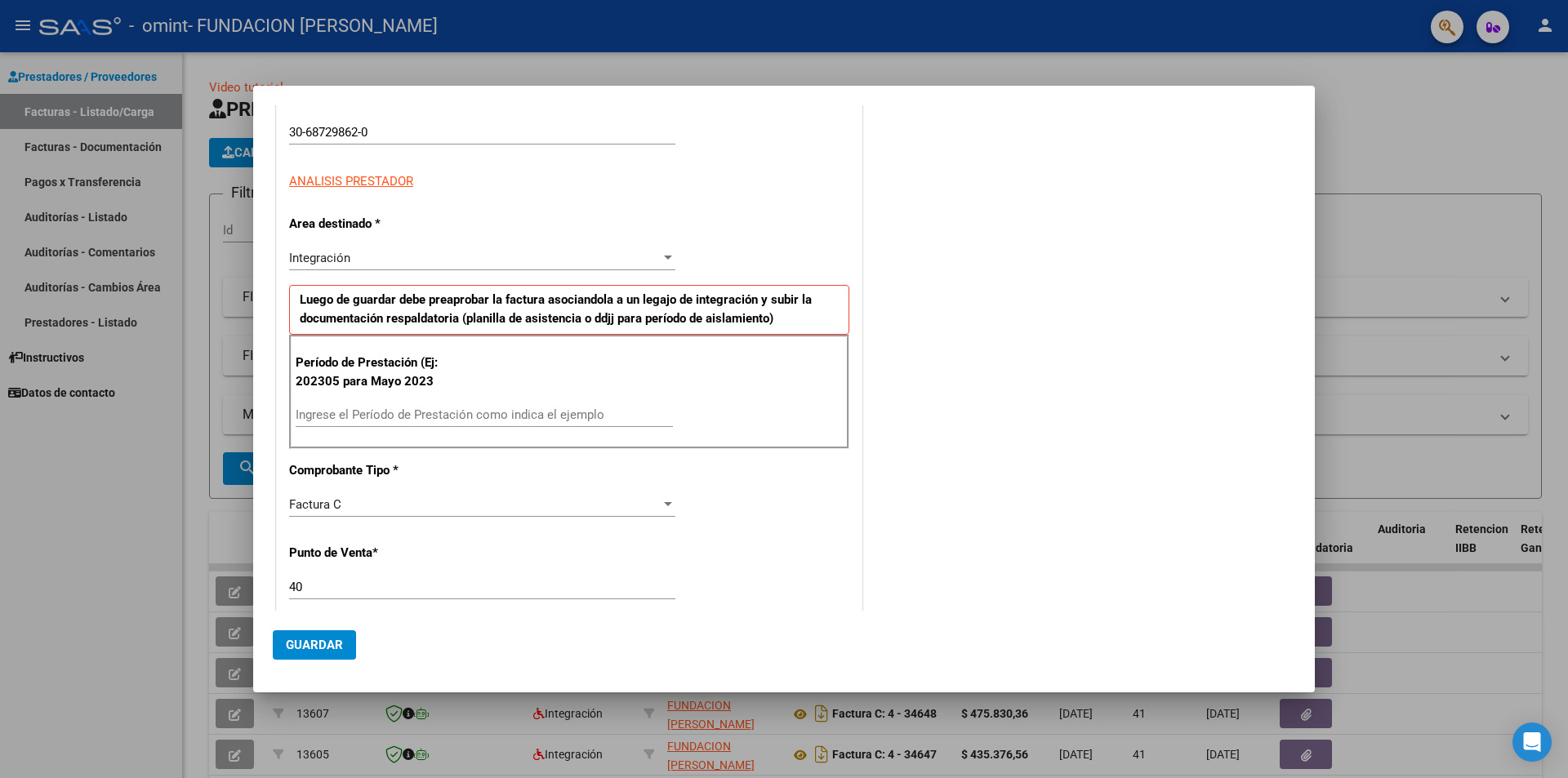
scroll to position [327, 0]
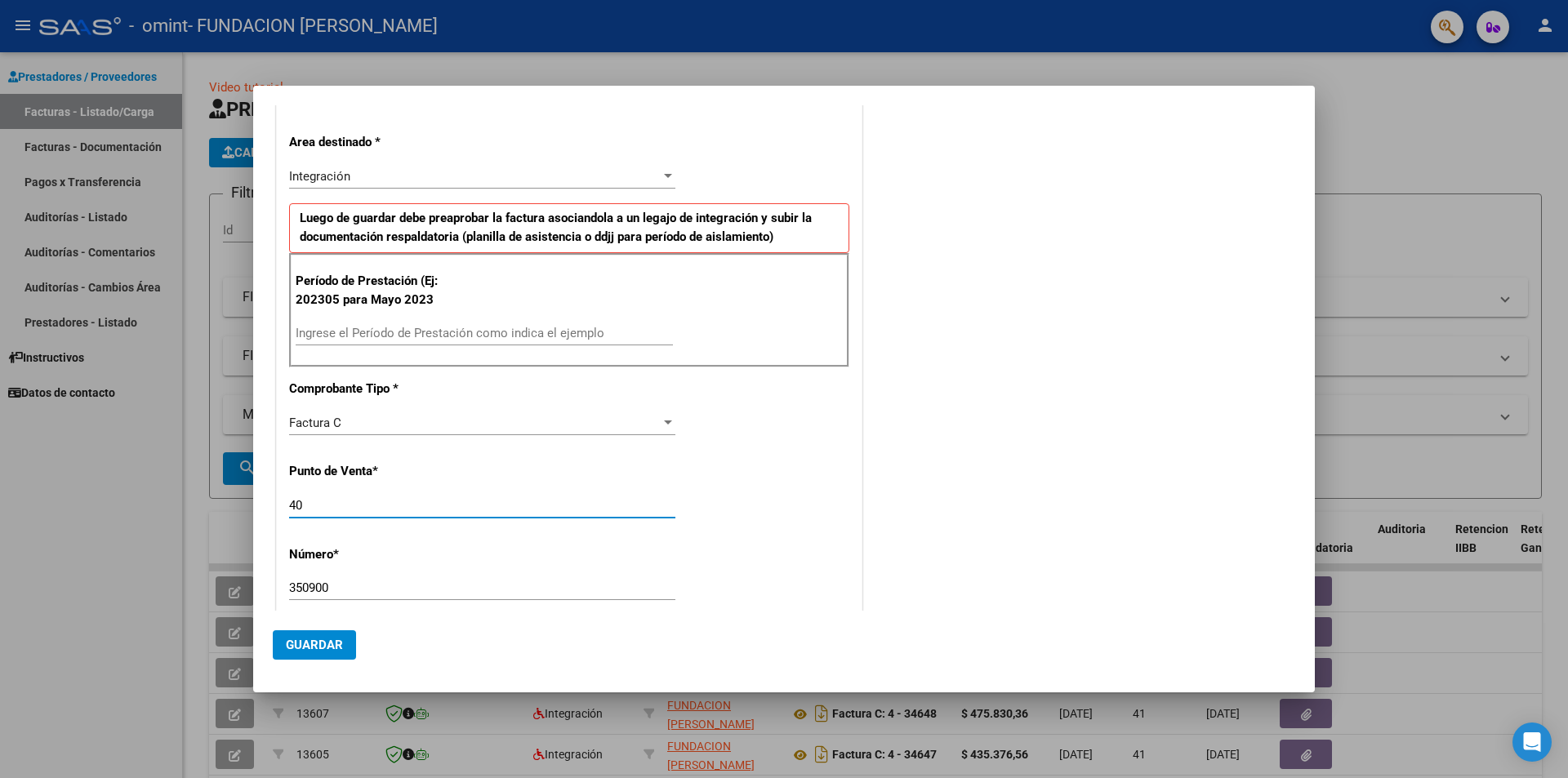
click at [328, 501] on input "40" at bounding box center [482, 505] width 386 height 14
type input "4"
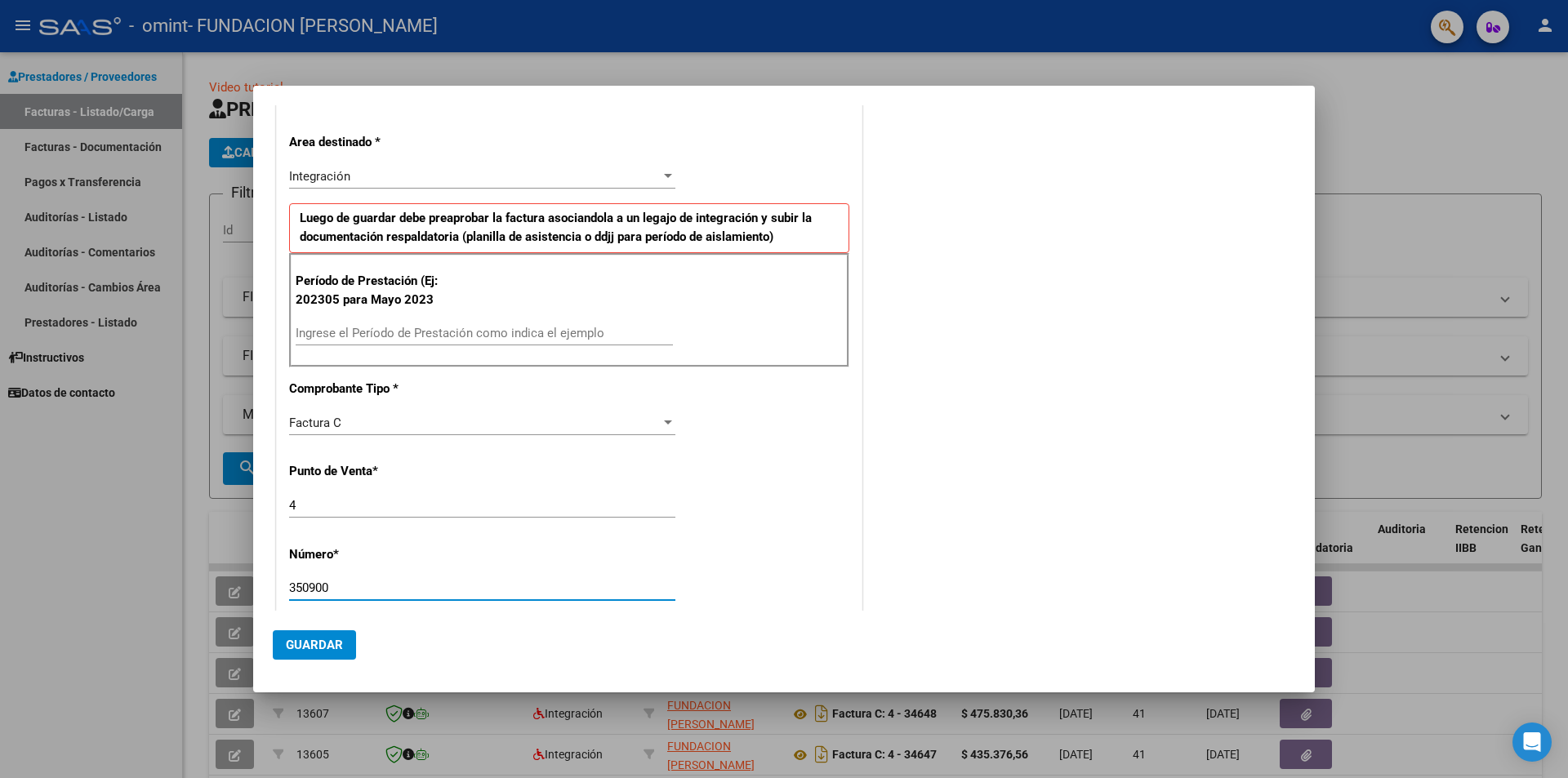
click at [348, 587] on input "350900" at bounding box center [482, 587] width 386 height 14
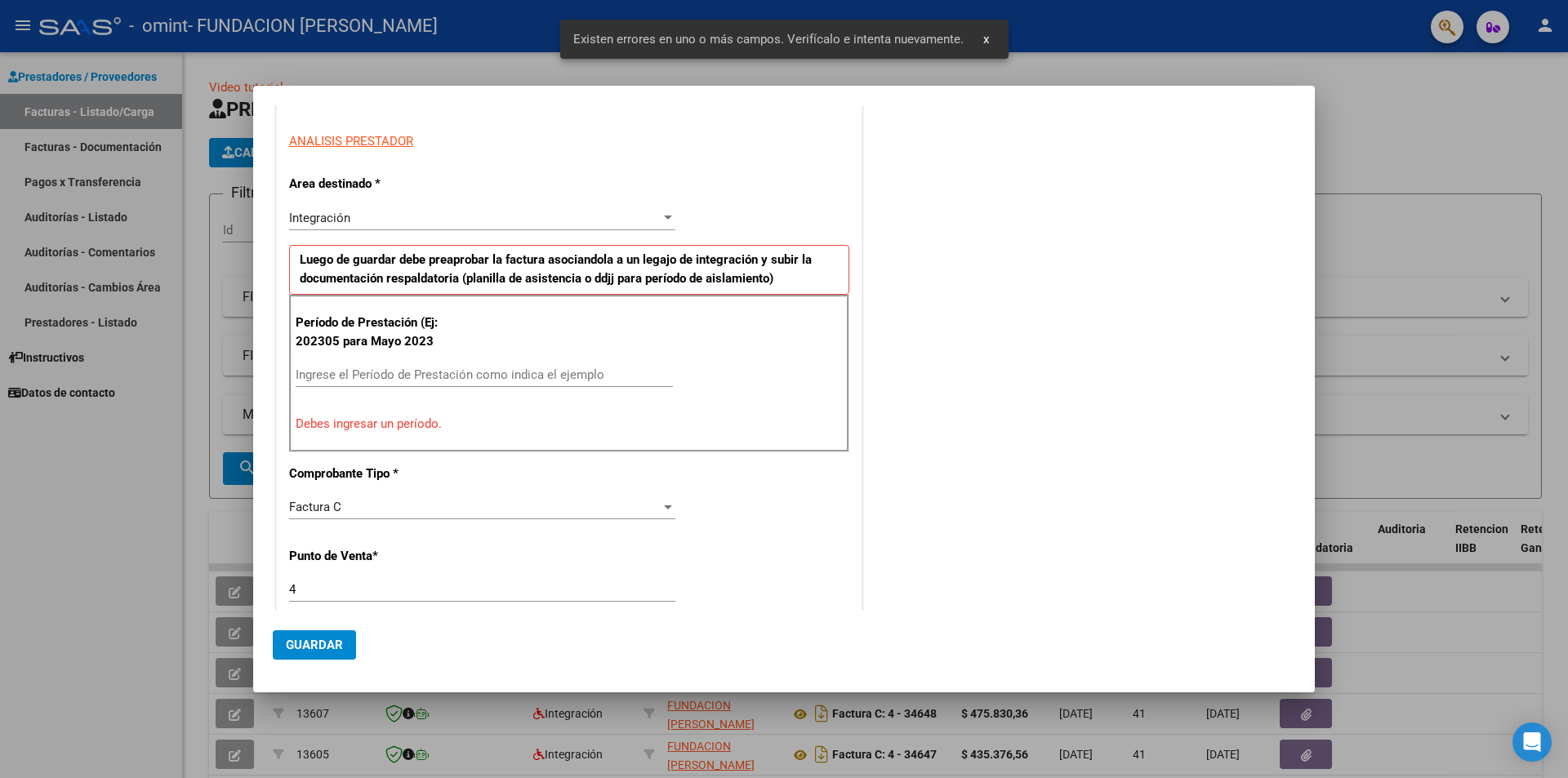
scroll to position [354, 0]
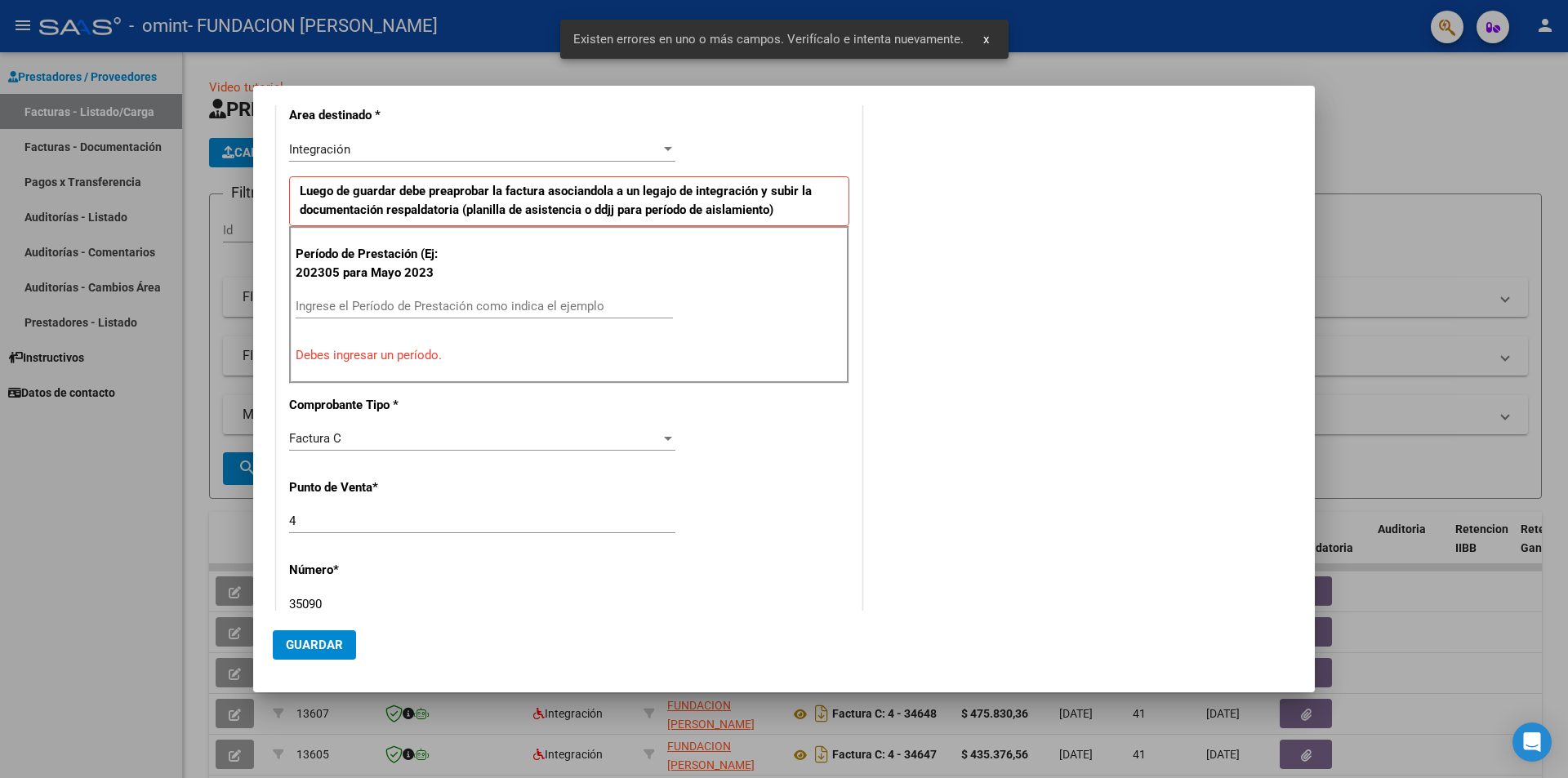
type input "35090"
click at [448, 302] on input "Ingrese el Período de Prestación como indica el ejemplo" at bounding box center [485, 306] width 377 height 14
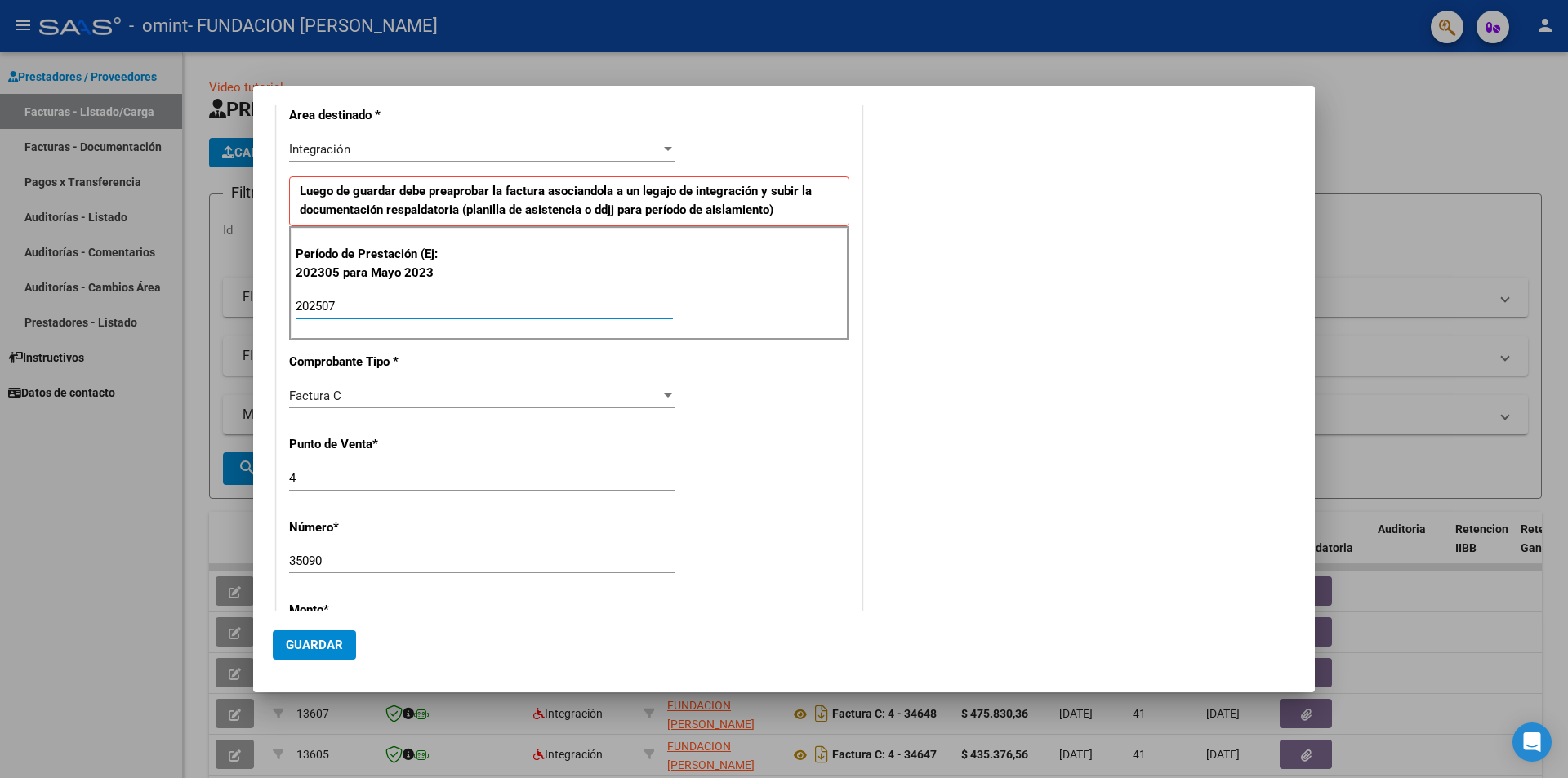
type input "202507"
click at [306, 640] on span "Guardar" at bounding box center [314, 645] width 57 height 14
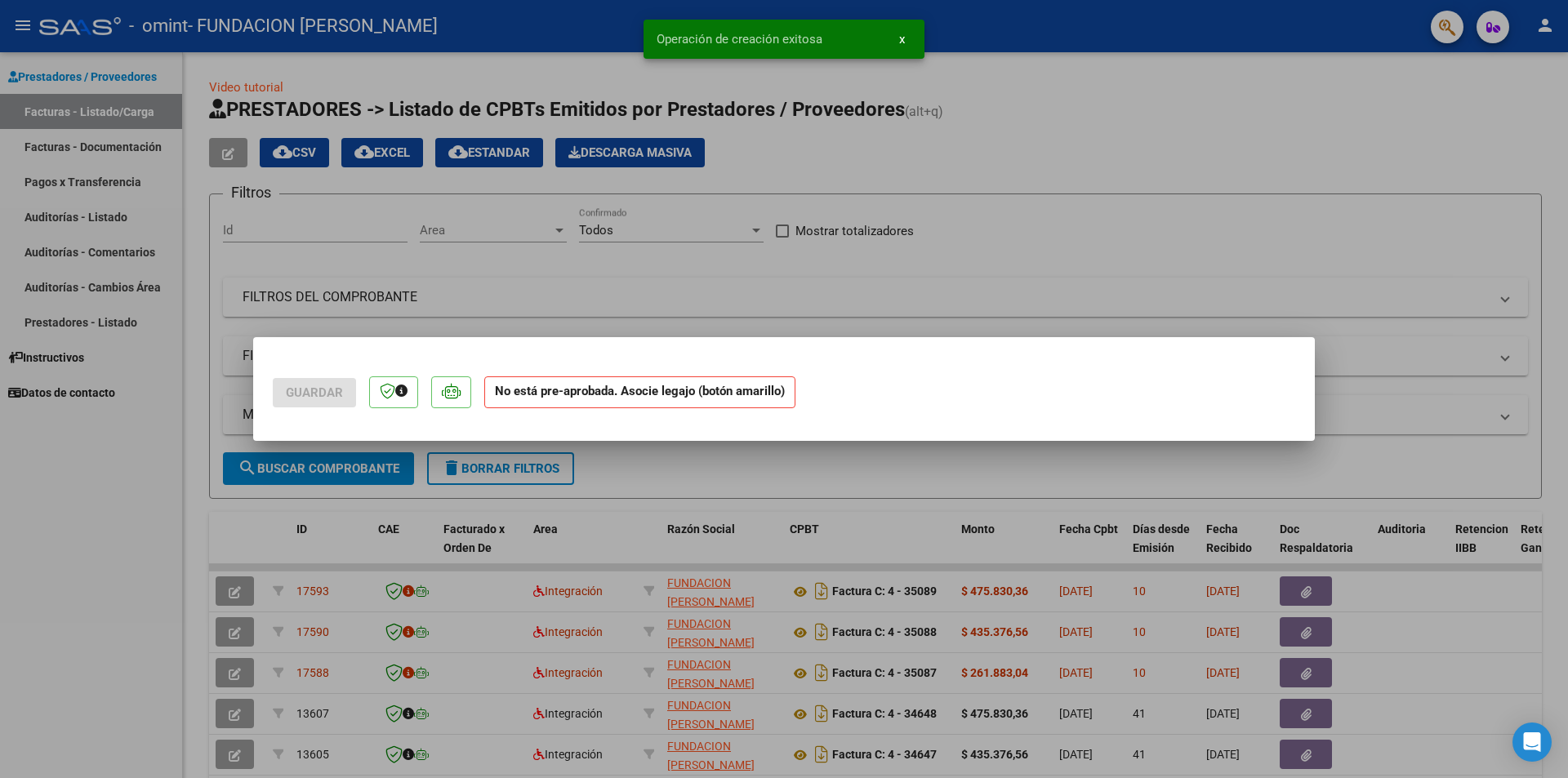
scroll to position [0, 0]
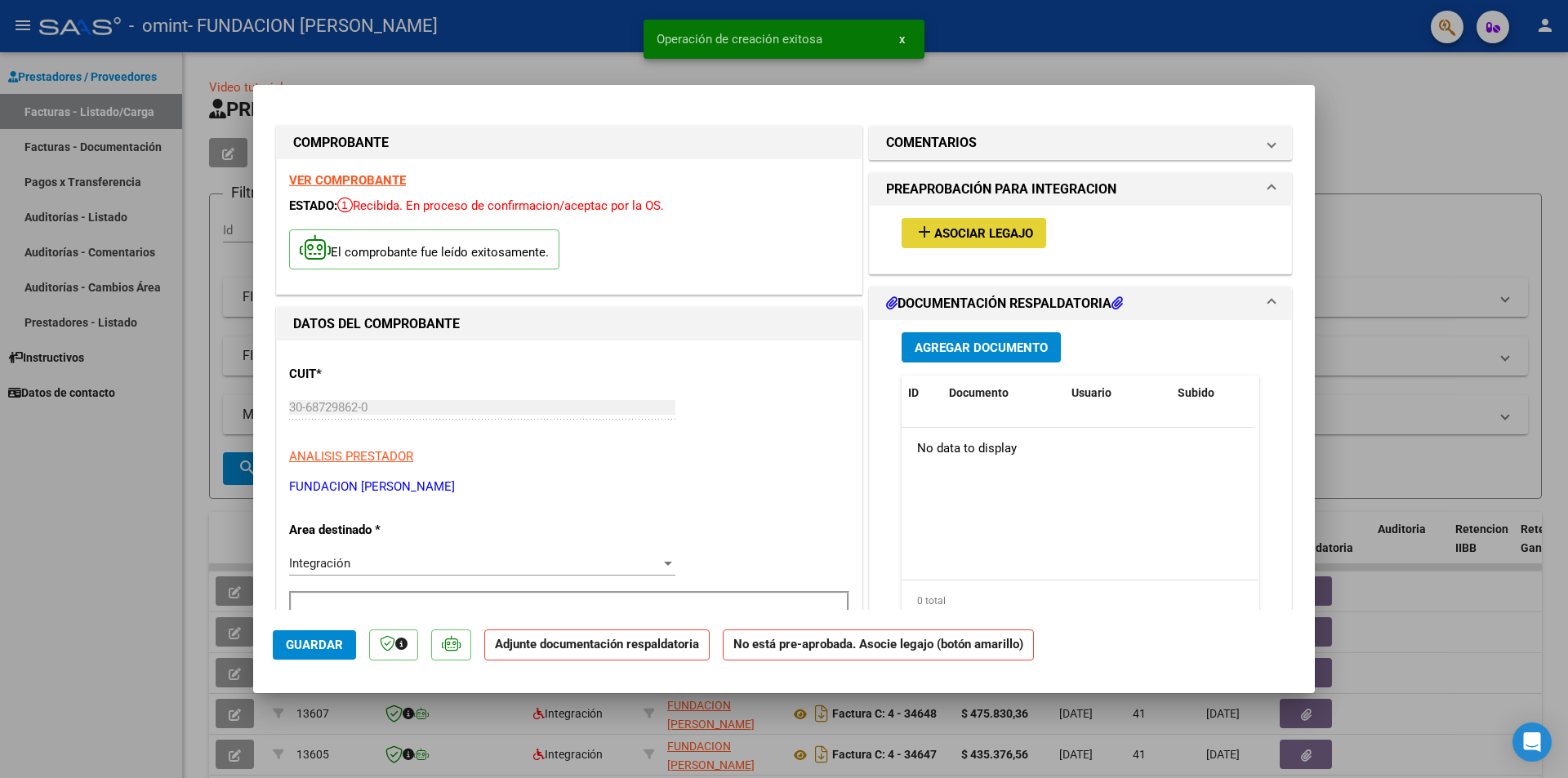
click at [958, 230] on span "Asociar Legajo" at bounding box center [983, 233] width 99 height 14
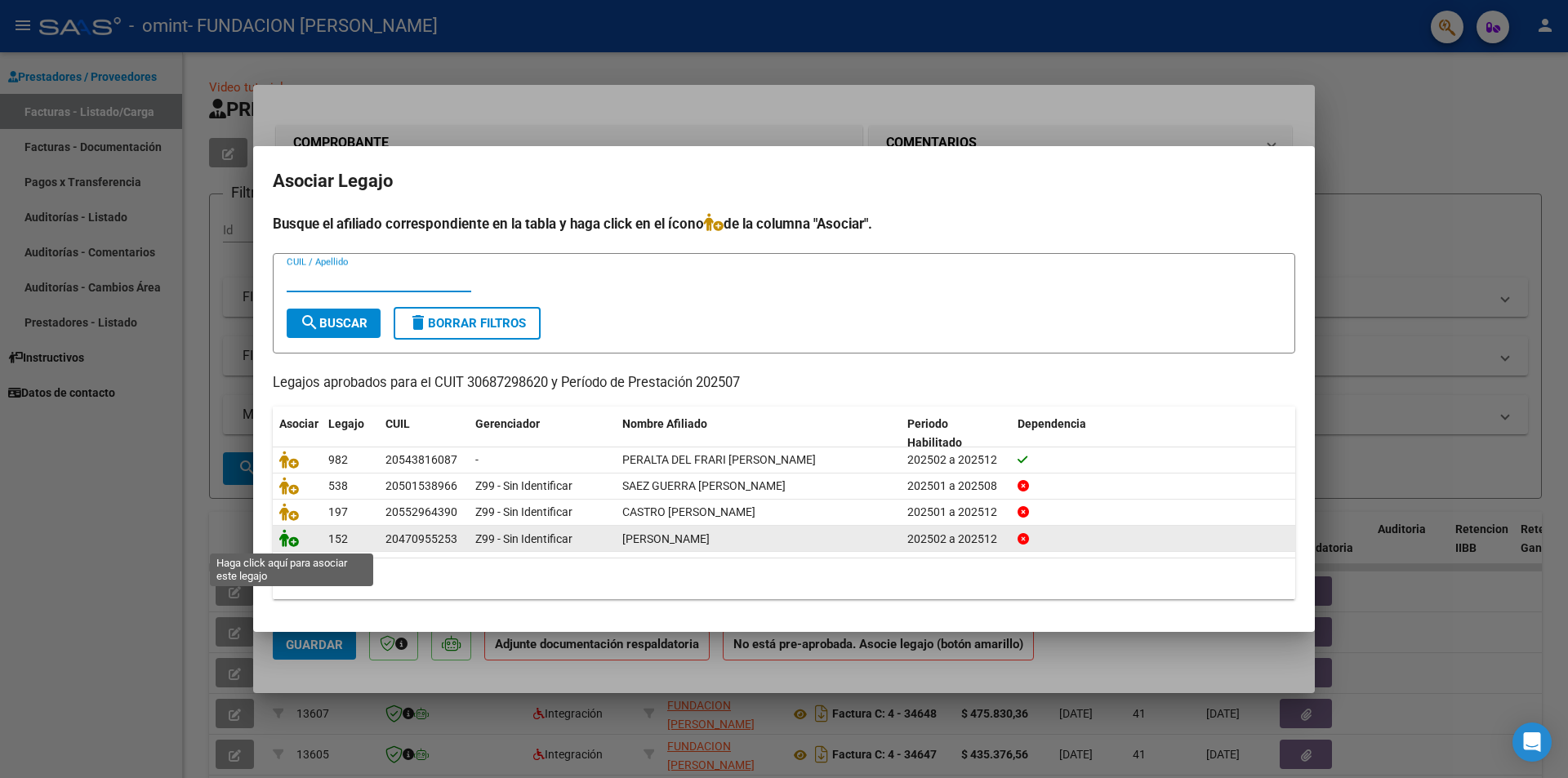
click at [287, 537] on icon at bounding box center [289, 538] width 19 height 18
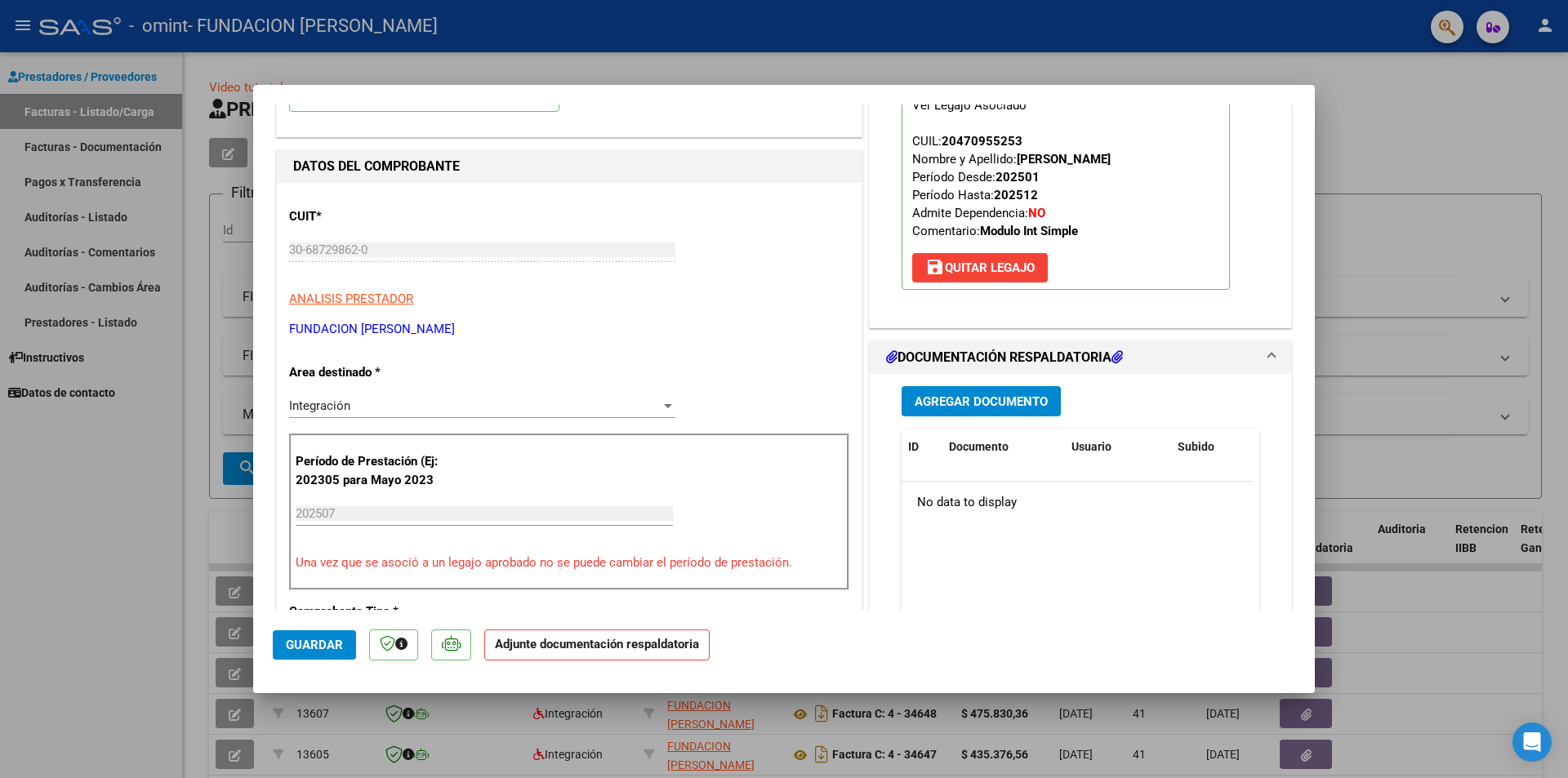
scroll to position [164, 0]
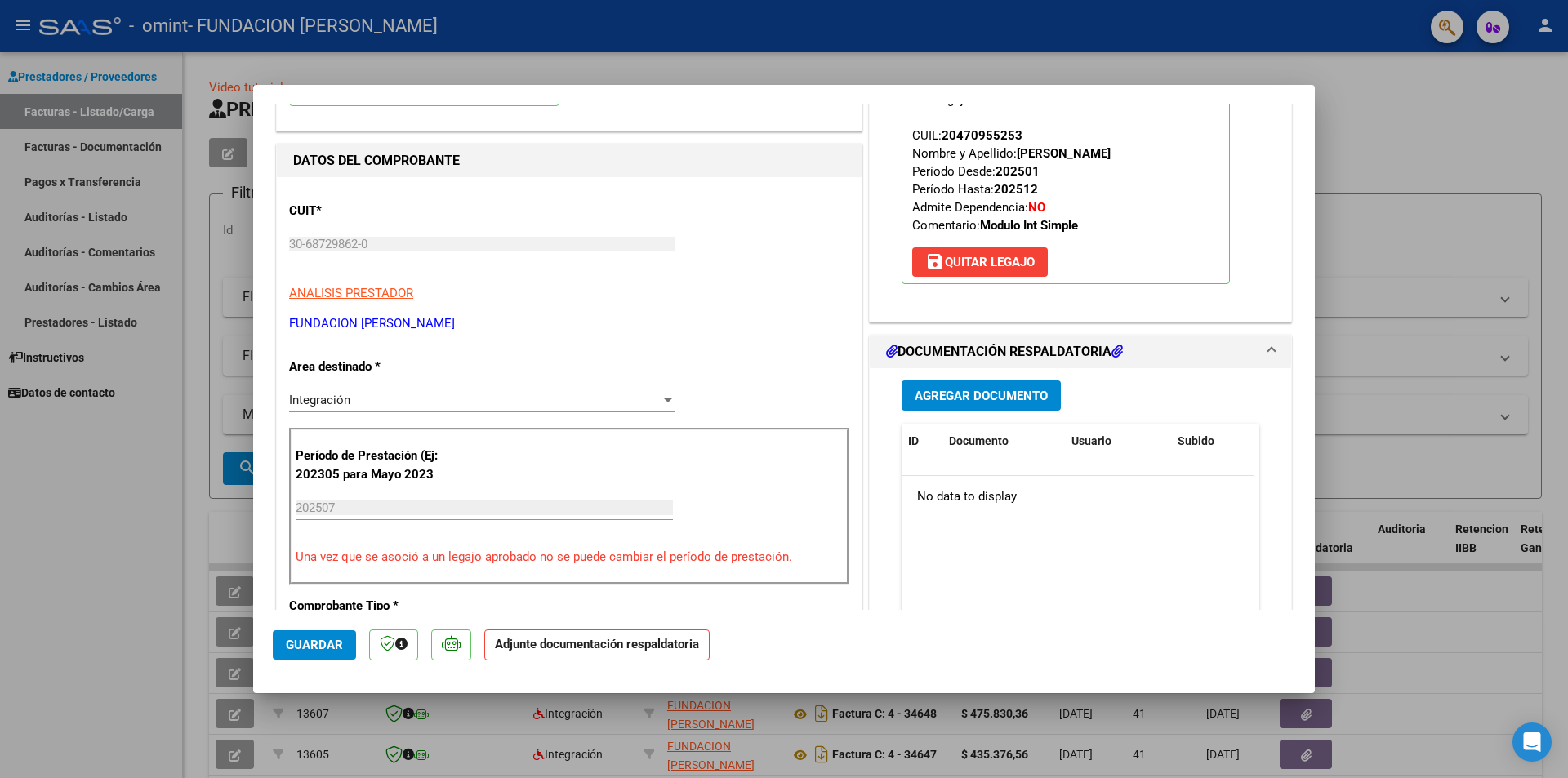
click at [969, 389] on span "Agregar Documento" at bounding box center [981, 396] width 133 height 14
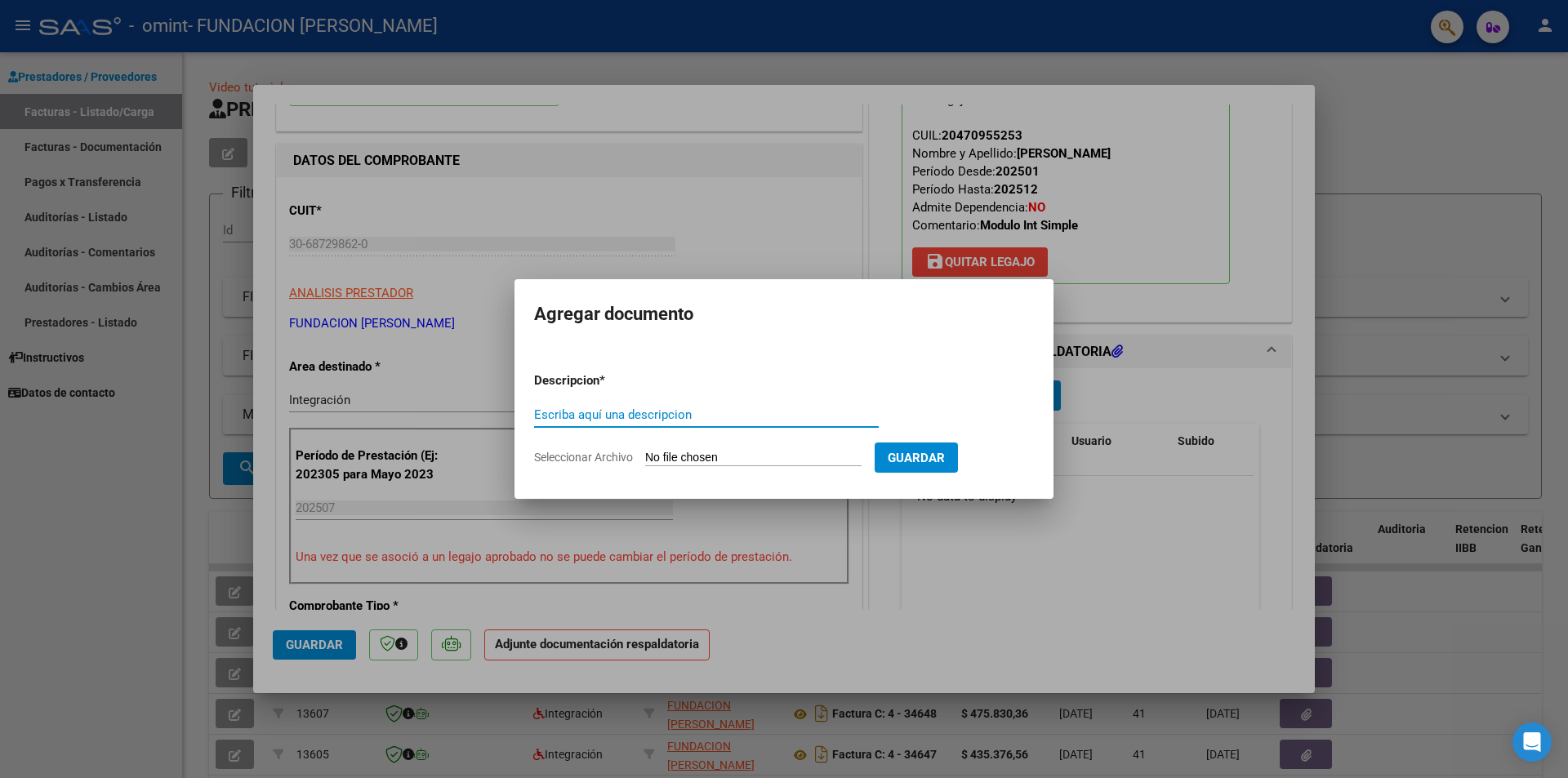
click at [573, 455] on span "Seleccionar Archivo" at bounding box center [583, 458] width 99 height 13
click at [646, 455] on input "Seleccionar Archivo" at bounding box center [754, 459] width 216 height 15
type input "C:\fakepath\PA [PERSON_NAME] MIS (3).pdf"
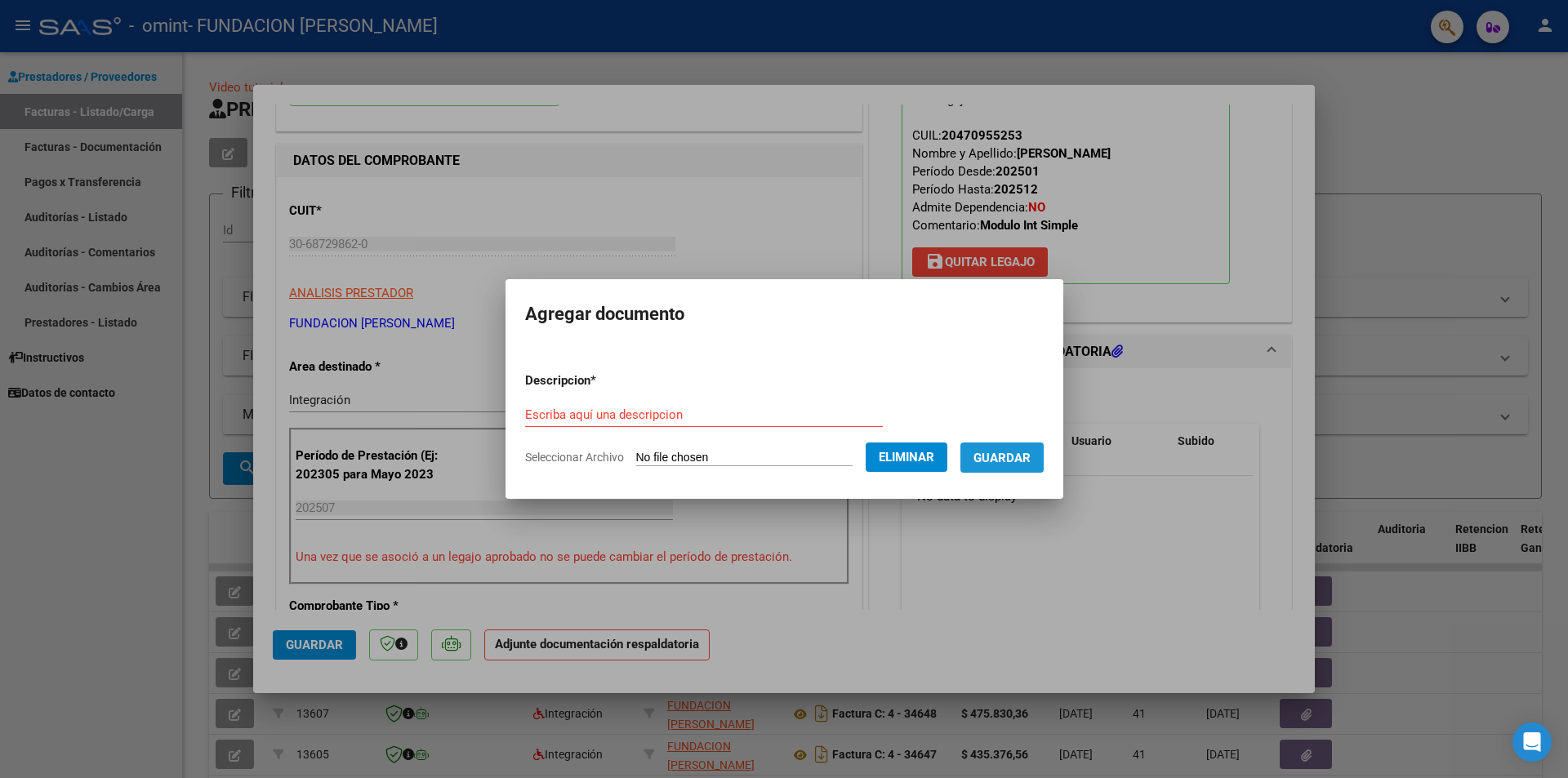
click at [1031, 453] on span "Guardar" at bounding box center [1002, 458] width 57 height 14
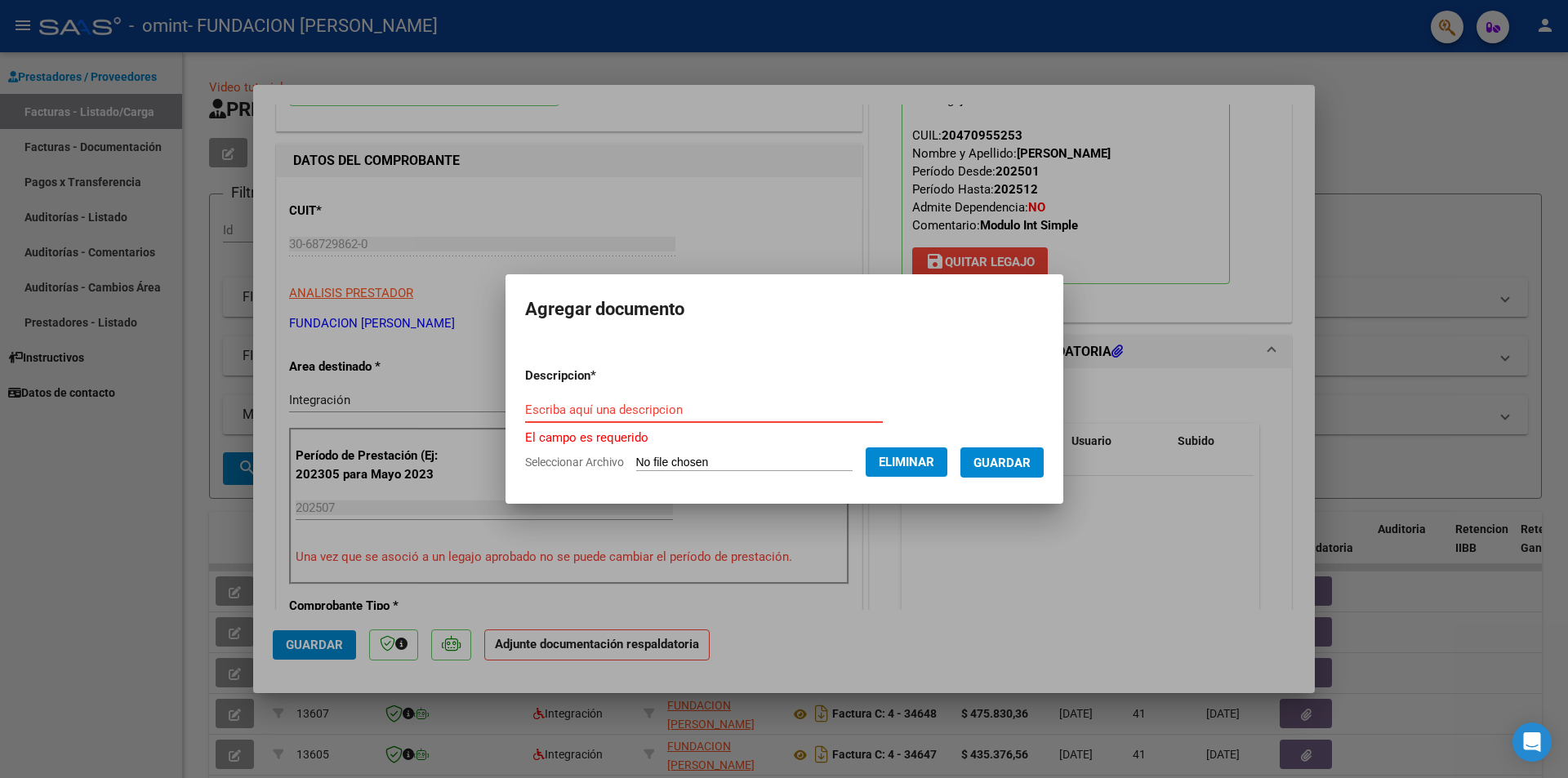
click at [640, 408] on input "Escriba aquí una descripcion" at bounding box center [703, 409] width 357 height 14
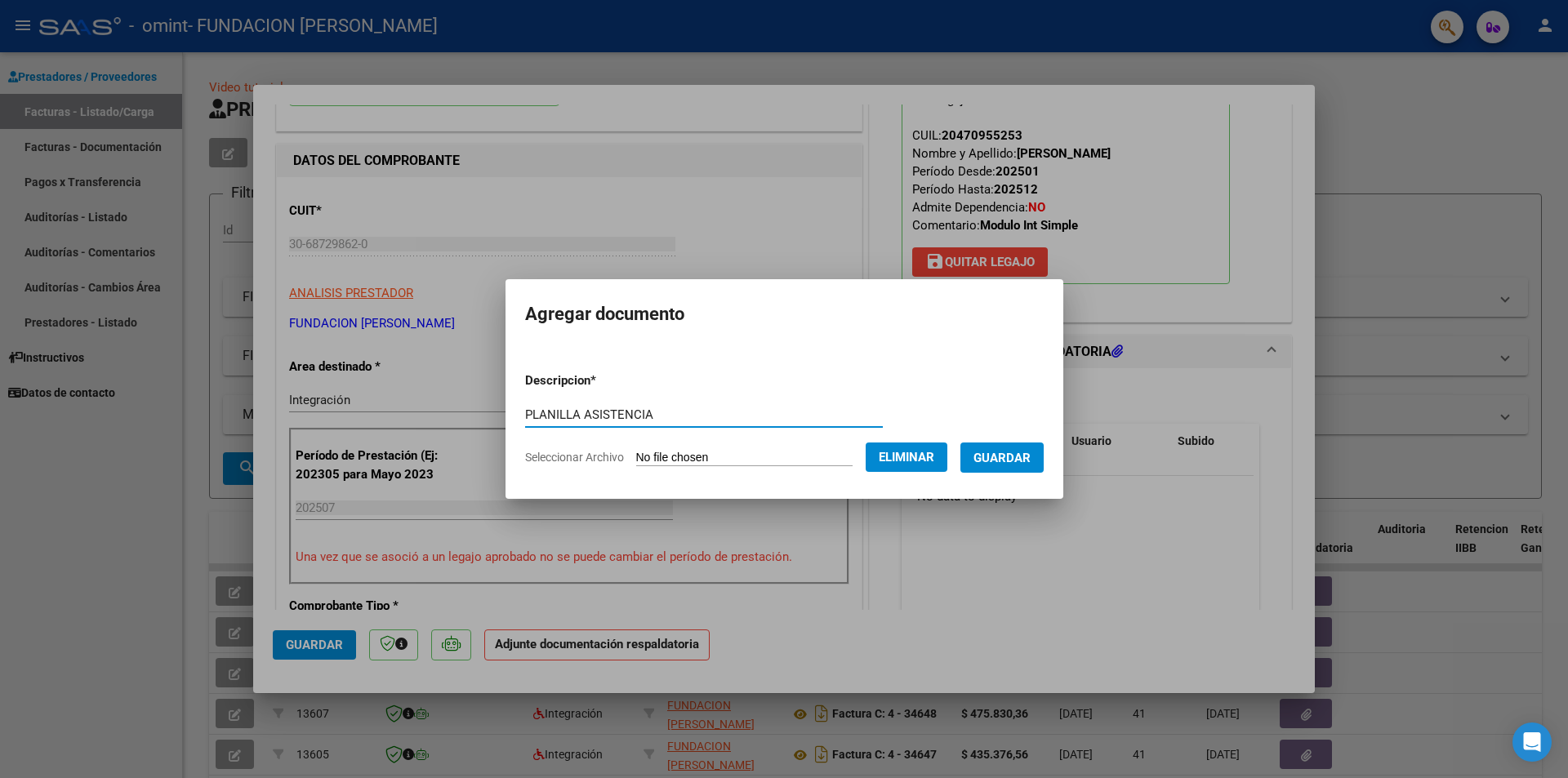
type input "PLANILLA ASISTENCIA"
click at [1021, 451] on span "Guardar" at bounding box center [1002, 458] width 57 height 14
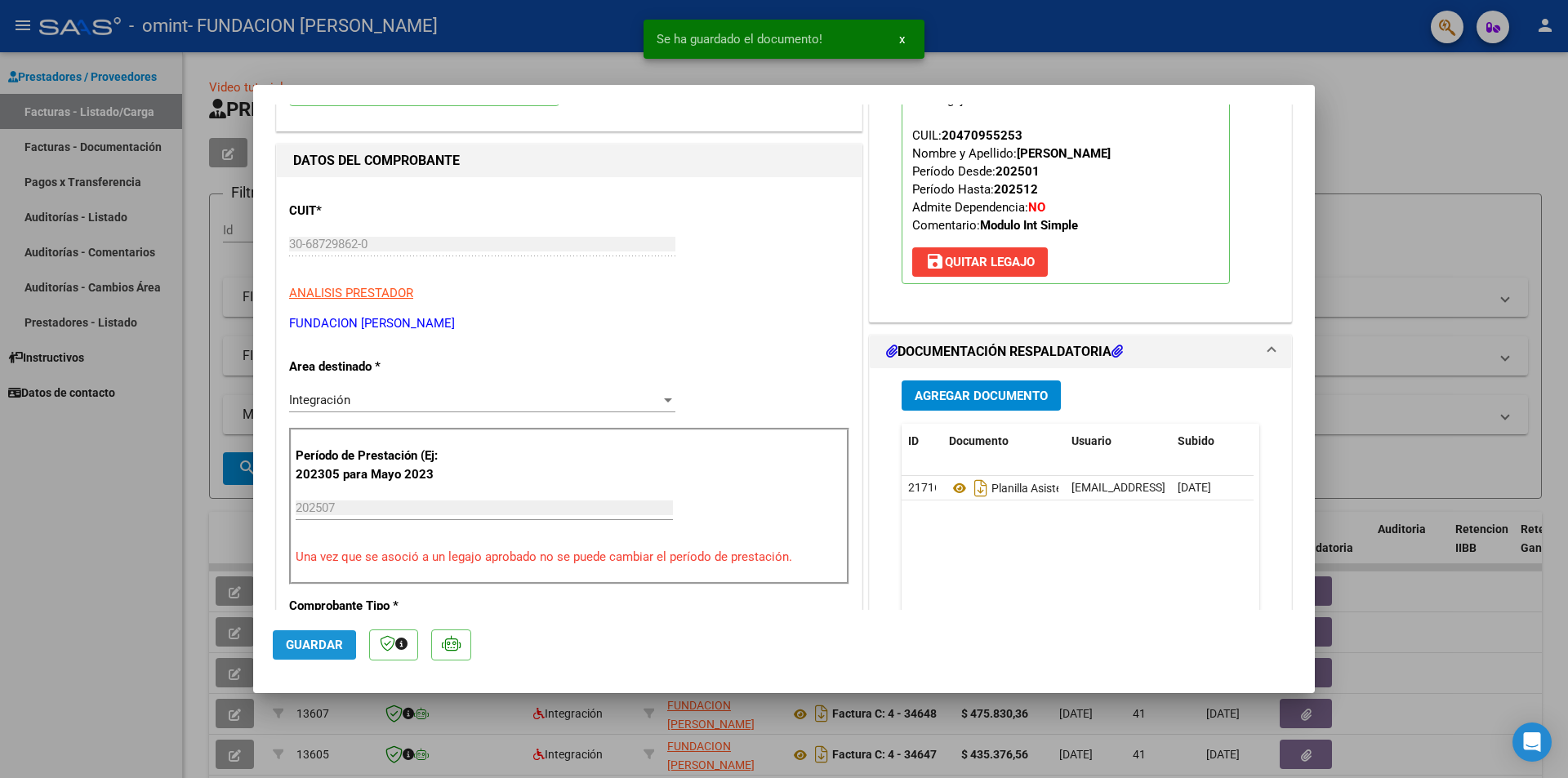
click at [299, 646] on span "Guardar" at bounding box center [314, 645] width 57 height 14
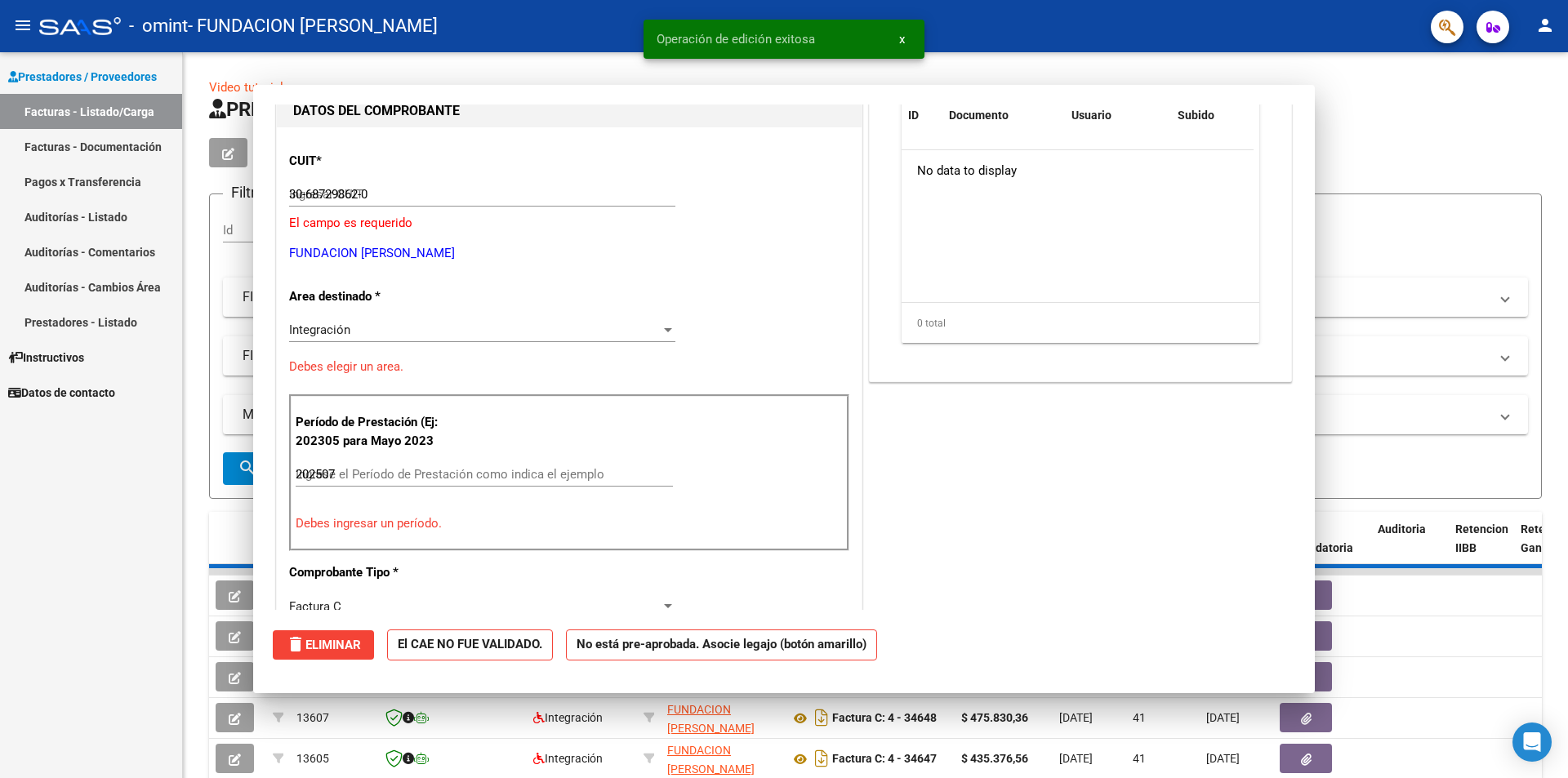
type input "$ 0,00"
